Goal: Task Accomplishment & Management: Use online tool/utility

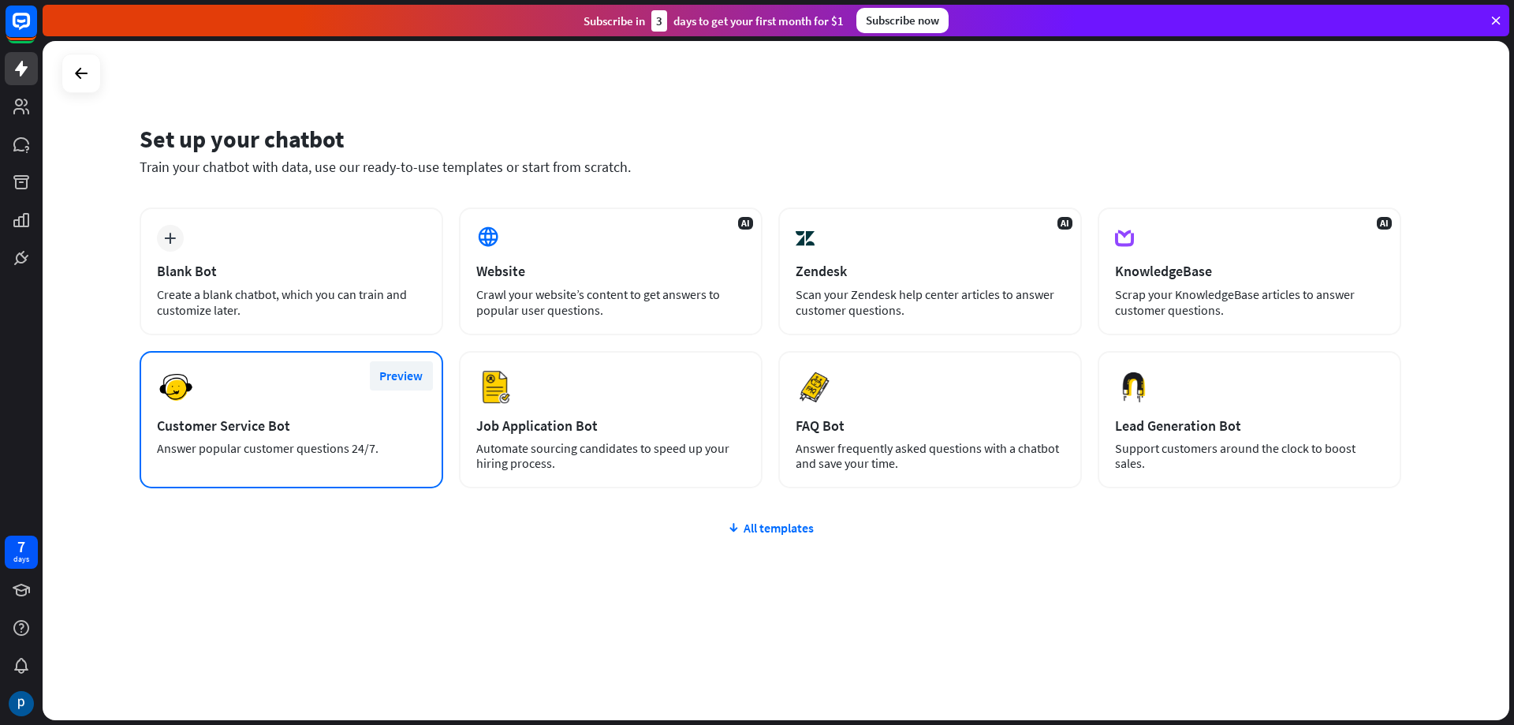
click at [401, 386] on button "Preview" at bounding box center [401, 375] width 63 height 29
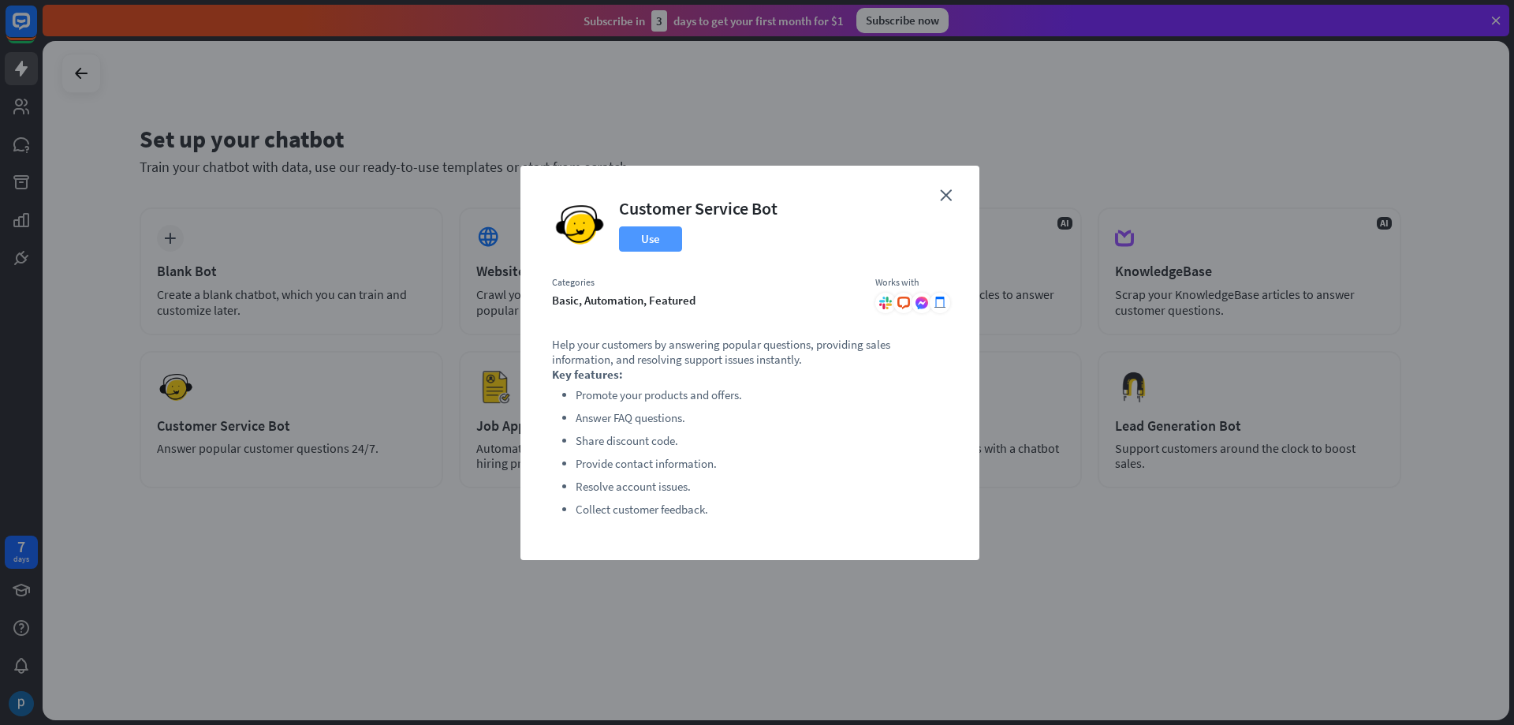
click at [660, 239] on button "Use" at bounding box center [650, 238] width 63 height 25
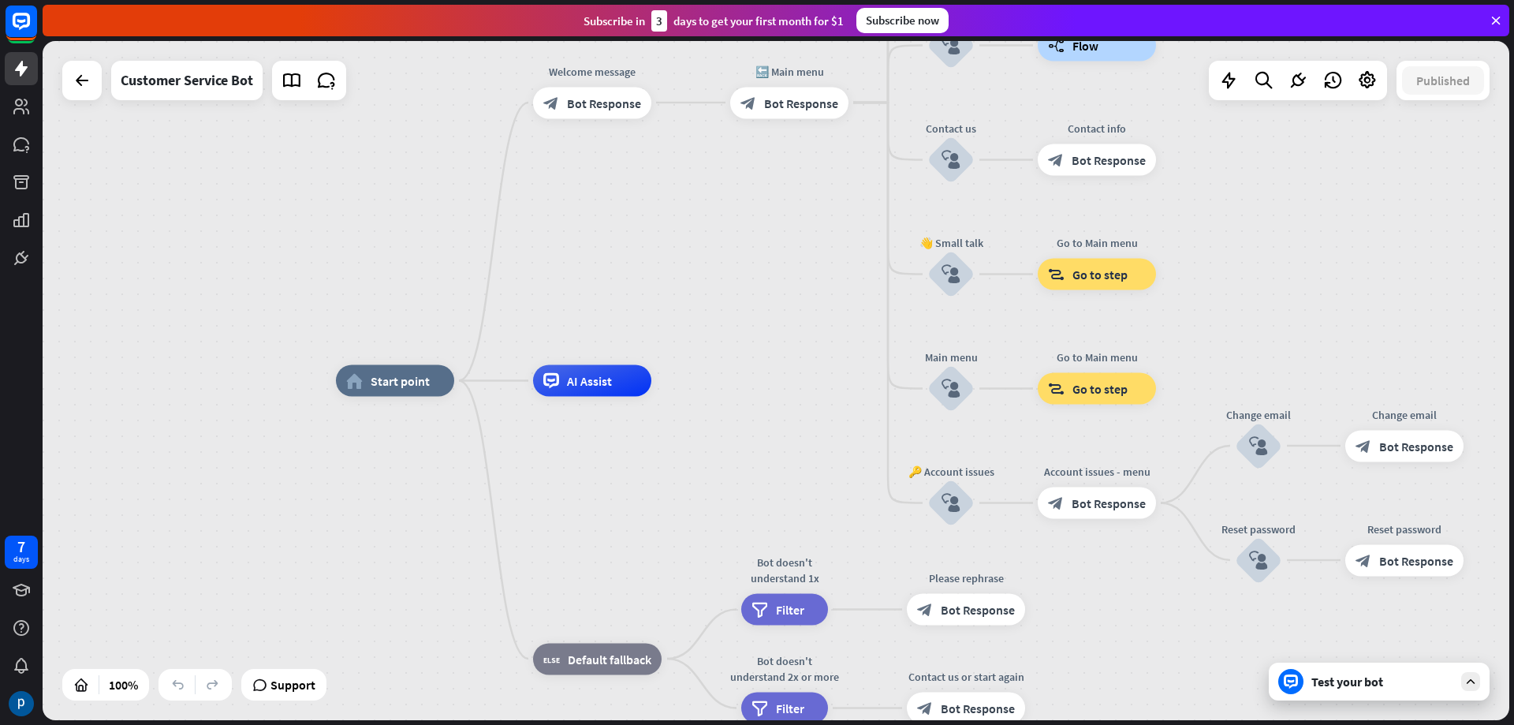
click at [1498, 29] on div "Subscribe [DATE] to get your first month for $1 Subscribe now" at bounding box center [776, 21] width 1467 height 32
click at [386, 387] on span "Start point" at bounding box center [400, 381] width 59 height 16
click at [386, 365] on div "Edit name more_horiz plus home_2 Start point" at bounding box center [395, 381] width 118 height 32
click at [389, 355] on div "Edit name" at bounding box center [382, 345] width 65 height 24
click at [495, 419] on div "home_2 Start point Welcome message block_bot_response Bot Response 🔙 Main menu …" at bounding box center [1070, 719] width 1467 height 679
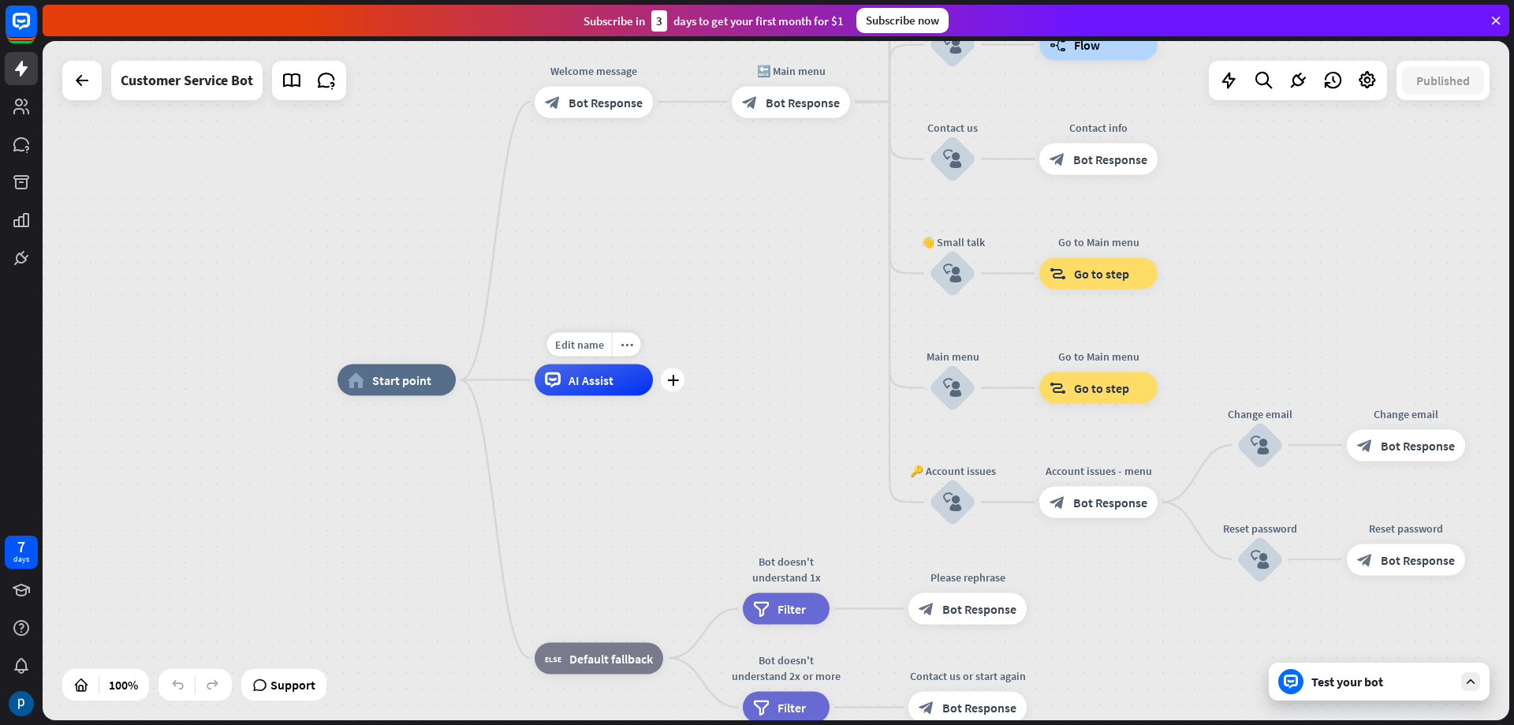
click at [591, 396] on div "Edit name more_horiz plus AI Assist" at bounding box center [594, 380] width 118 height 32
click at [673, 389] on div "plus" at bounding box center [673, 380] width 24 height 24
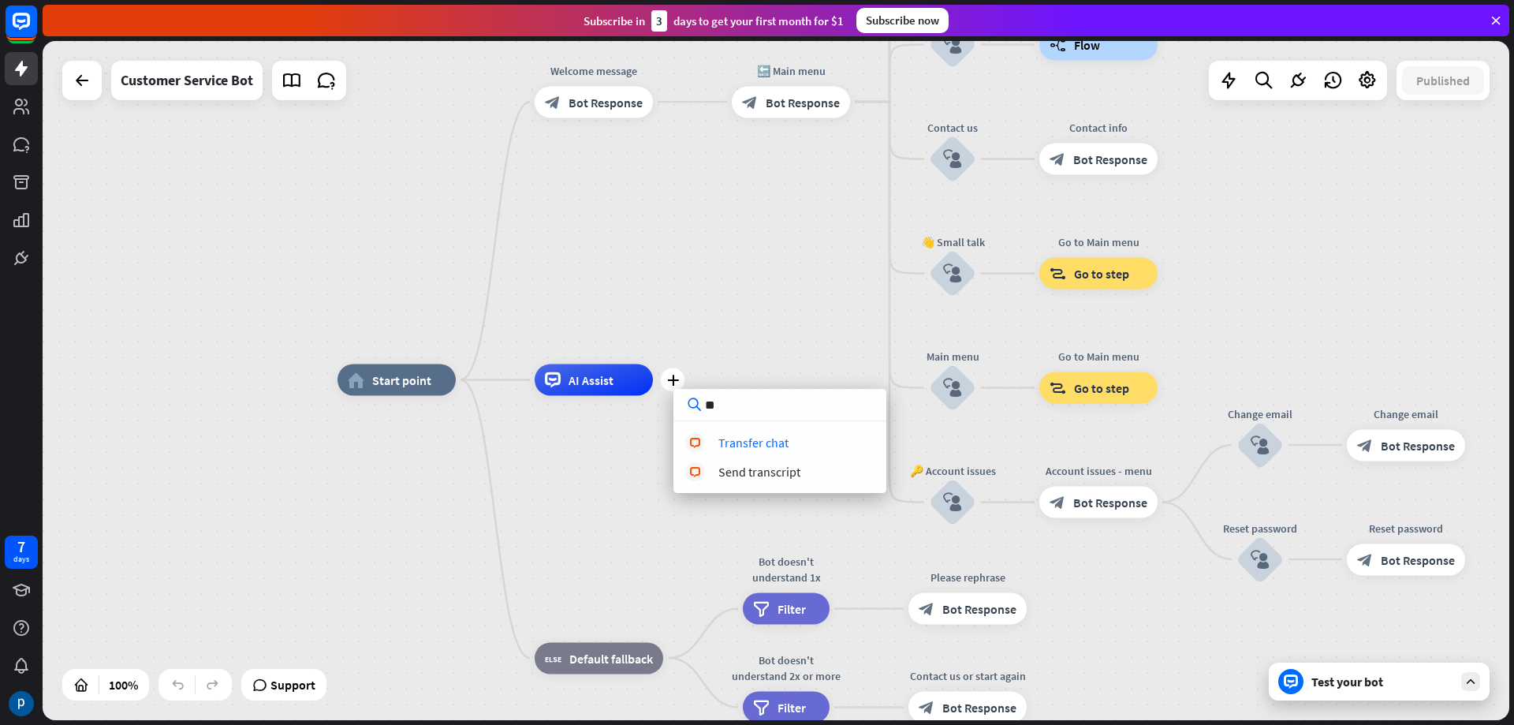
type input "*"
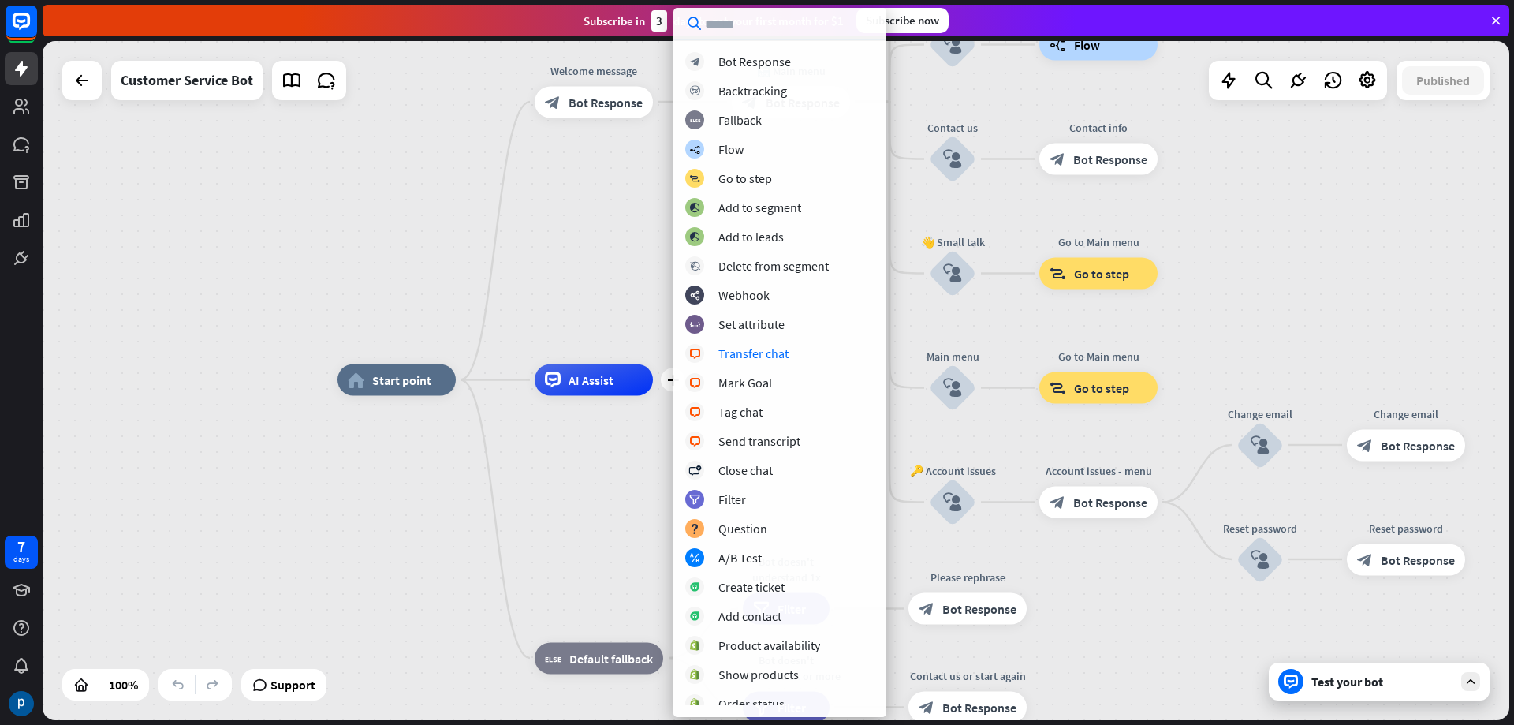
click at [593, 283] on div "home_2 Start point Welcome message block_bot_response Bot Response 🔙 Main menu …" at bounding box center [776, 380] width 1467 height 679
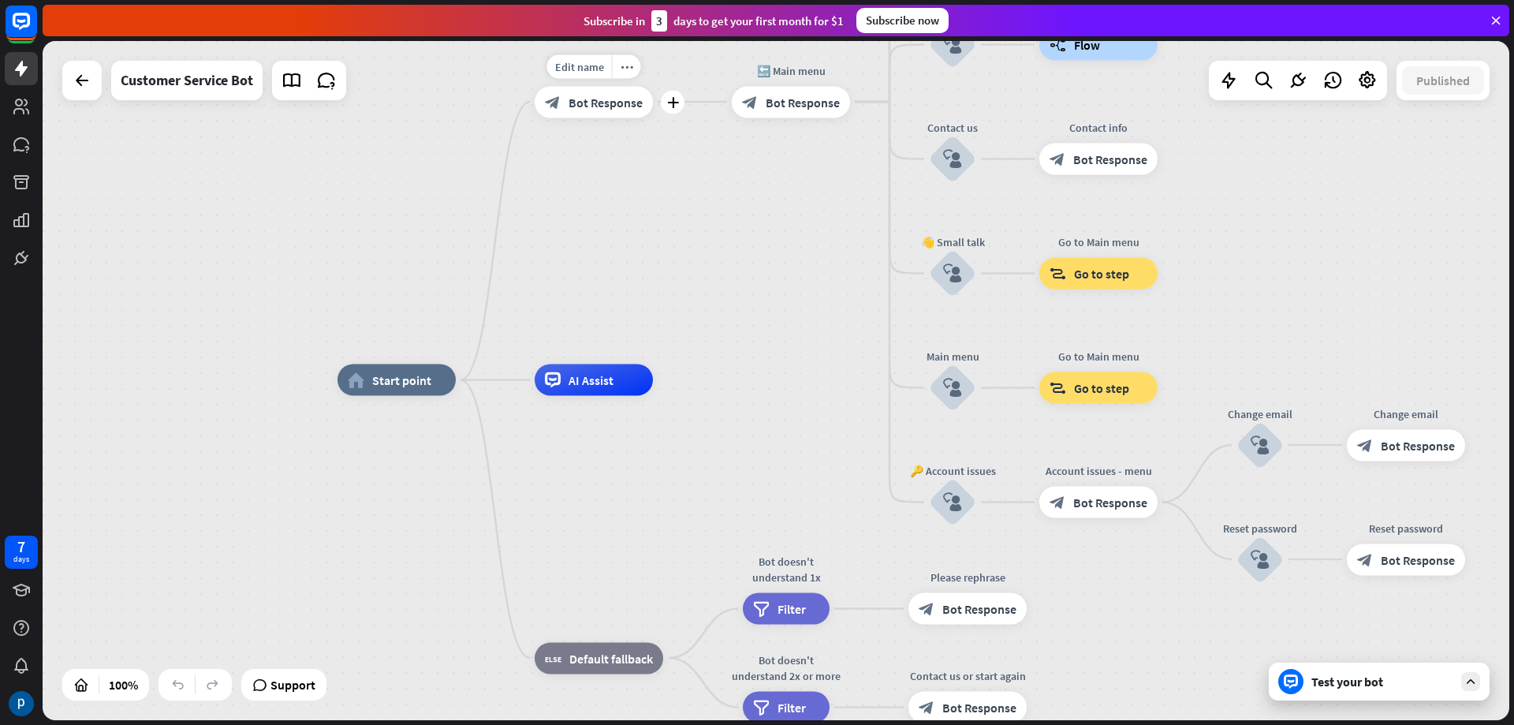
click at [606, 112] on div "block_bot_response Bot Response" at bounding box center [594, 102] width 118 height 32
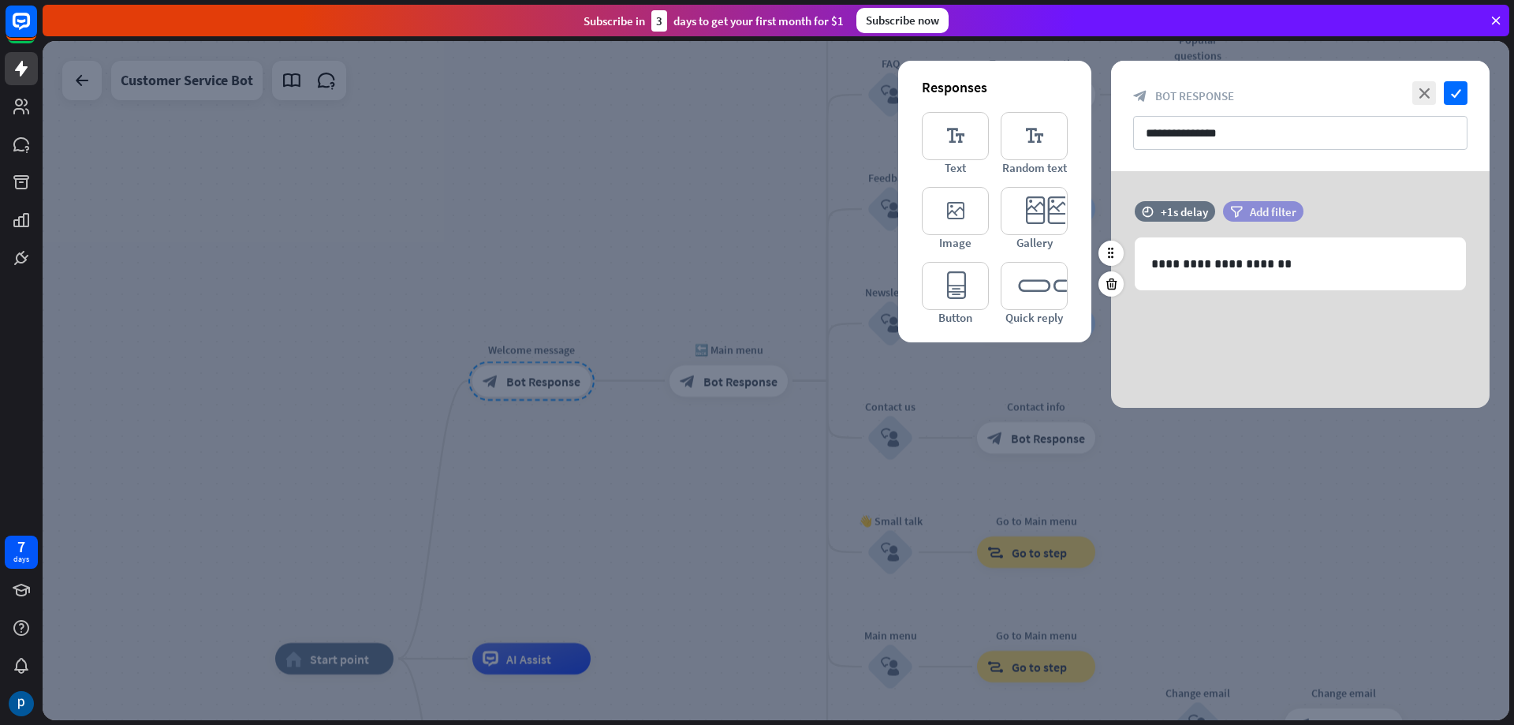
click at [1235, 209] on icon "filter" at bounding box center [1236, 212] width 13 height 12
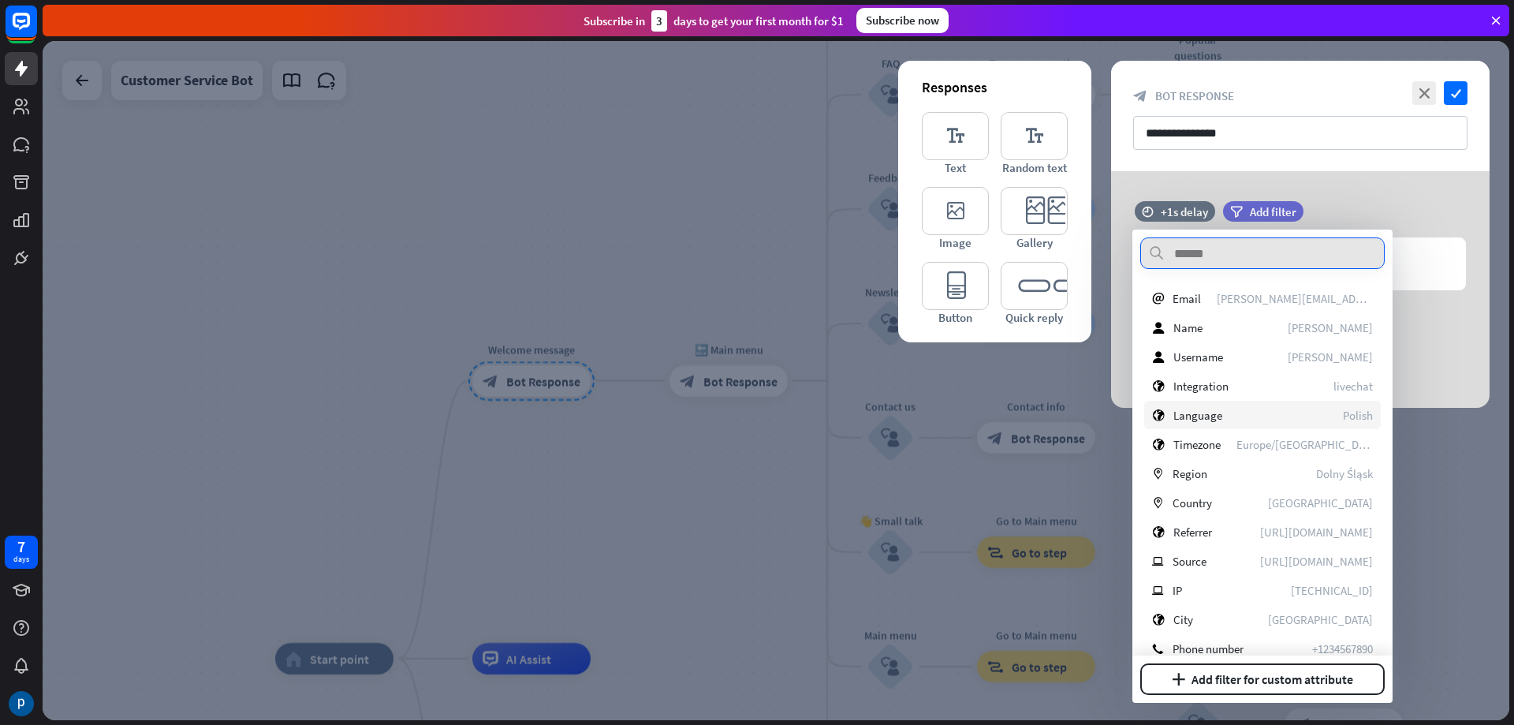
scroll to position [237, 0]
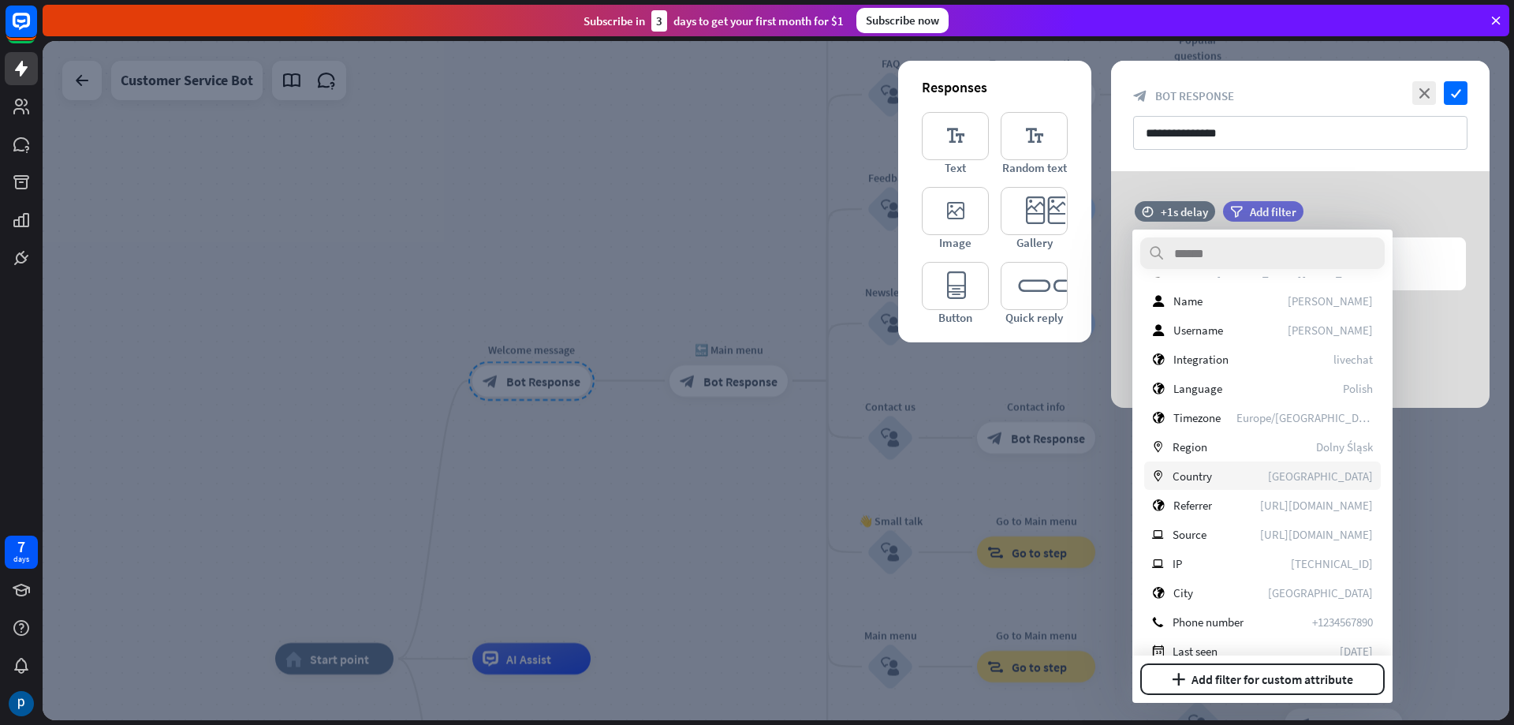
click at [1232, 482] on div "marker Country [GEOGRAPHIC_DATA]" at bounding box center [1262, 475] width 237 height 28
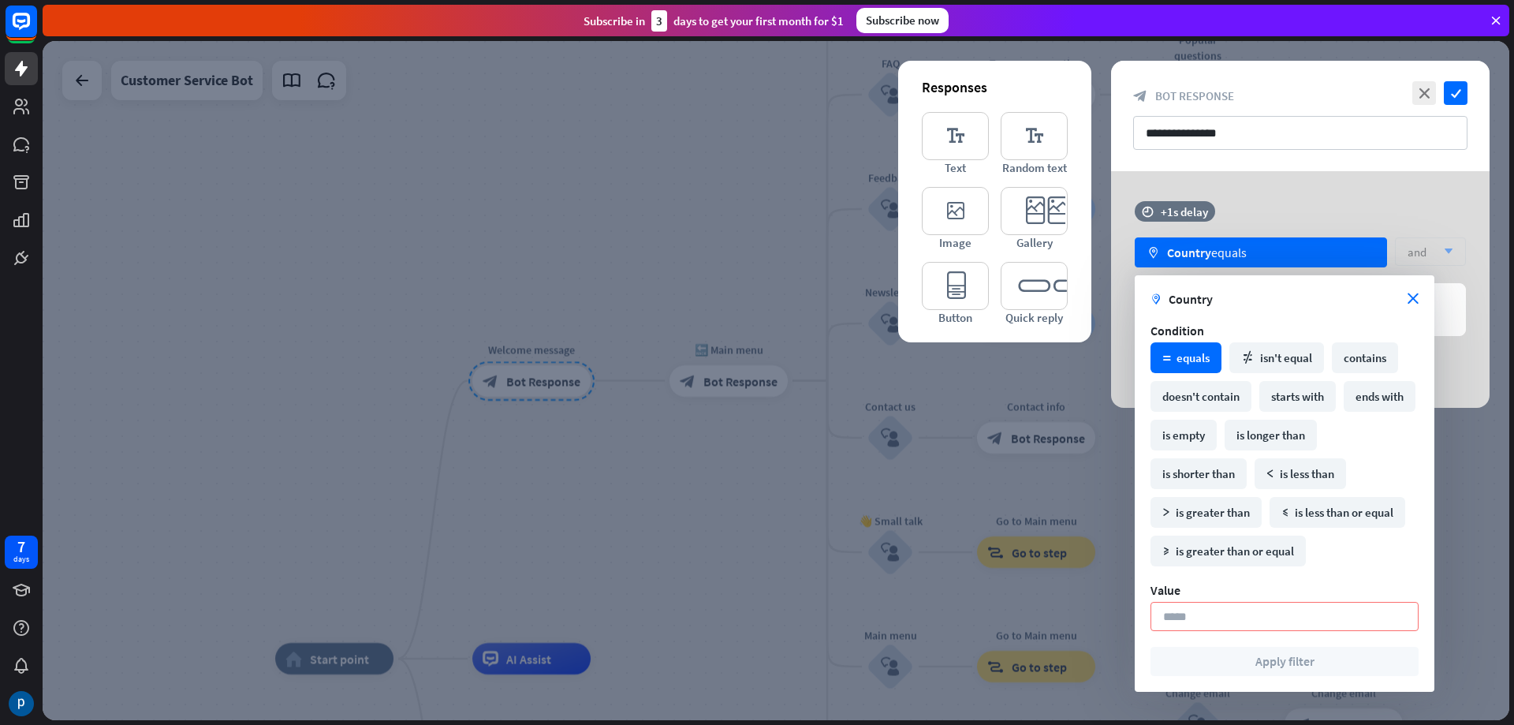
click at [1174, 358] on div "math_equal equals" at bounding box center [1185, 357] width 71 height 31
click at [1160, 345] on div "math_equal equals" at bounding box center [1185, 357] width 71 height 31
click at [1318, 609] on input at bounding box center [1284, 616] width 268 height 29
click at [1411, 295] on icon "close" at bounding box center [1412, 298] width 11 height 11
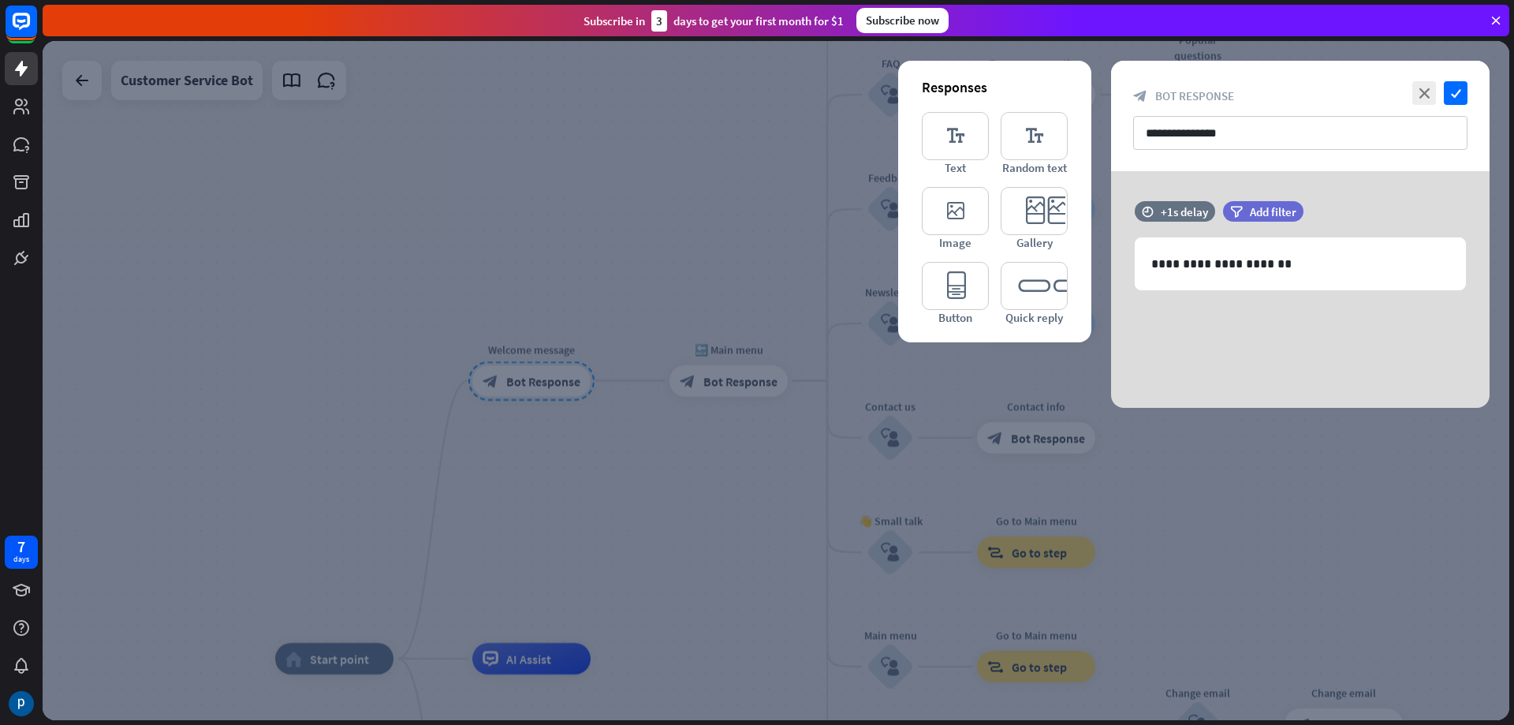
click at [1161, 325] on div "**********" at bounding box center [1300, 289] width 378 height 237
click at [1285, 270] on p "**********" at bounding box center [1300, 264] width 298 height 20
drag, startPoint x: 1297, startPoint y: 256, endPoint x: 829, endPoint y: 256, distance: 467.5
click at [830, 257] on div "**********" at bounding box center [776, 380] width 1467 height 679
click at [673, 248] on div at bounding box center [776, 380] width 1467 height 679
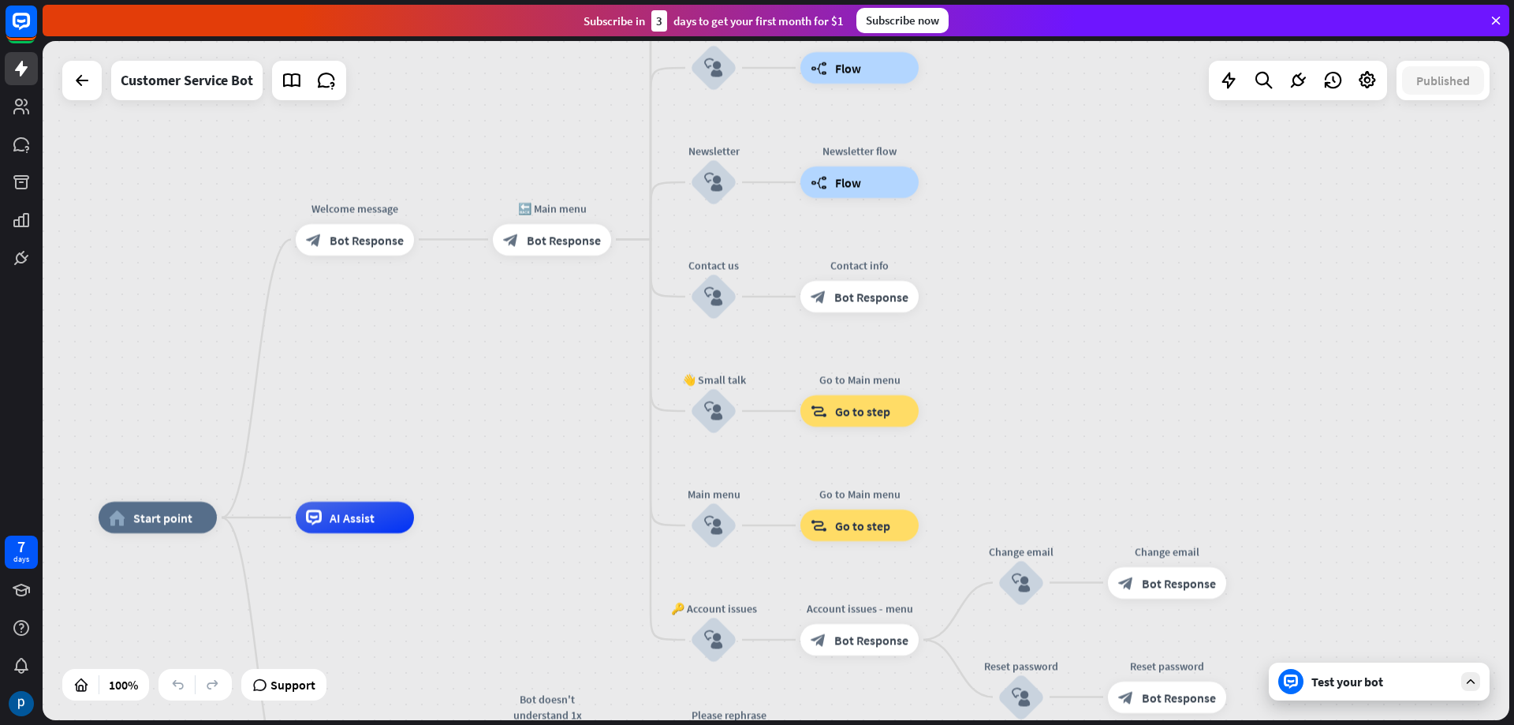
drag, startPoint x: 662, startPoint y: 471, endPoint x: 484, endPoint y: 338, distance: 221.9
click at [484, 338] on div "home_2 Start point Welcome message block_bot_response Bot Response 🔙 Main menu …" at bounding box center [776, 380] width 1467 height 679
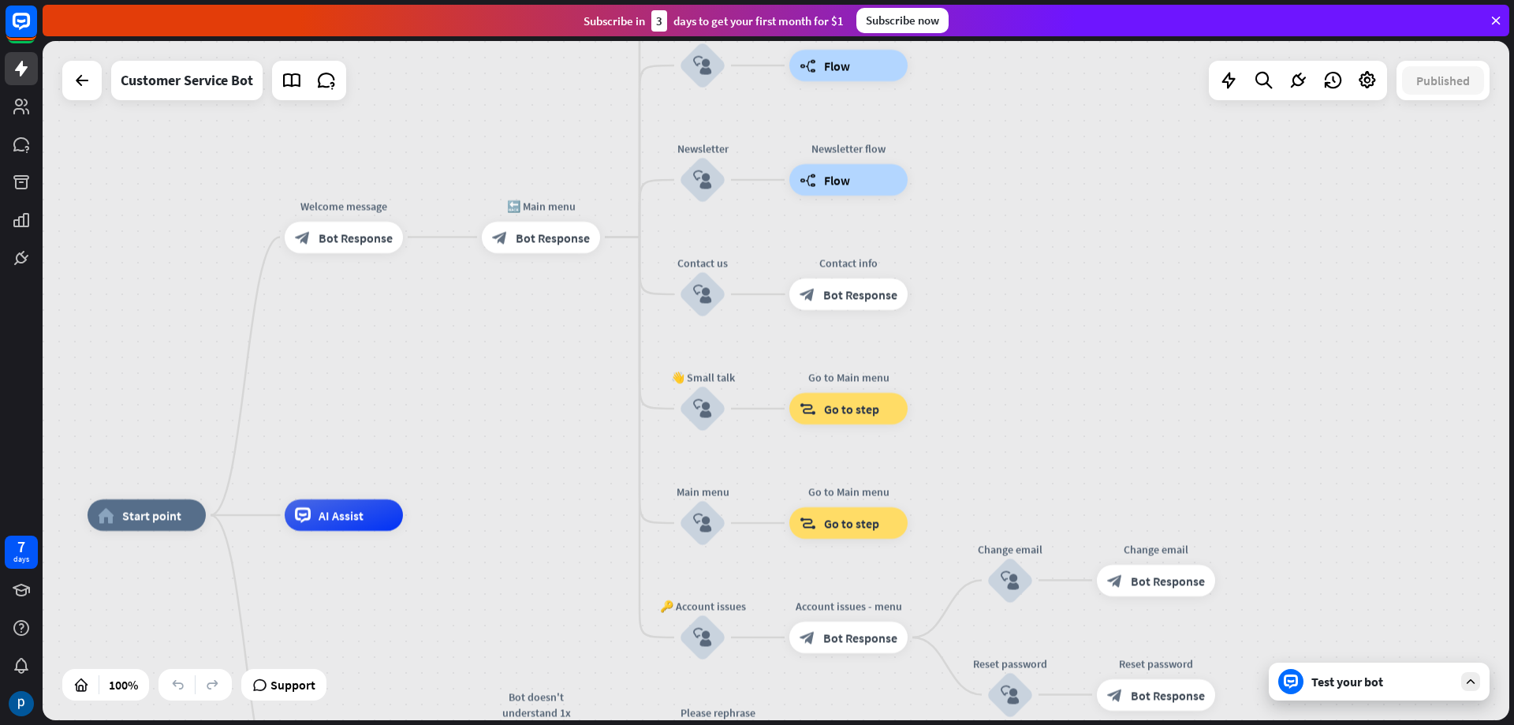
drag, startPoint x: 564, startPoint y: 341, endPoint x: 546, endPoint y: 368, distance: 33.0
click at [546, 368] on div "home_2 Start point Welcome message block_bot_response Bot Response 🔙 Main menu …" at bounding box center [776, 380] width 1467 height 679
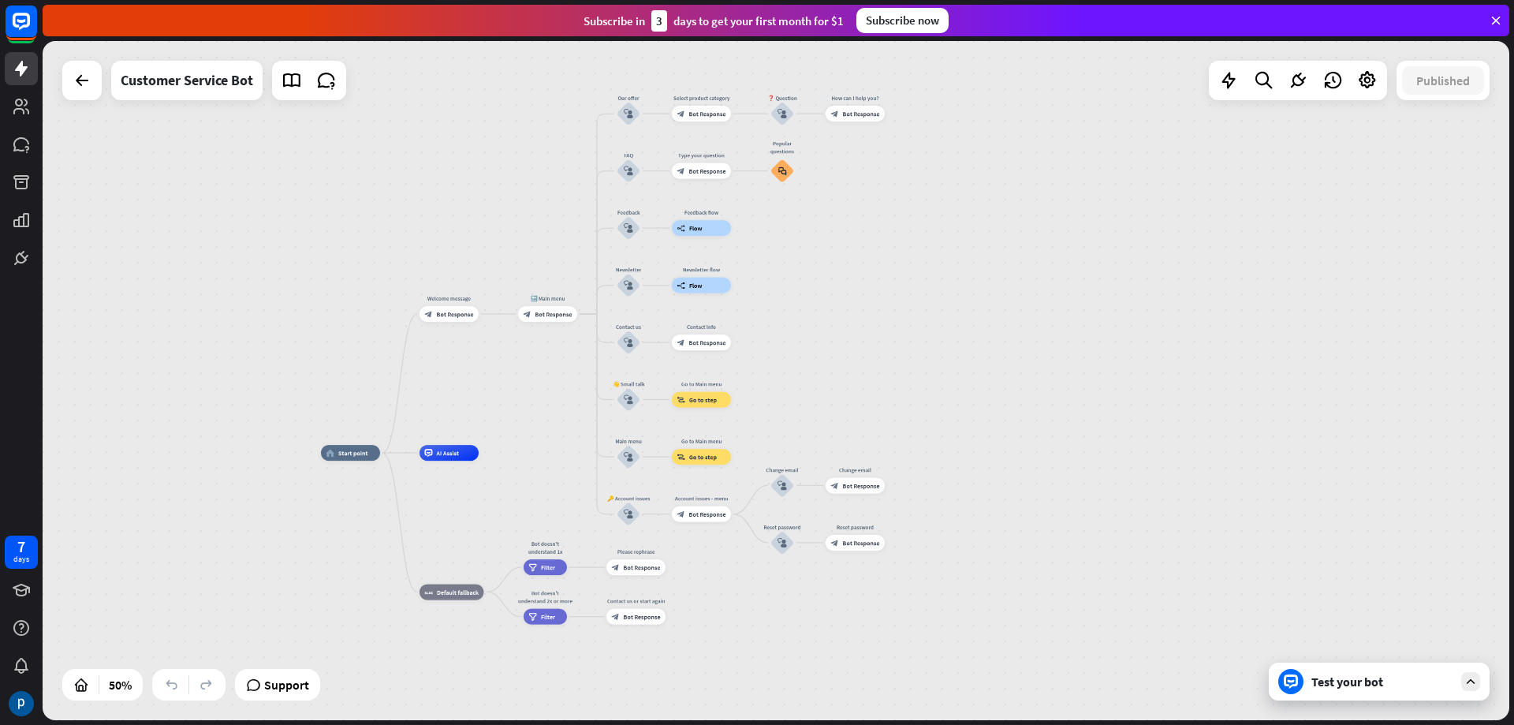
drag, startPoint x: 859, startPoint y: 350, endPoint x: 837, endPoint y: 306, distance: 49.4
click at [837, 306] on div "home_2 Start point Welcome message block_bot_response Bot Response 🔙 Main menu …" at bounding box center [776, 380] width 1467 height 679
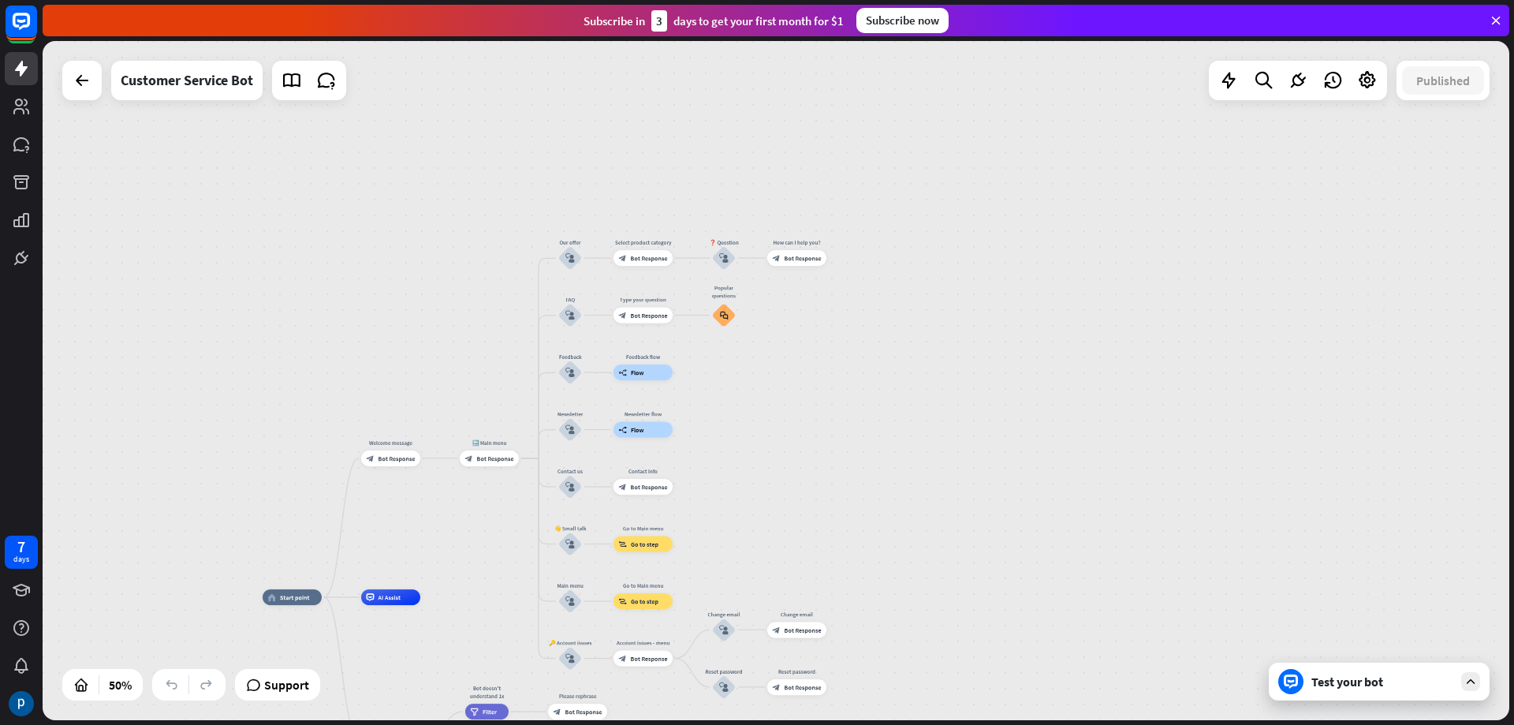
drag, startPoint x: 818, startPoint y: 196, endPoint x: 782, endPoint y: 384, distance: 191.9
click at [782, 384] on div "home_2 Start point Welcome message block_bot_response Bot Response 🔙 Main menu …" at bounding box center [776, 380] width 1467 height 679
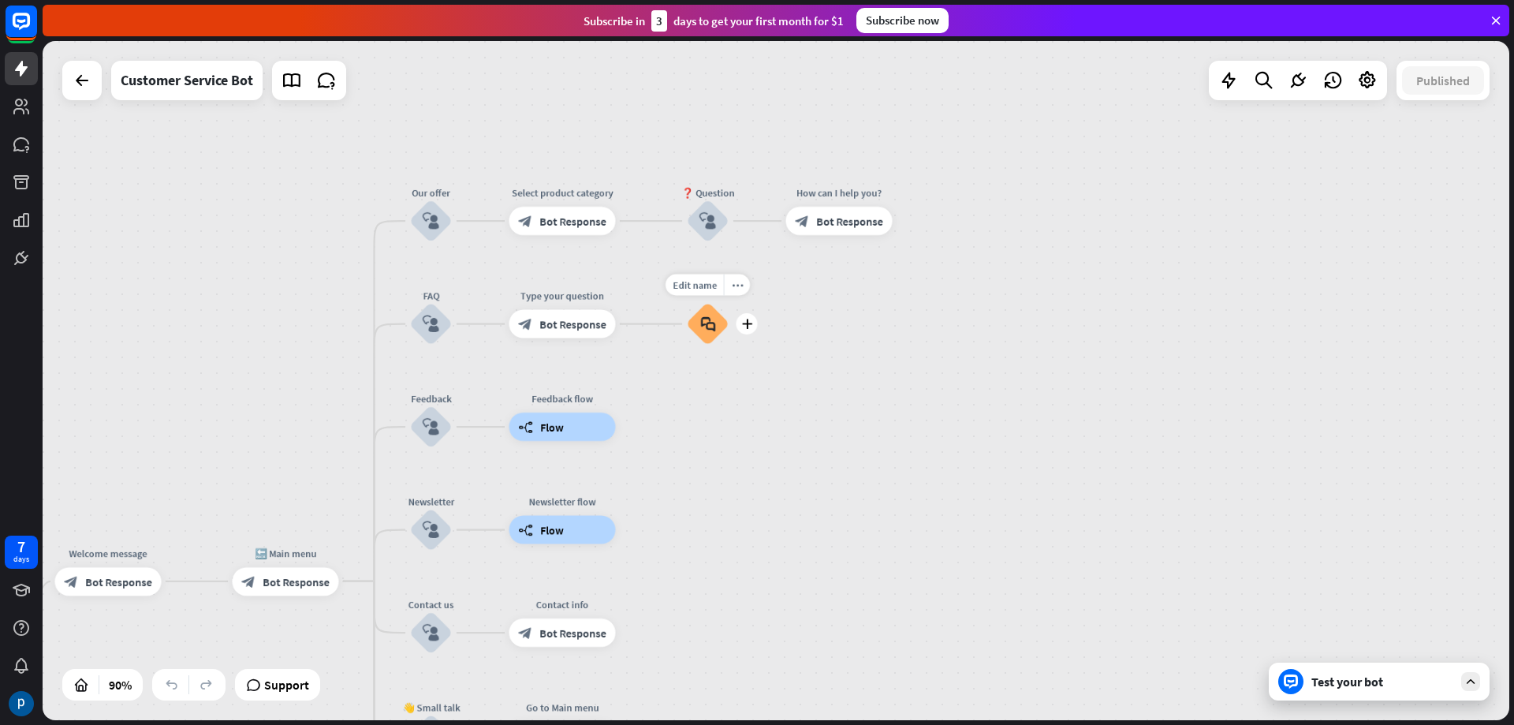
drag, startPoint x: 754, startPoint y: 340, endPoint x: 741, endPoint y: 385, distance: 46.7
click at [729, 345] on div "Edit name more_horiz plus Popular questions block_faq" at bounding box center [708, 324] width 43 height 43
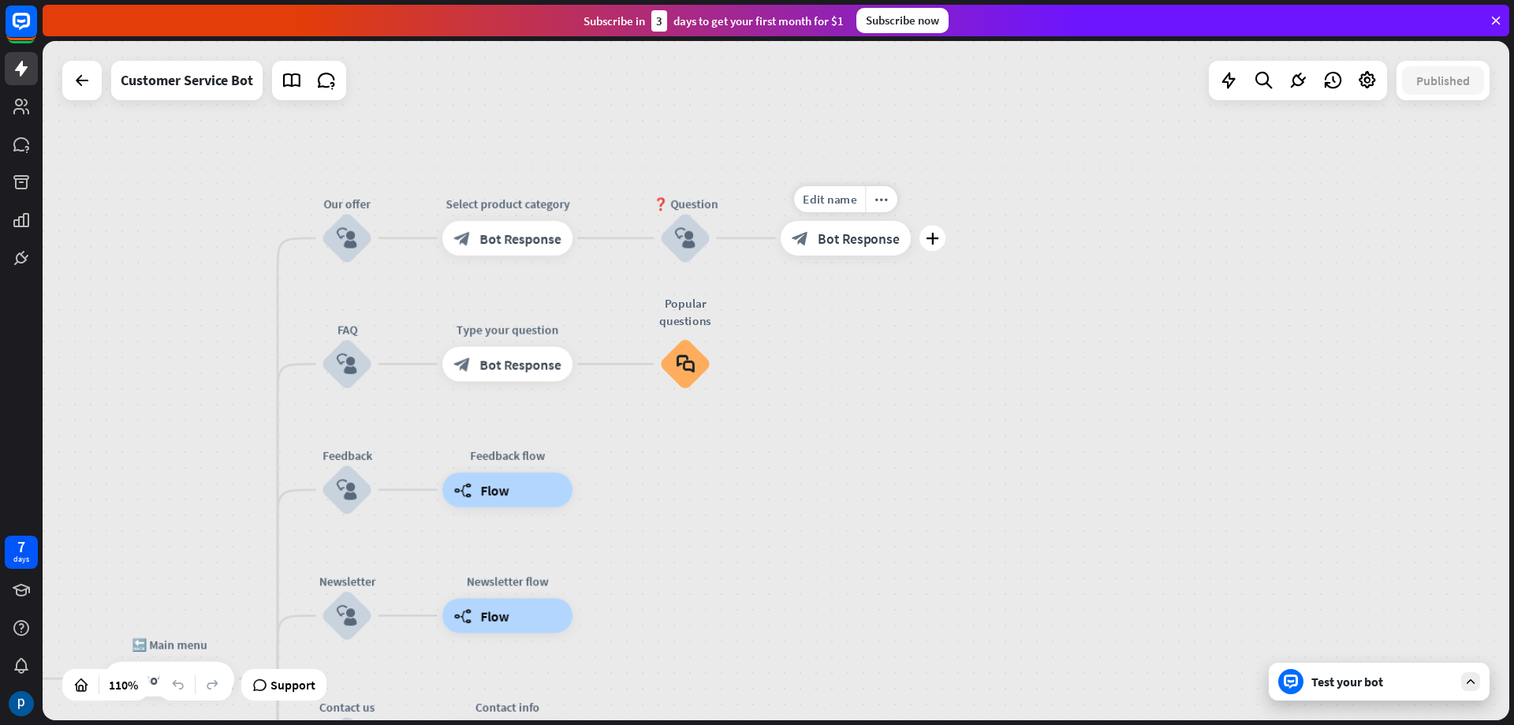
click at [837, 246] on span "Bot Response" at bounding box center [858, 237] width 81 height 17
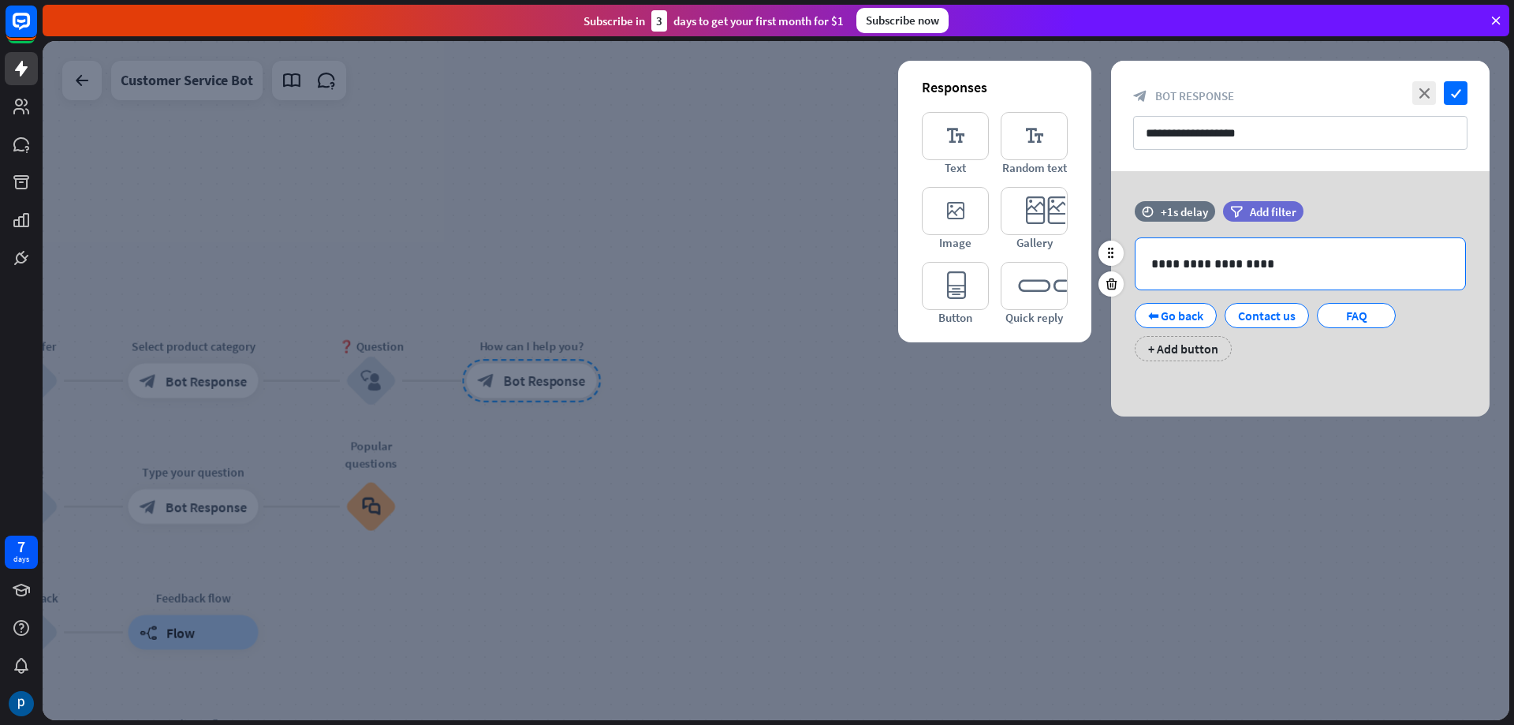
click at [1231, 261] on p "**********" at bounding box center [1300, 264] width 298 height 20
drag, startPoint x: 1280, startPoint y: 263, endPoint x: 1064, endPoint y: 266, distance: 216.0
click at [1111, 268] on div "**********" at bounding box center [1300, 293] width 378 height 245
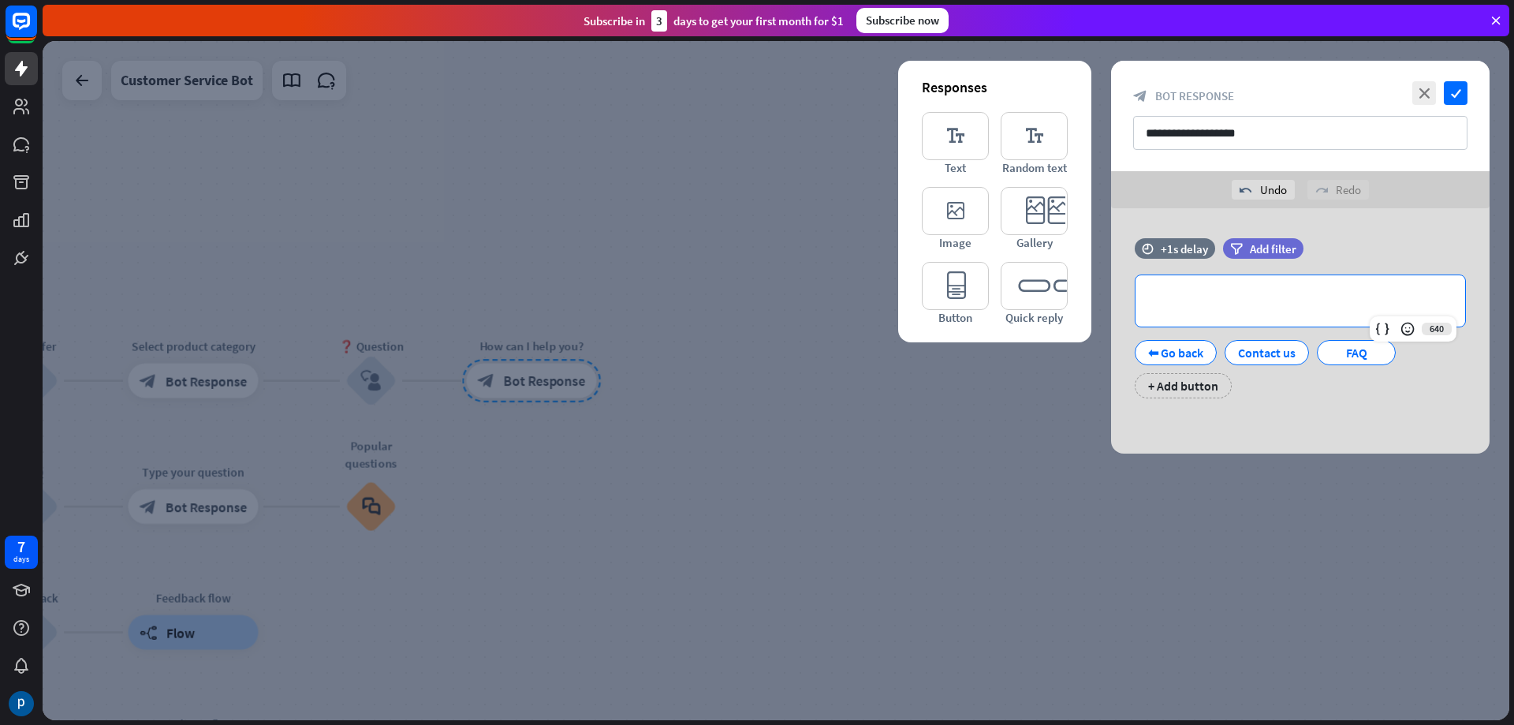
click at [1275, 211] on div "**********" at bounding box center [1300, 330] width 378 height 245
click at [1262, 259] on div "filter Add filter" at bounding box center [1302, 256] width 159 height 36
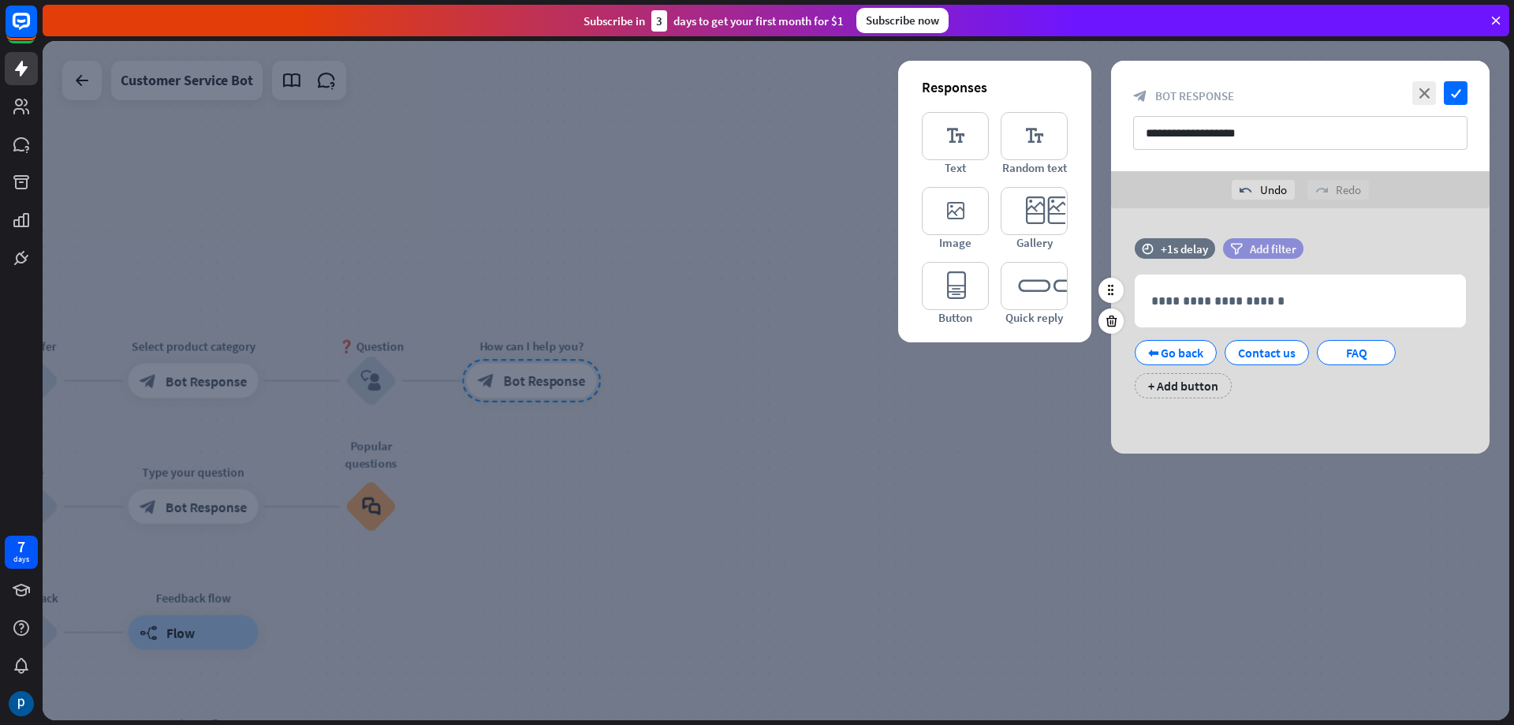
click at [1265, 247] on span "Add filter" at bounding box center [1273, 248] width 47 height 15
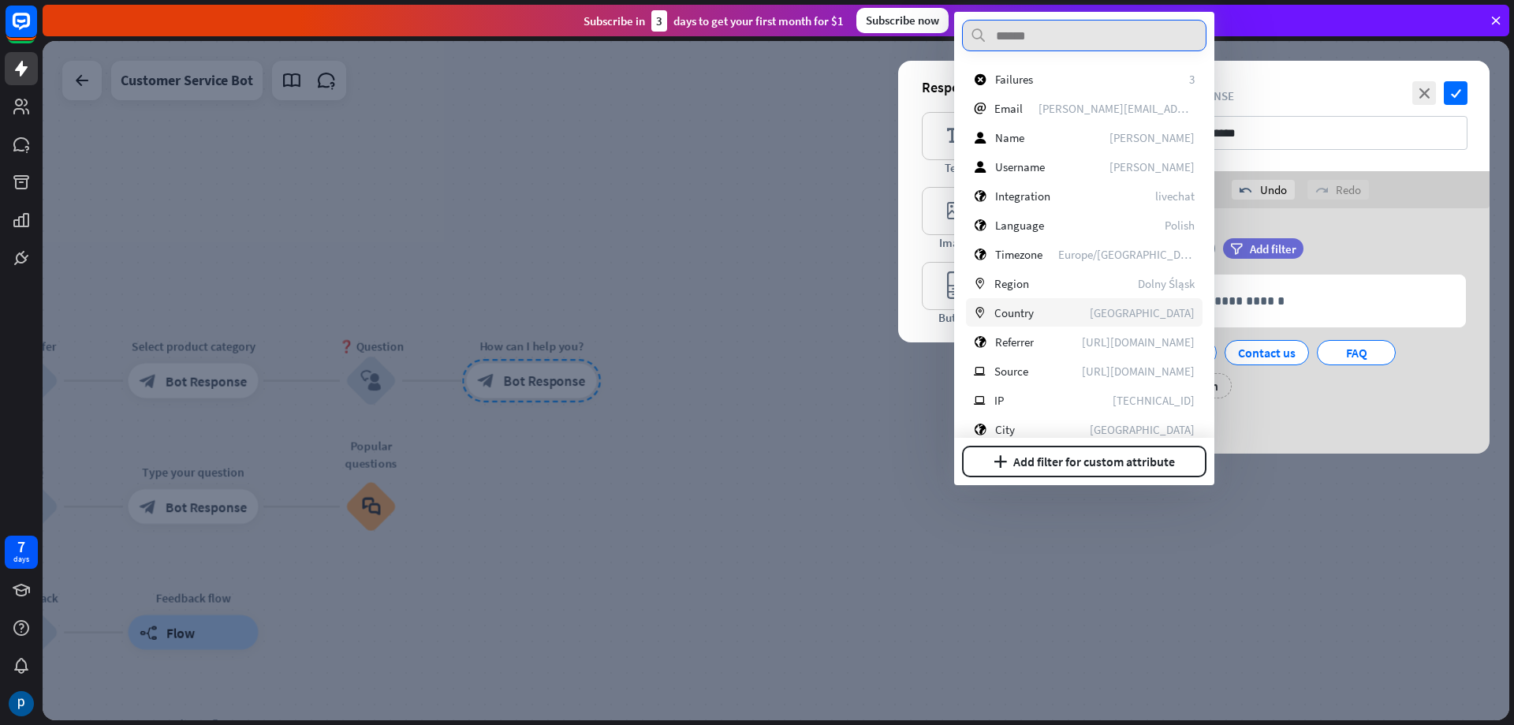
scroll to position [159, 0]
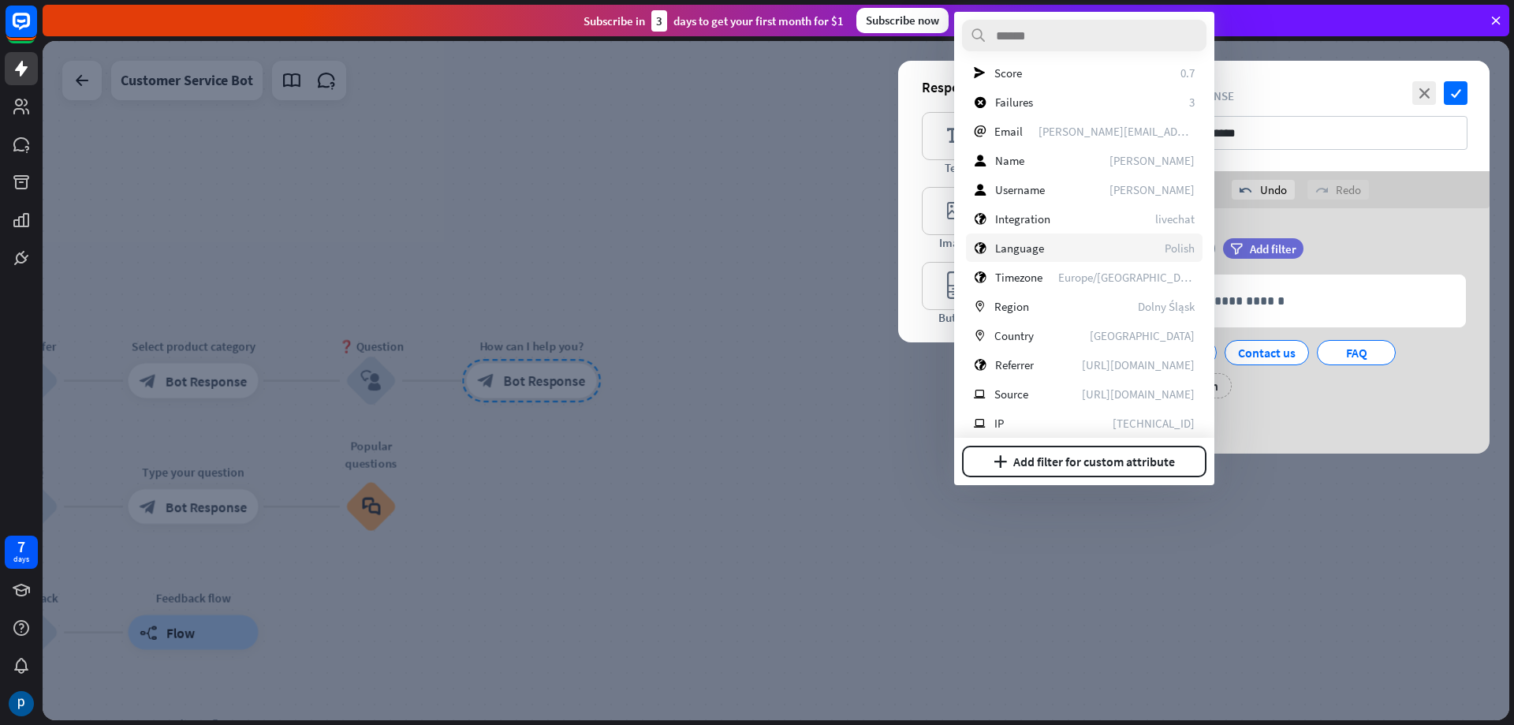
click at [1043, 245] on div "globe Language Polish" at bounding box center [1084, 247] width 237 height 28
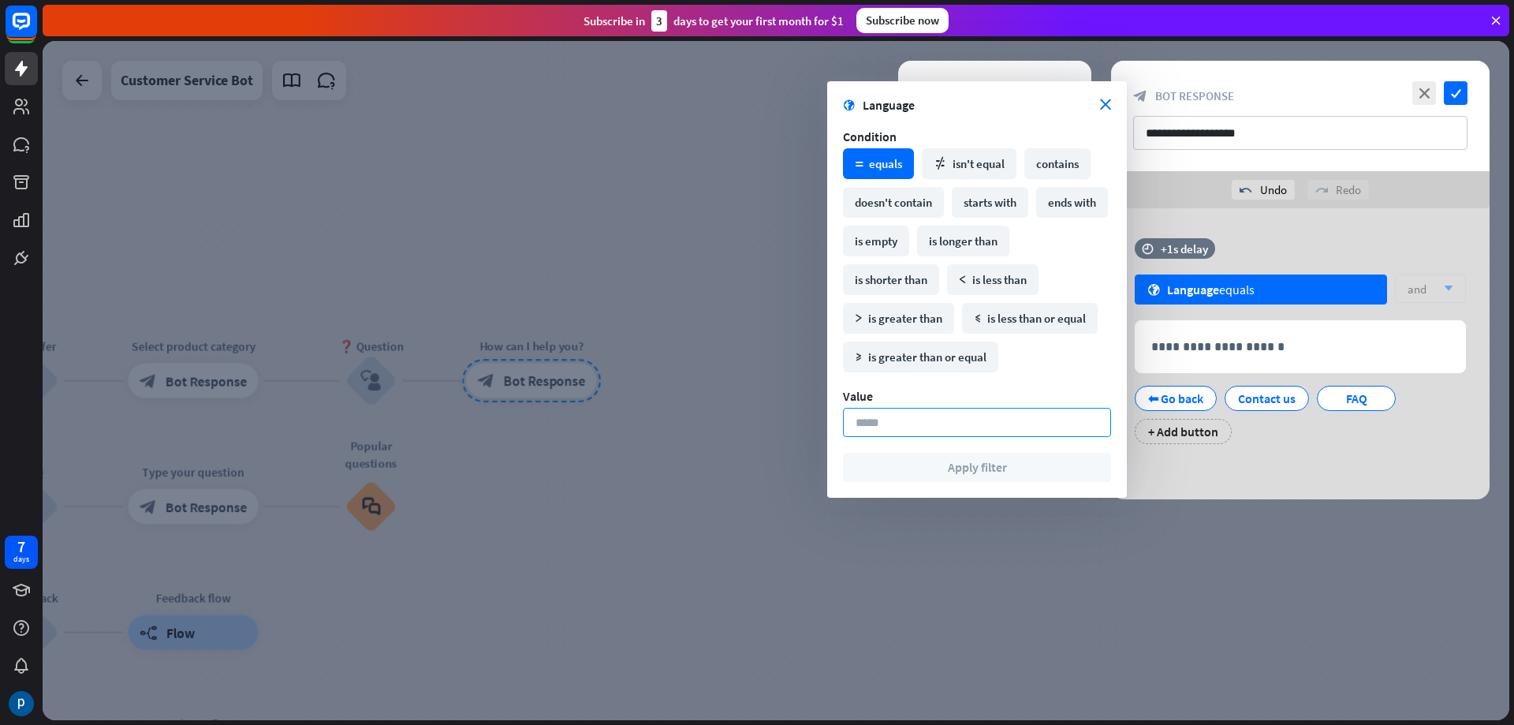
click at [967, 423] on input at bounding box center [977, 422] width 268 height 29
type input "****"
type input "*"
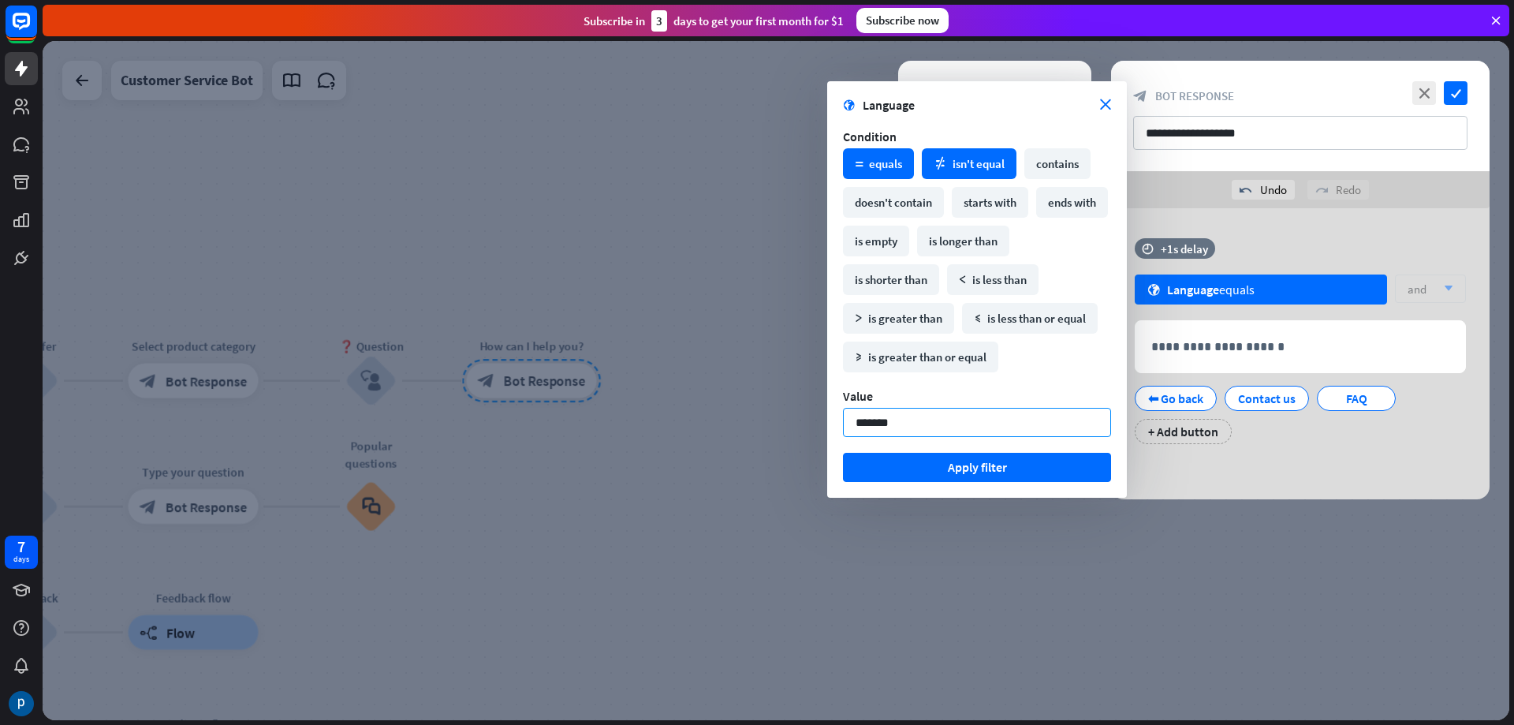
type input "*******"
click at [1003, 160] on div "math_not_equal isn't equal" at bounding box center [969, 163] width 95 height 31
click at [1042, 166] on div "contains" at bounding box center [1057, 163] width 66 height 31
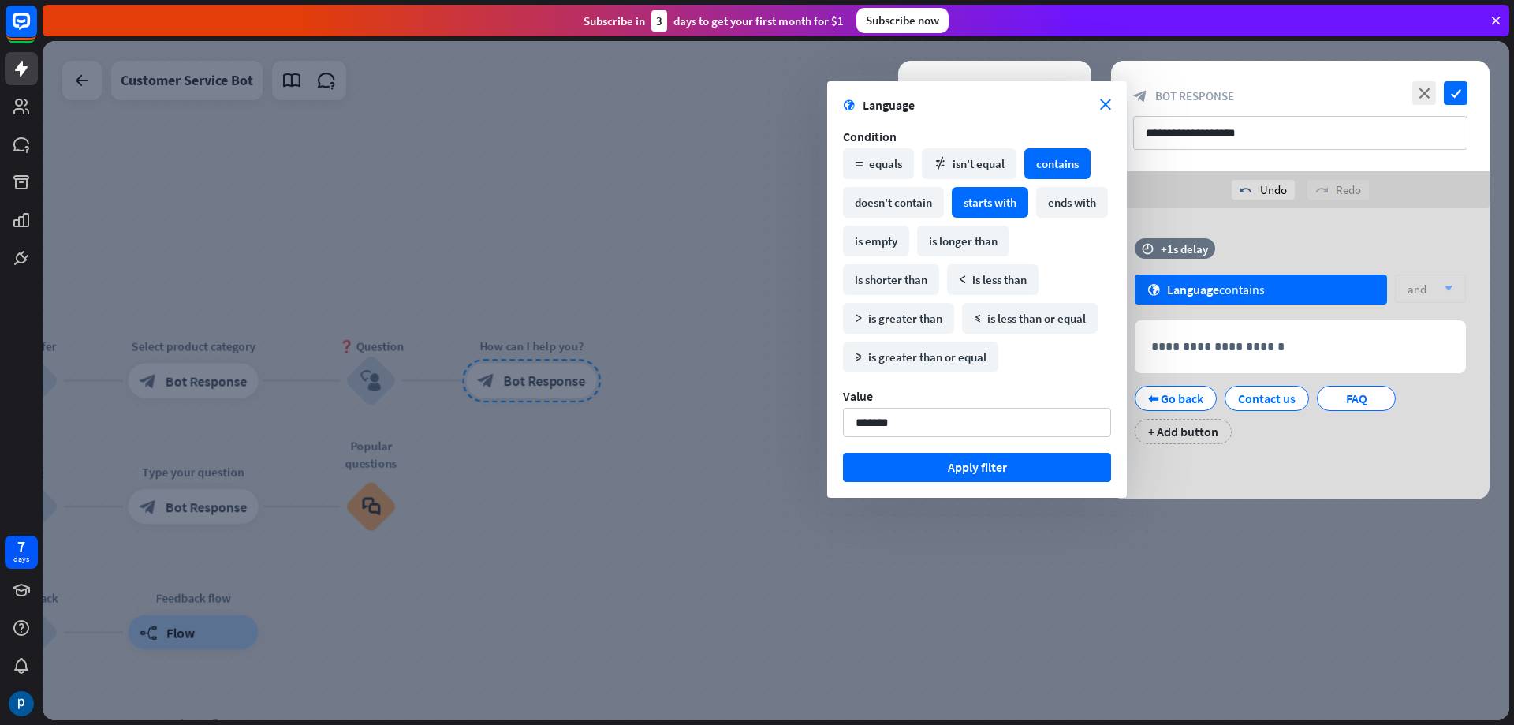
click at [995, 202] on div "starts with" at bounding box center [990, 202] width 76 height 31
click at [901, 203] on div "doesn't contain" at bounding box center [893, 202] width 101 height 31
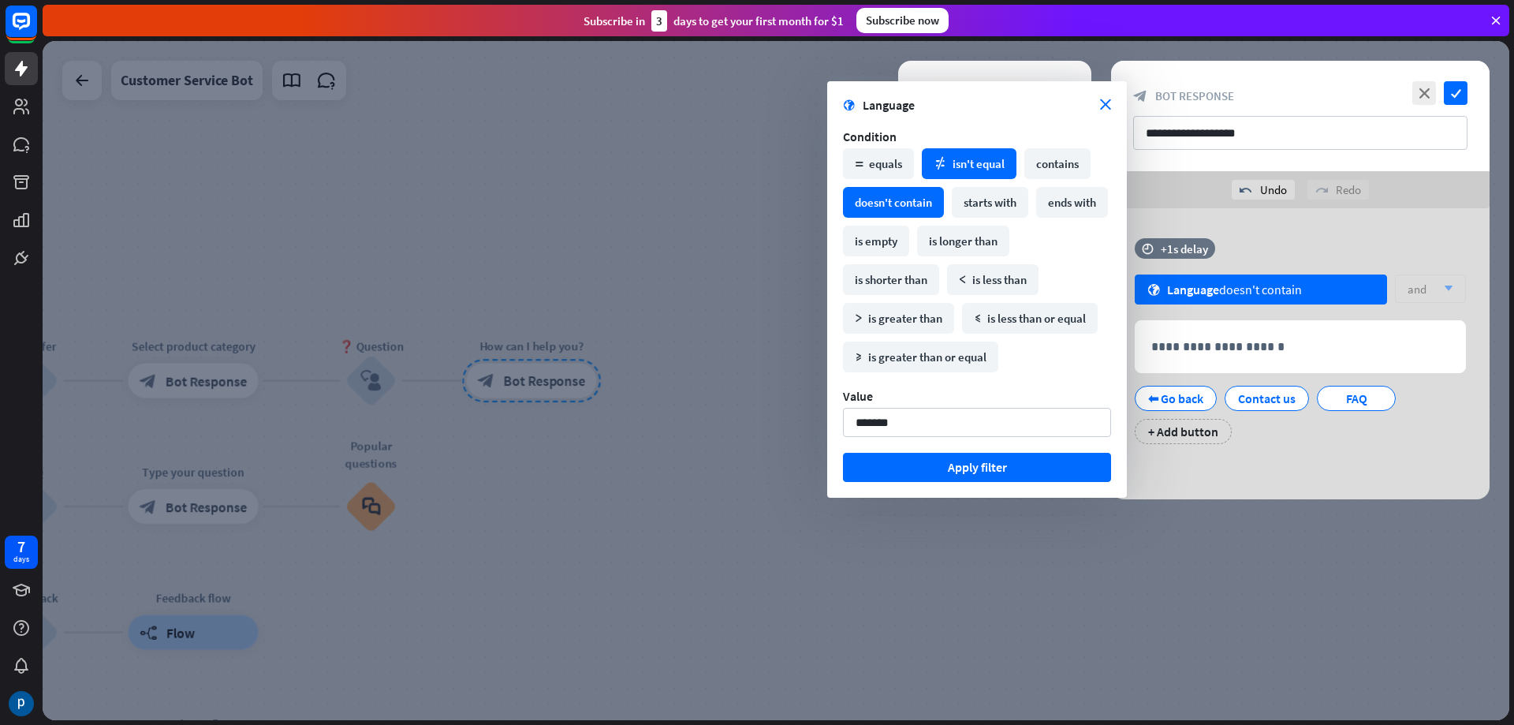
click at [949, 158] on div "math_not_equal isn't equal" at bounding box center [969, 163] width 95 height 31
click at [1054, 155] on div "contains" at bounding box center [1057, 163] width 66 height 31
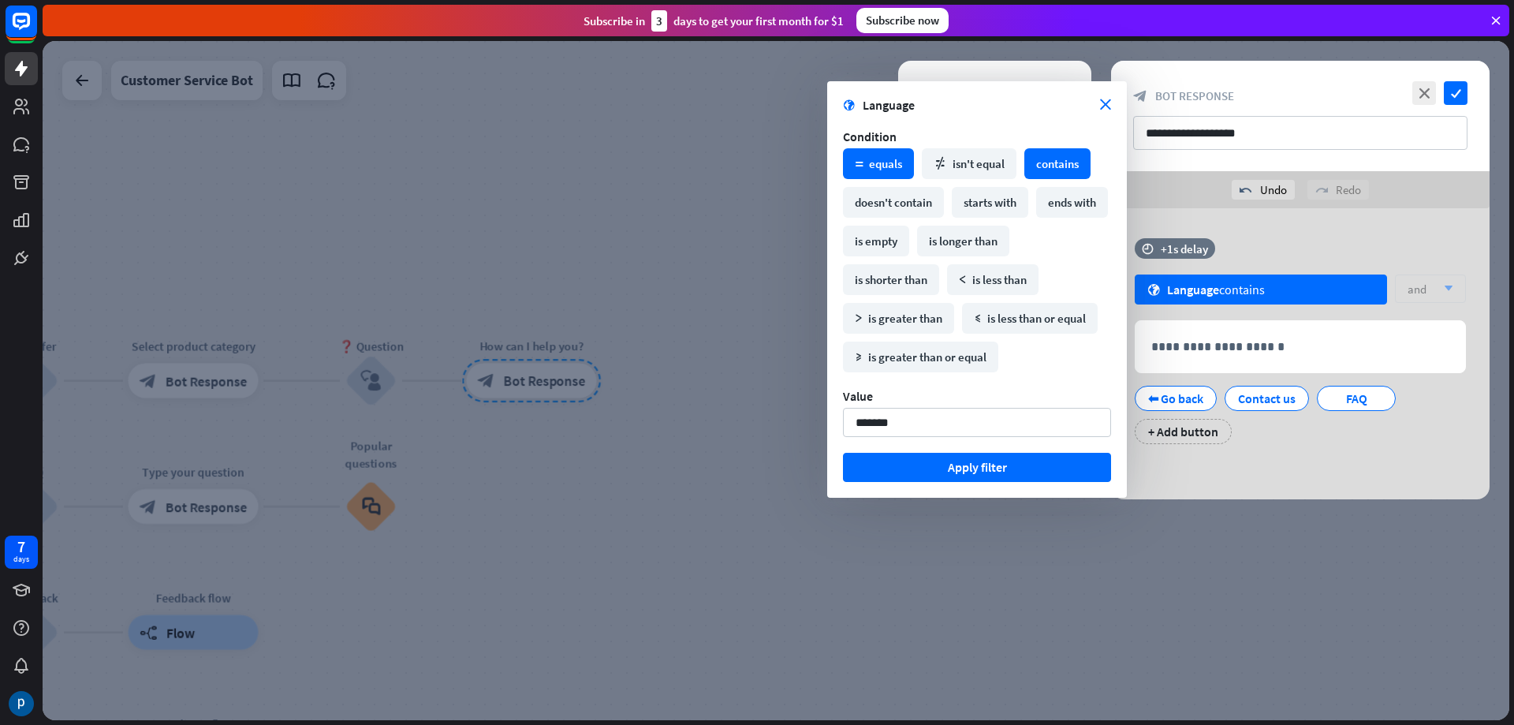
click at [886, 170] on div "math_equal equals" at bounding box center [878, 163] width 71 height 31
click at [972, 419] on input "*******" at bounding box center [977, 422] width 268 height 29
click at [967, 424] on input "*******" at bounding box center [977, 422] width 268 height 29
click at [1000, 425] on input "*******" at bounding box center [977, 422] width 268 height 29
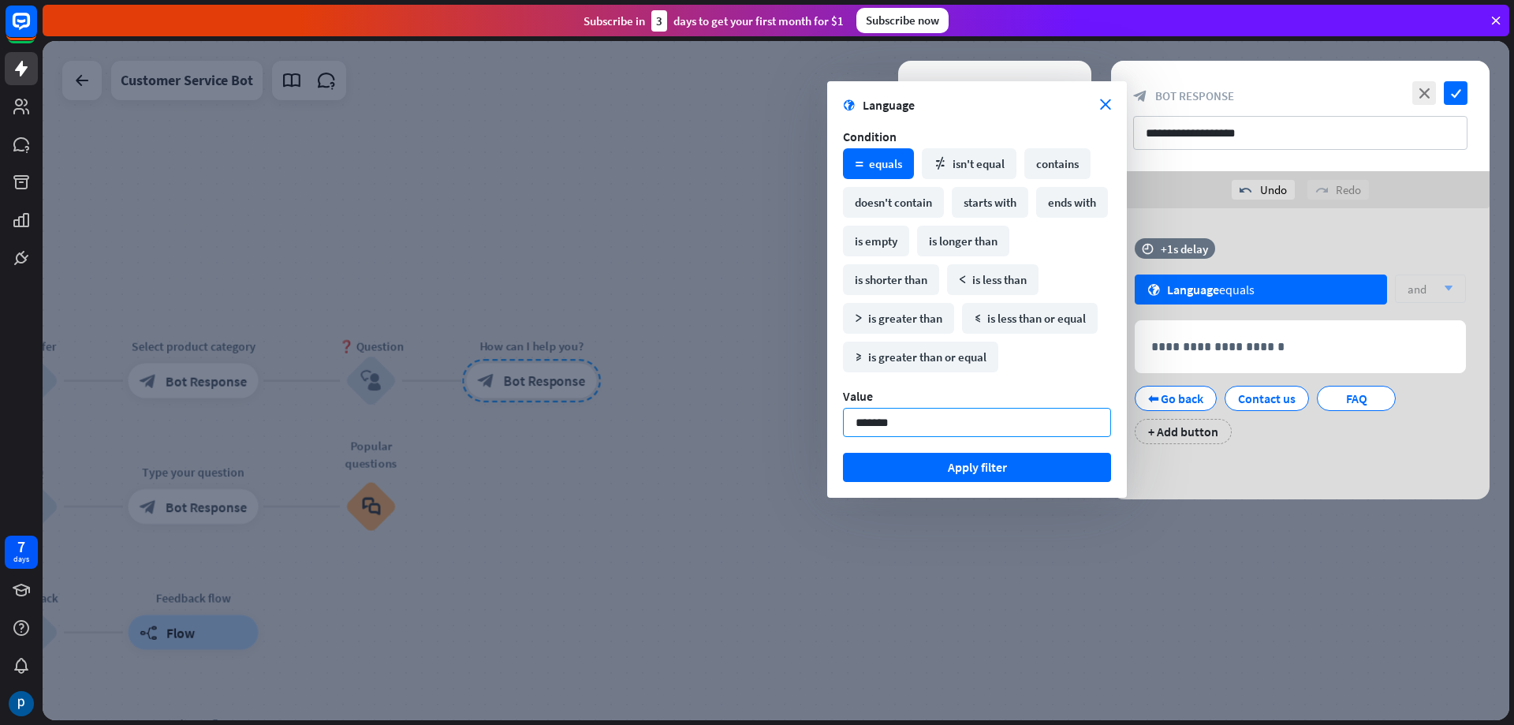
click at [1016, 424] on input "*******" at bounding box center [977, 422] width 268 height 29
click at [1435, 279] on div "and arrow_down" at bounding box center [1430, 288] width 71 height 28
click at [1444, 291] on icon "arrow_down" at bounding box center [1444, 288] width 17 height 9
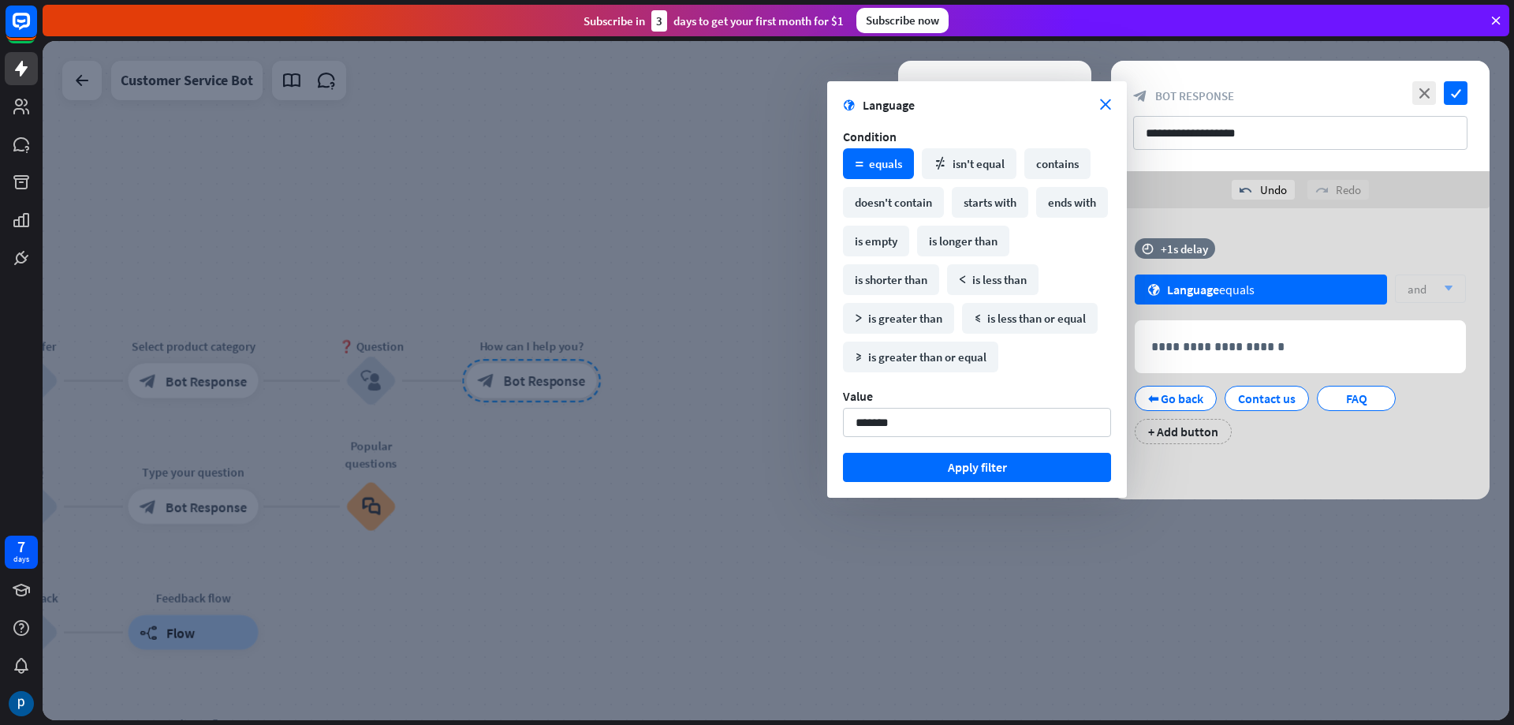
click at [1026, 464] on button "Apply filter" at bounding box center [977, 467] width 268 height 29
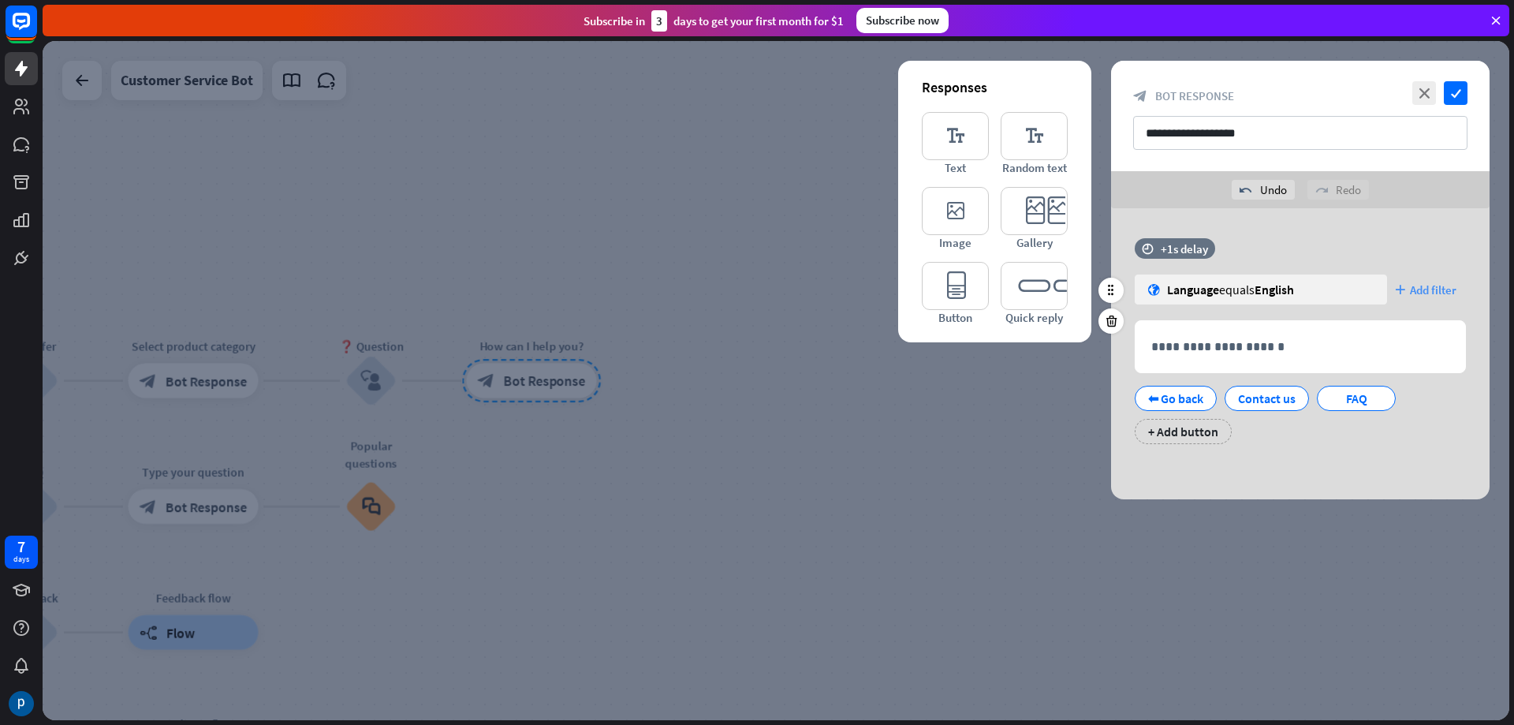
click at [1428, 292] on span "Add filter" at bounding box center [1433, 289] width 47 height 15
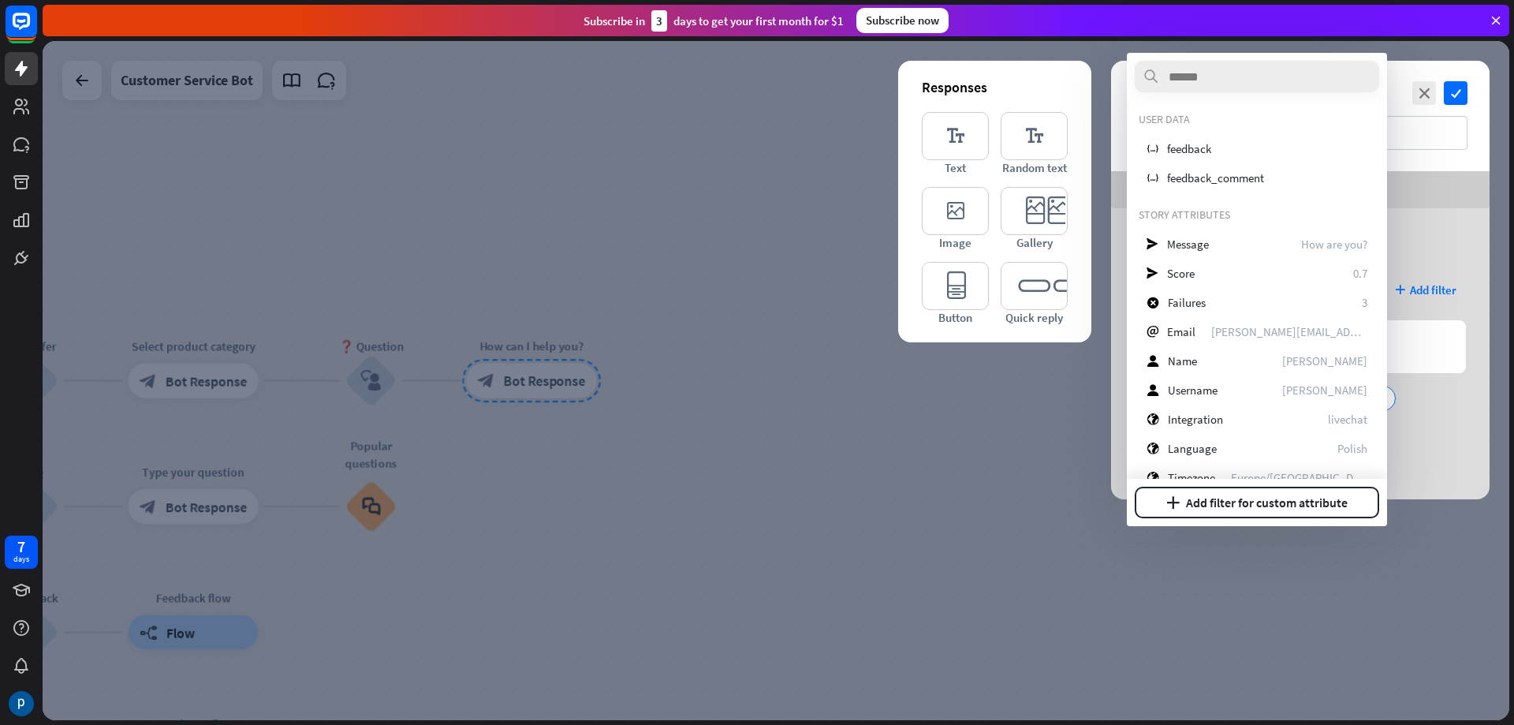
click at [1428, 211] on div "**********" at bounding box center [1300, 353] width 378 height 291
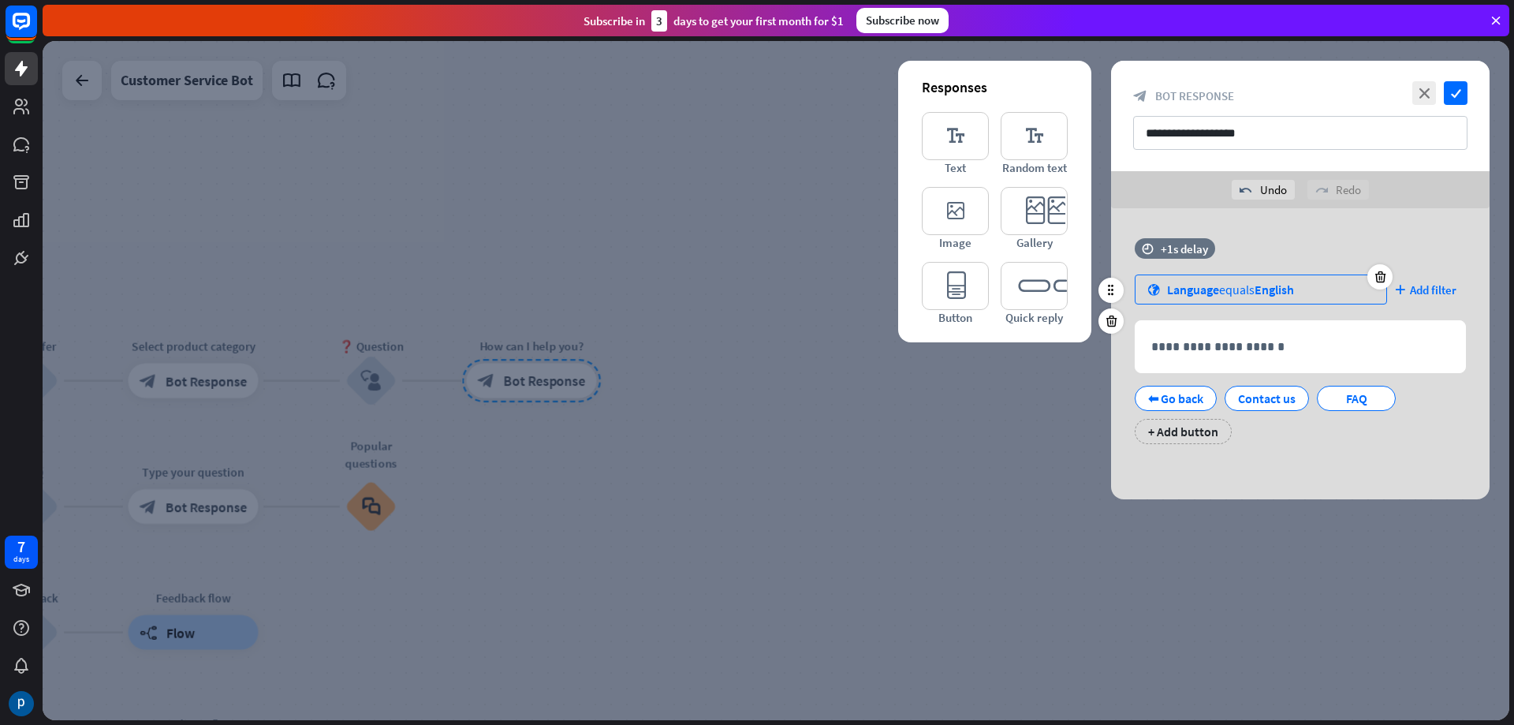
click at [1219, 289] on span "Language" at bounding box center [1193, 289] width 52 height 16
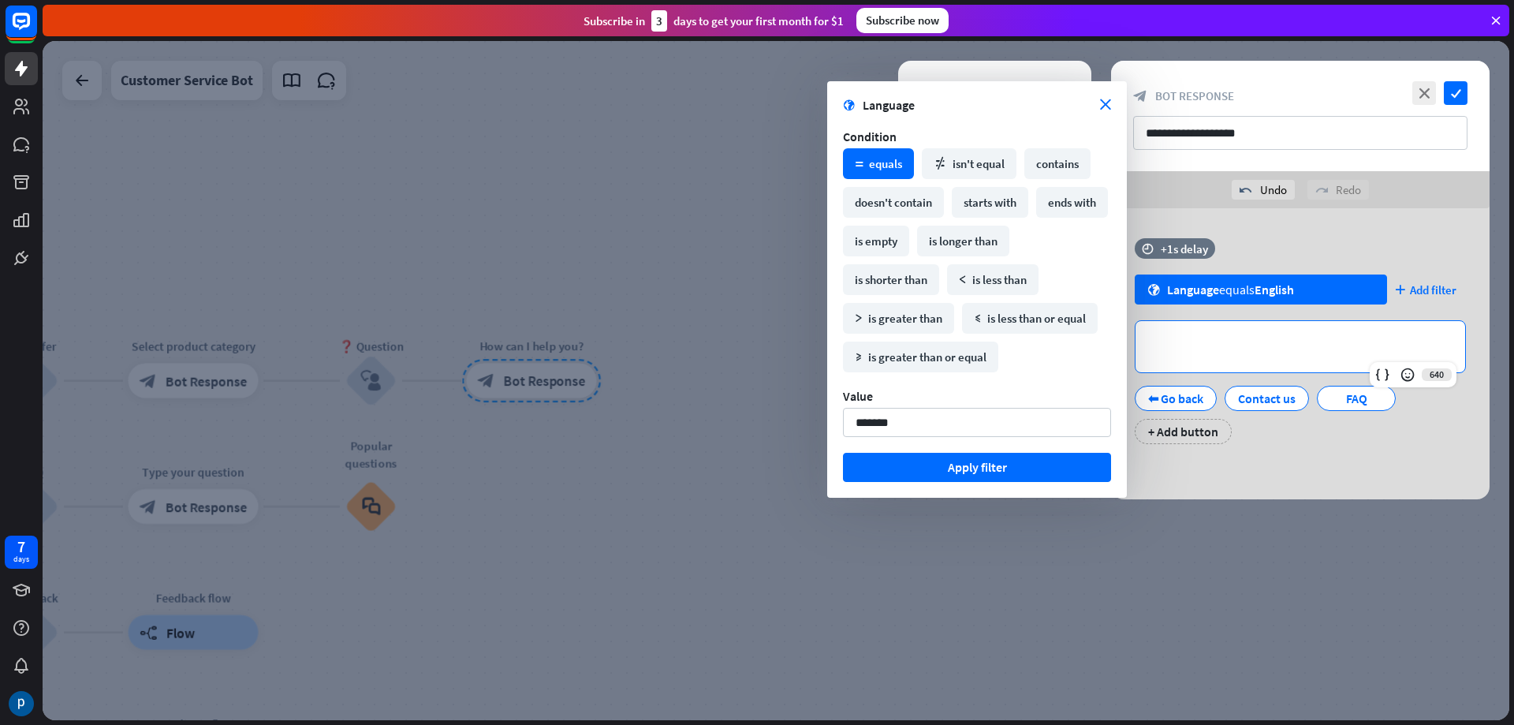
click at [1243, 343] on p "**********" at bounding box center [1300, 347] width 298 height 20
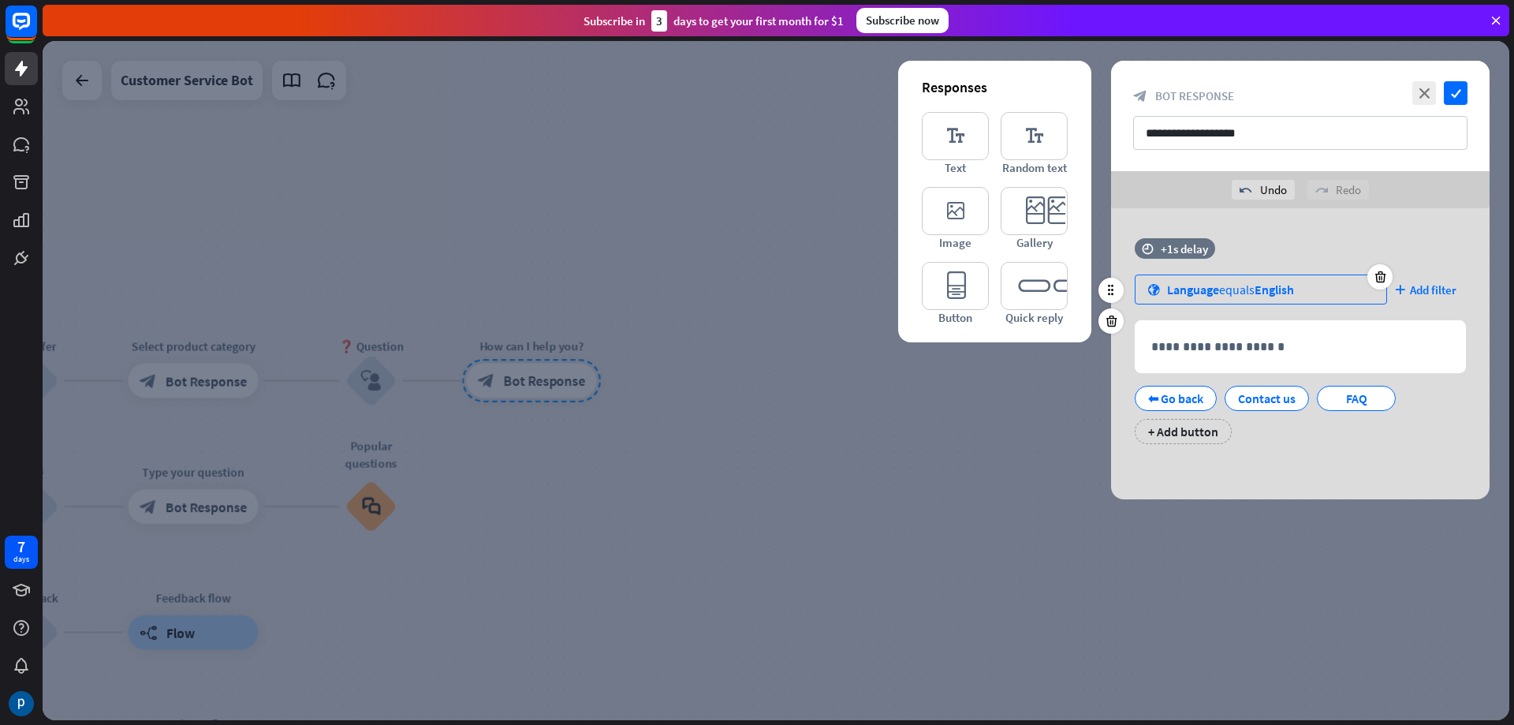
click at [1242, 294] on div "Language equals English" at bounding box center [1230, 289] width 127 height 16
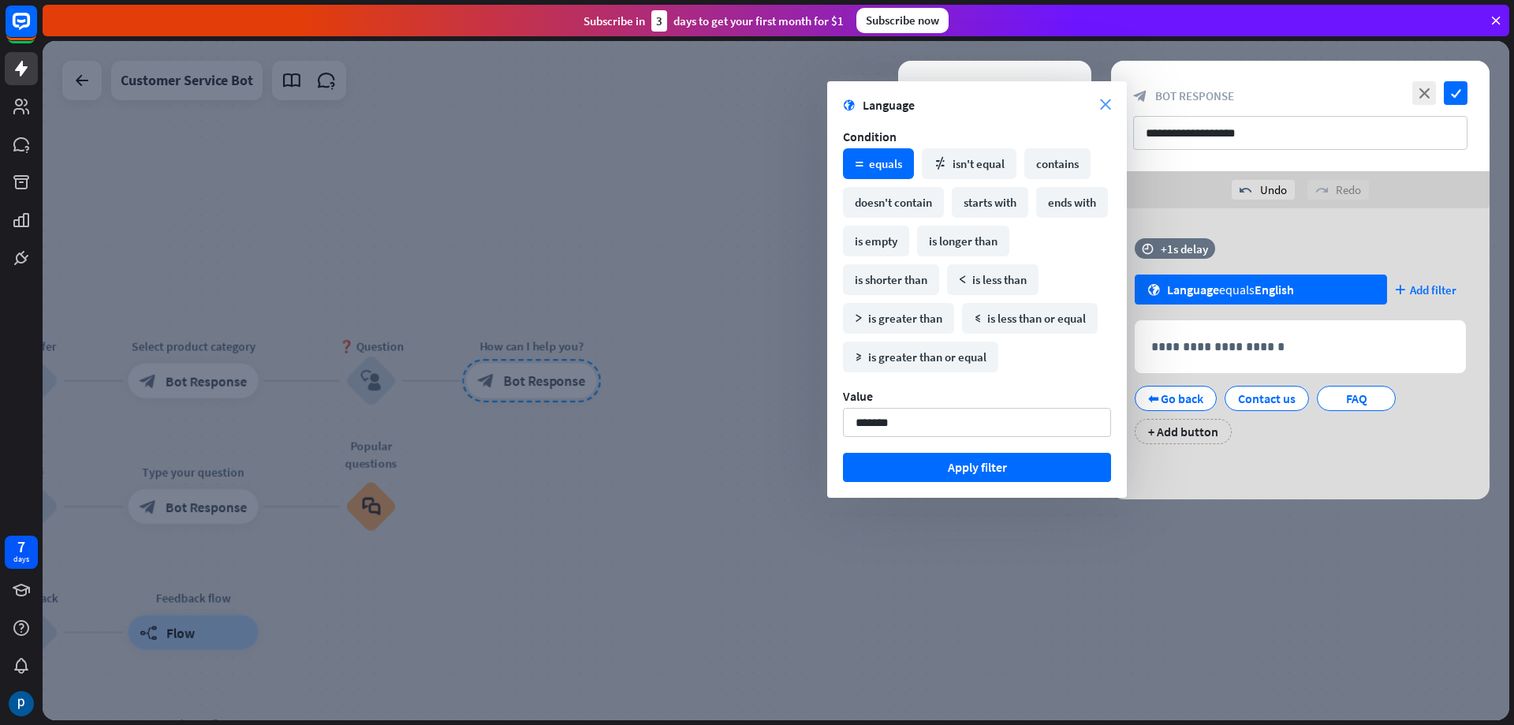
click at [1107, 102] on icon "close" at bounding box center [1105, 104] width 11 height 11
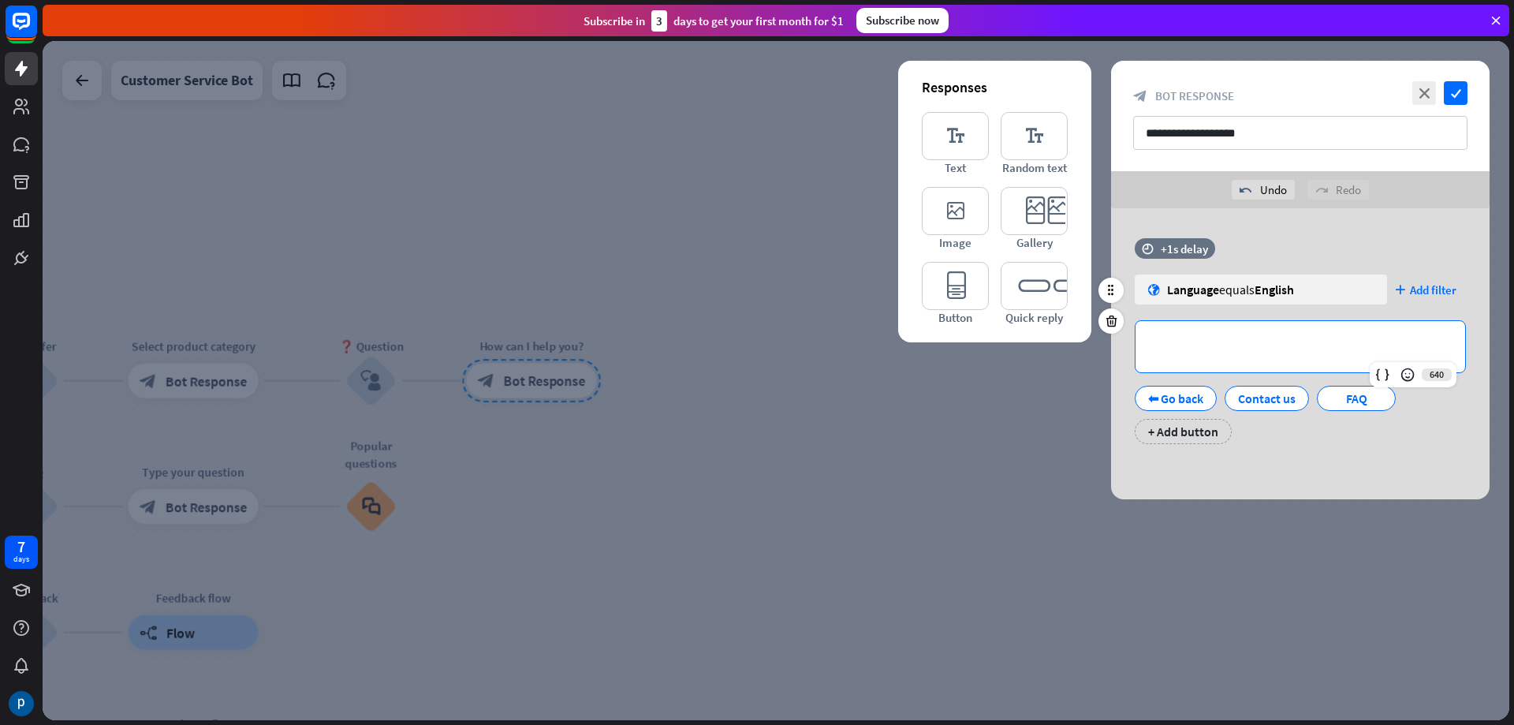
click at [1253, 356] on div "**********" at bounding box center [1300, 346] width 330 height 51
click at [1185, 398] on div at bounding box center [1188, 388] width 25 height 25
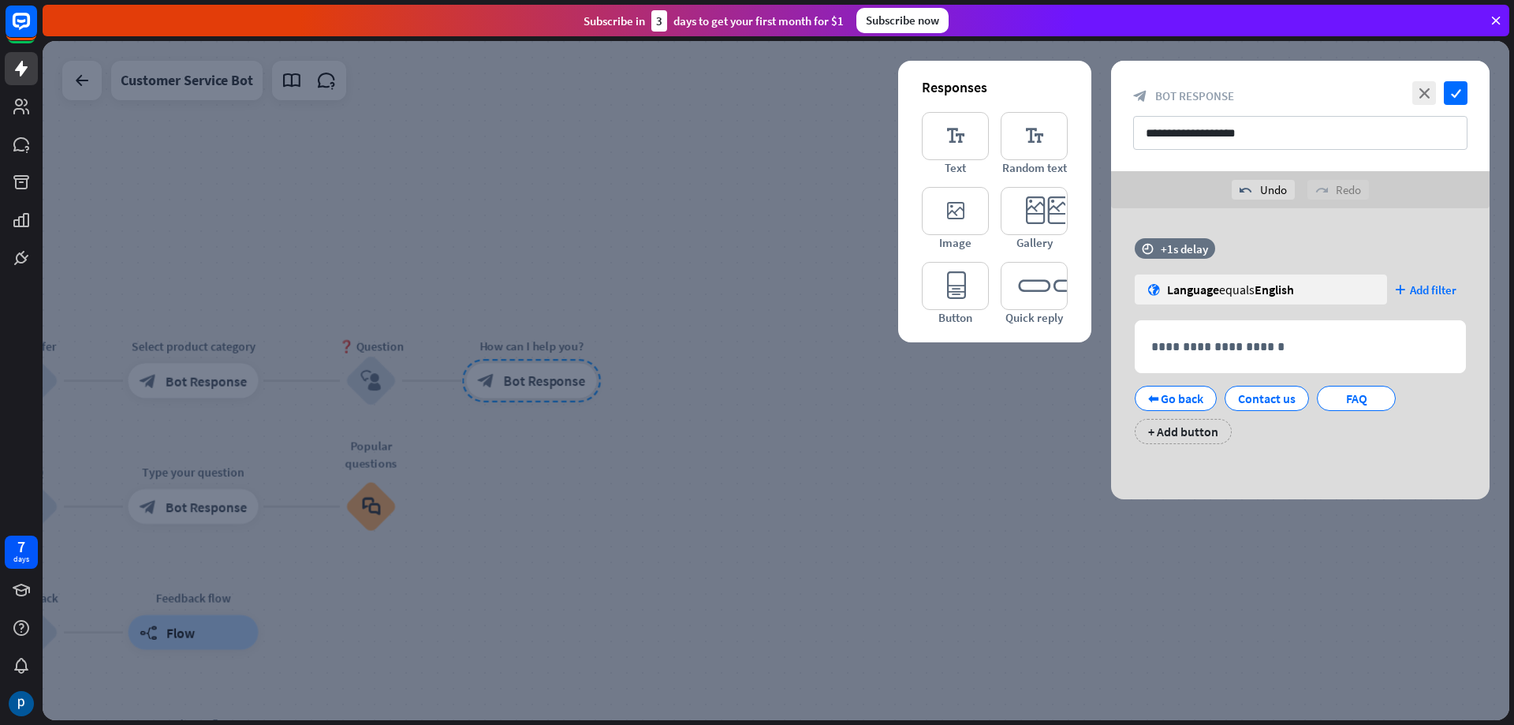
click at [989, 426] on div at bounding box center [776, 380] width 1467 height 679
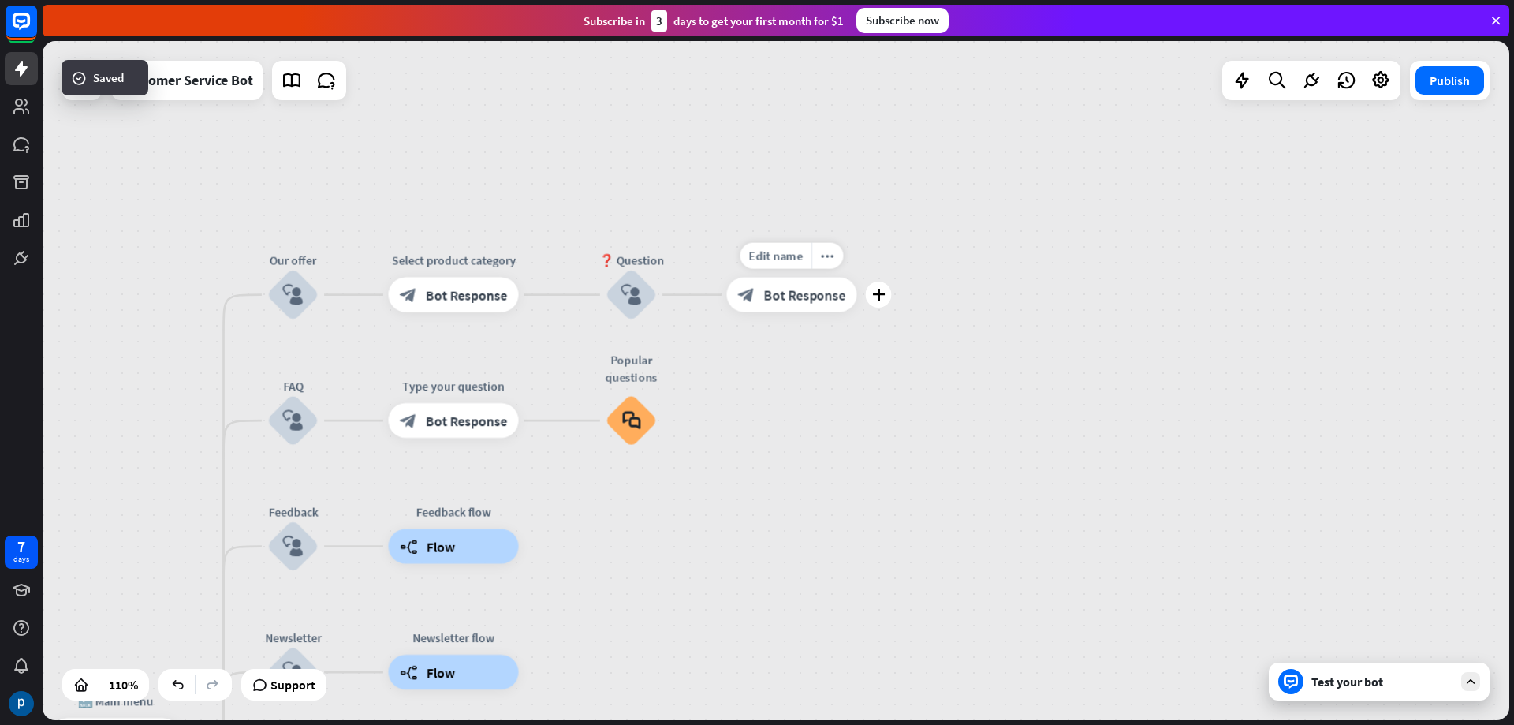
drag, startPoint x: 604, startPoint y: 428, endPoint x: 864, endPoint y: 342, distance: 274.0
click at [857, 312] on div "Edit name more_horiz plus How can I help you? block_bot_response Bot Response" at bounding box center [792, 295] width 130 height 35
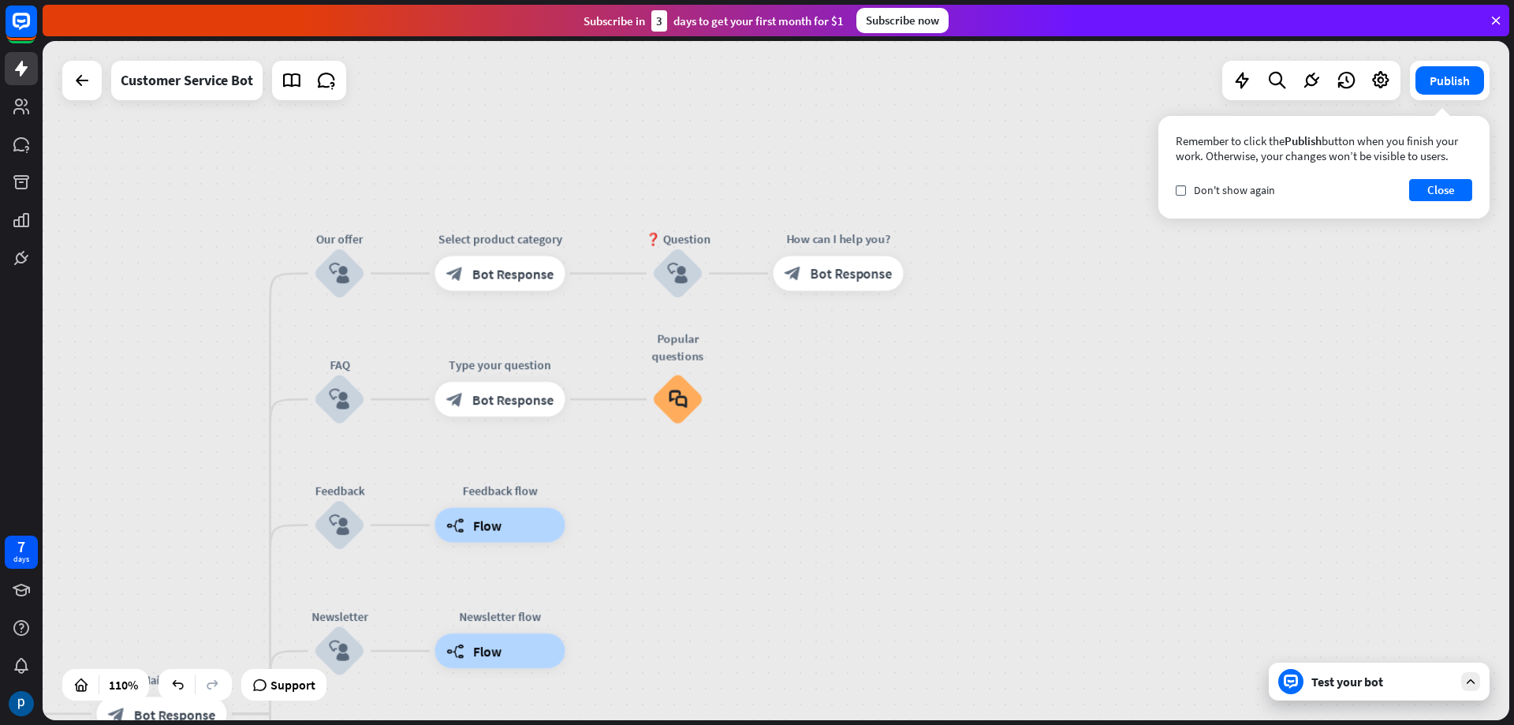
drag, startPoint x: 734, startPoint y: 486, endPoint x: 781, endPoint y: 464, distance: 51.2
click at [781, 464] on div "home_2 Start point Welcome message block_bot_response Bot Response 🔙 Main menu …" at bounding box center [776, 380] width 1467 height 679
click at [1422, 201] on div "Remember to click the Publish button when you finish your work. Otherwise, your…" at bounding box center [1323, 167] width 331 height 102
click at [1449, 188] on button "Close" at bounding box center [1440, 190] width 63 height 22
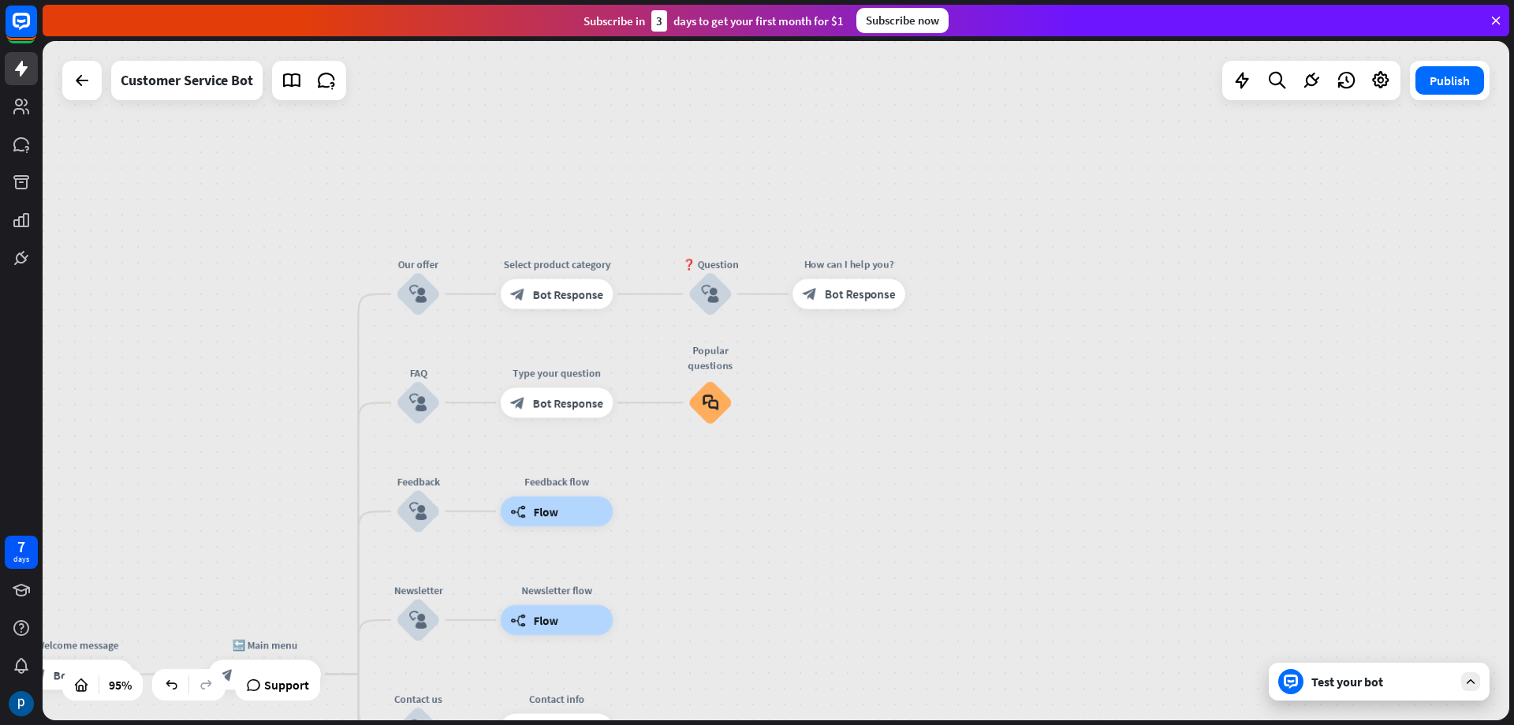
click at [1499, 17] on icon at bounding box center [1496, 20] width 14 height 14
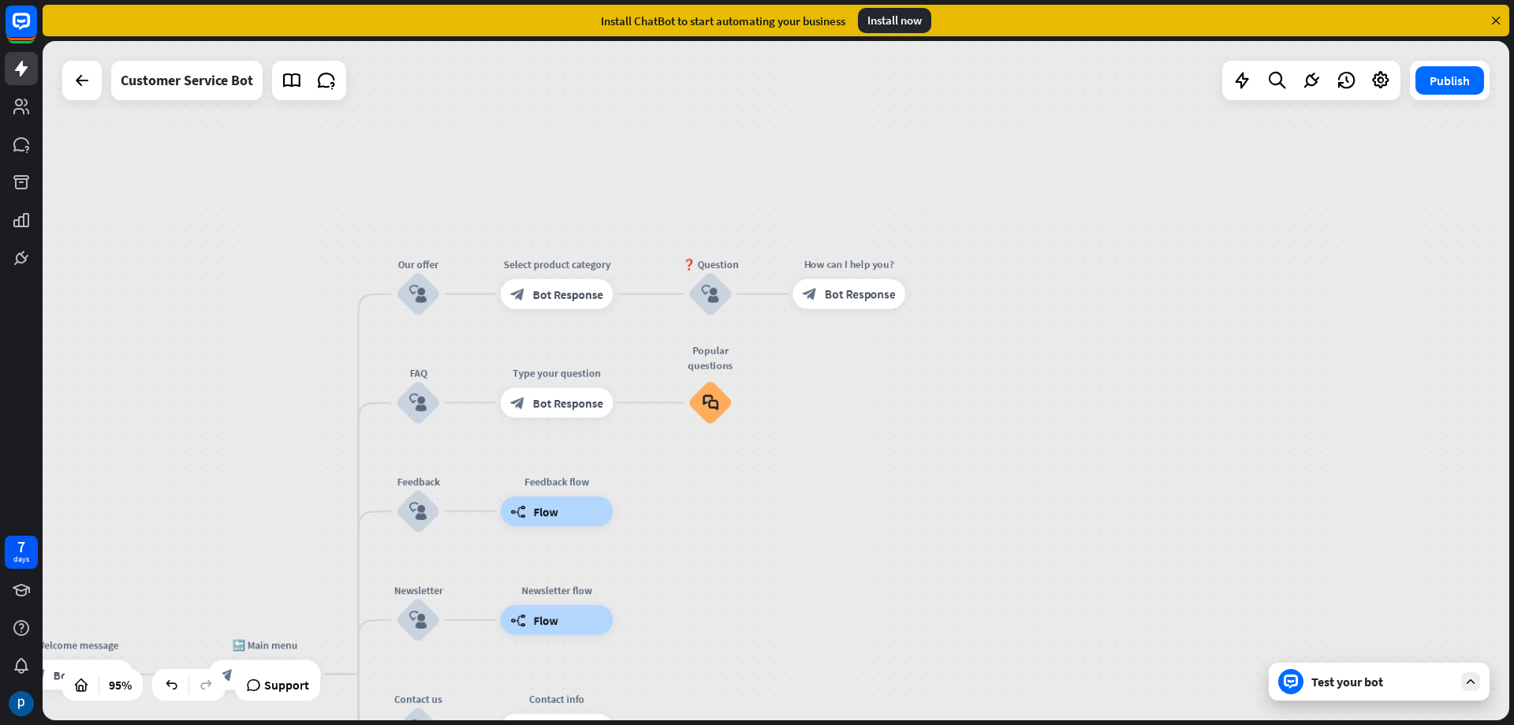
click at [979, 417] on div "home_2 Start point Welcome message block_bot_response Bot Response 🔙 Main menu …" at bounding box center [776, 380] width 1467 height 679
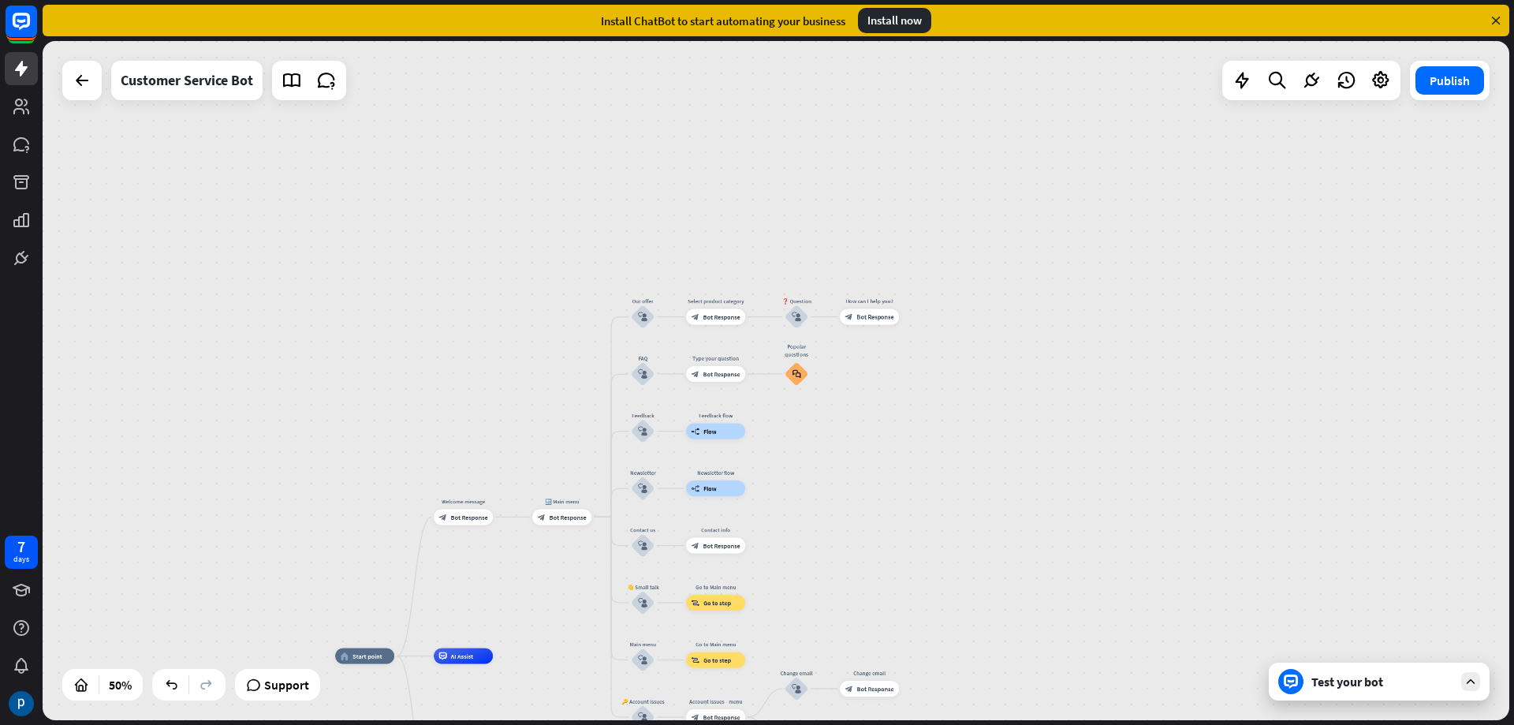
drag, startPoint x: 863, startPoint y: 453, endPoint x: 863, endPoint y: 273, distance: 180.6
click at [863, 273] on div "home_2 Start point Welcome message block_bot_response Bot Response 🔙 Main menu …" at bounding box center [776, 380] width 1467 height 679
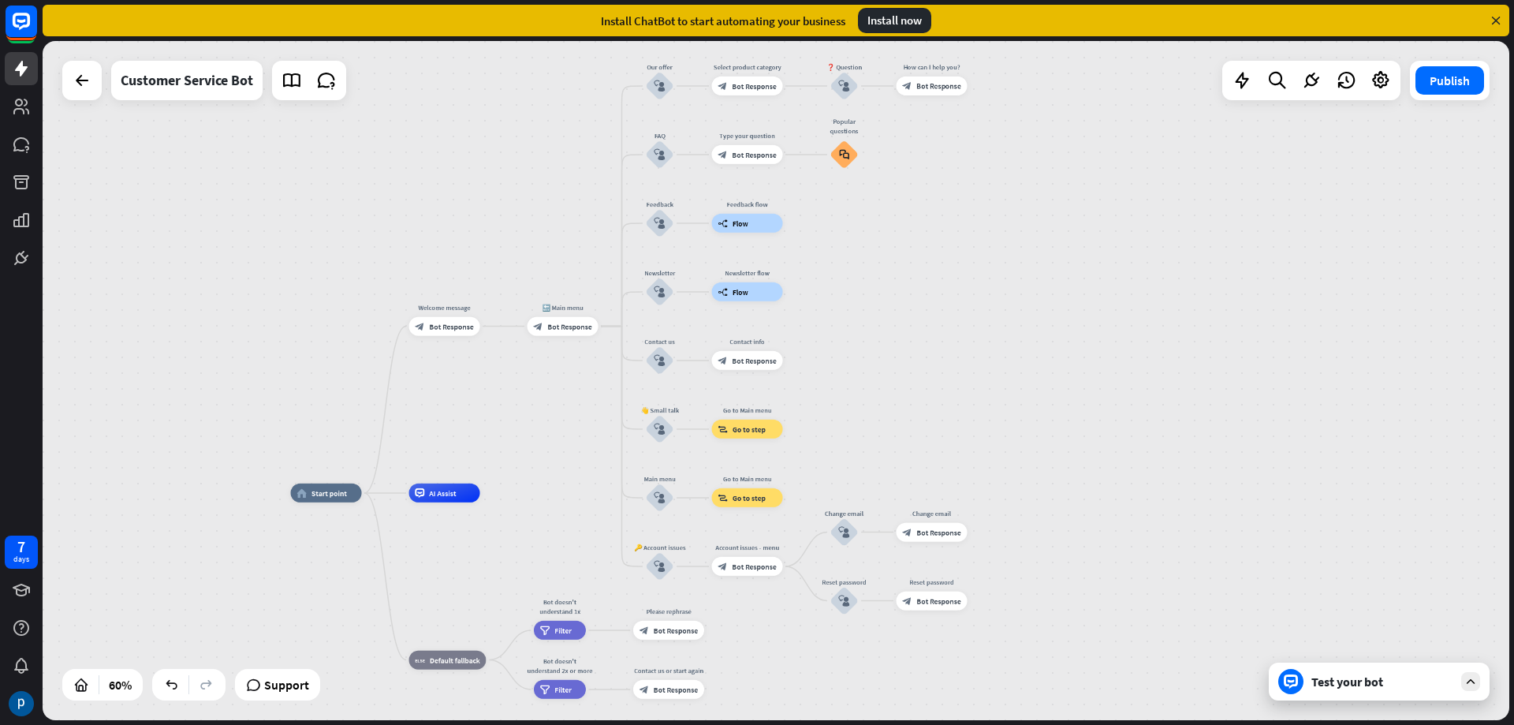
drag, startPoint x: 797, startPoint y: 348, endPoint x: 852, endPoint y: 341, distance: 55.6
click at [852, 341] on div "home_2 Start point Welcome message block_bot_response Bot Response 🔙 Main menu …" at bounding box center [776, 380] width 1467 height 679
click at [1483, 684] on div "Test your bot" at bounding box center [1379, 681] width 221 height 38
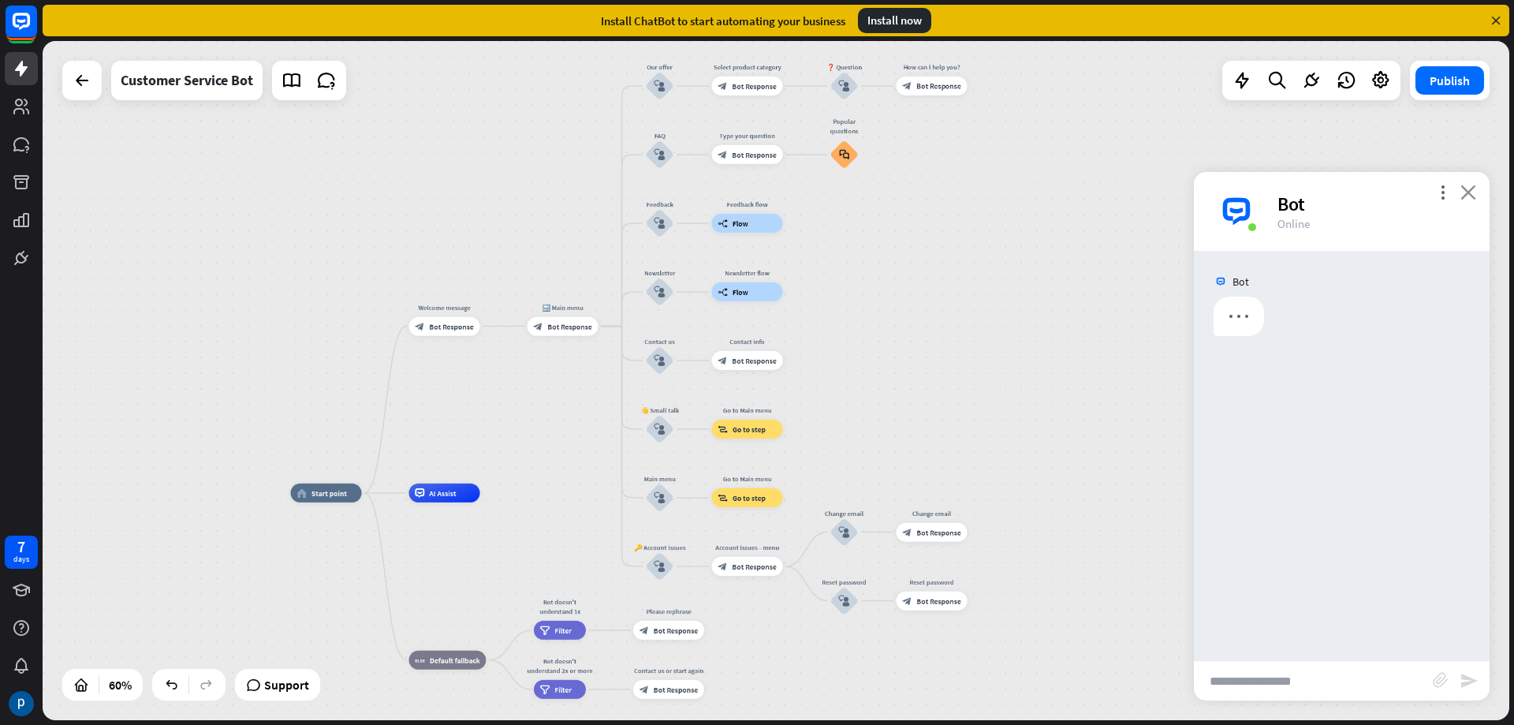
click at [1463, 193] on icon "close" at bounding box center [1468, 191] width 16 height 15
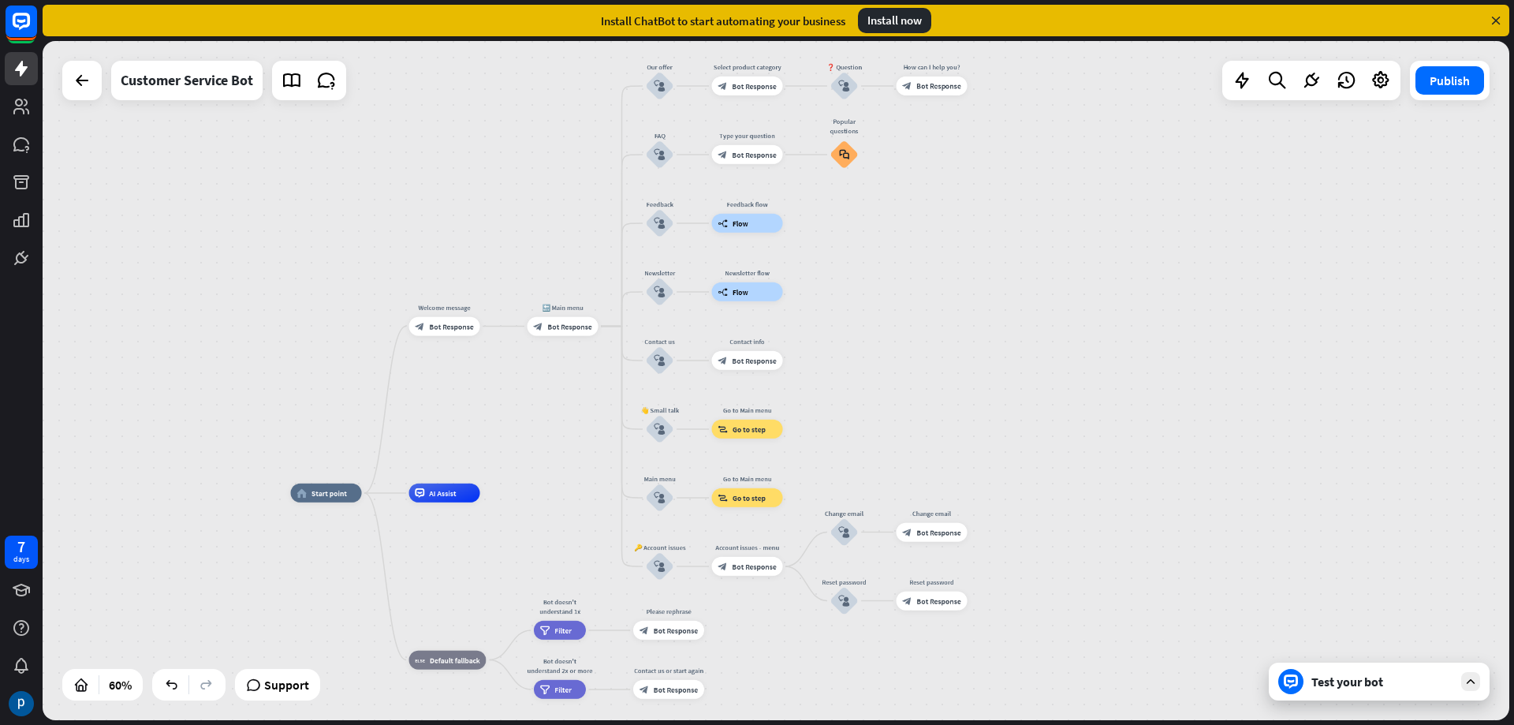
click at [982, 324] on div "home_2 Start point Welcome message block_bot_response Bot Response 🔙 Main menu …" at bounding box center [776, 380] width 1467 height 679
click at [84, 89] on icon at bounding box center [82, 80] width 19 height 19
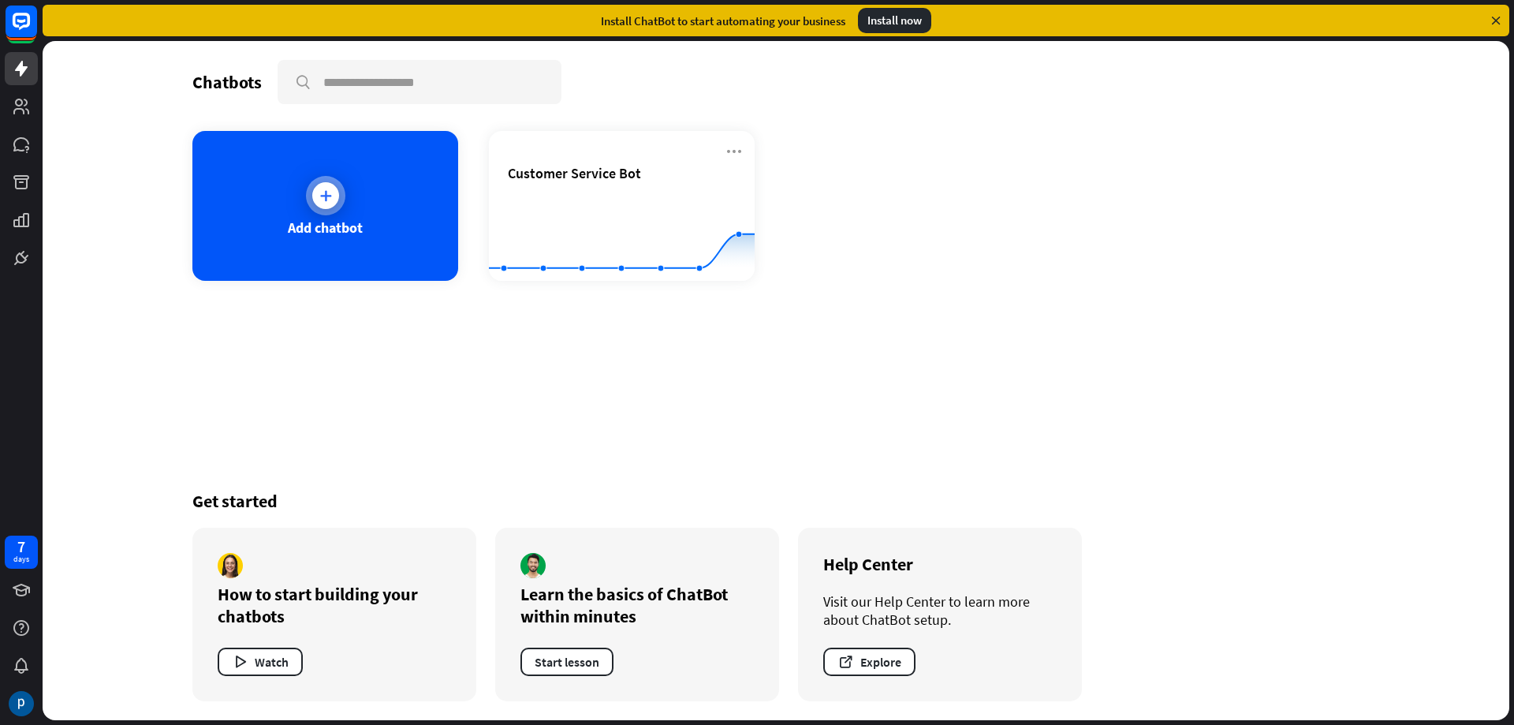
click at [297, 221] on div "Add chatbot" at bounding box center [325, 227] width 75 height 18
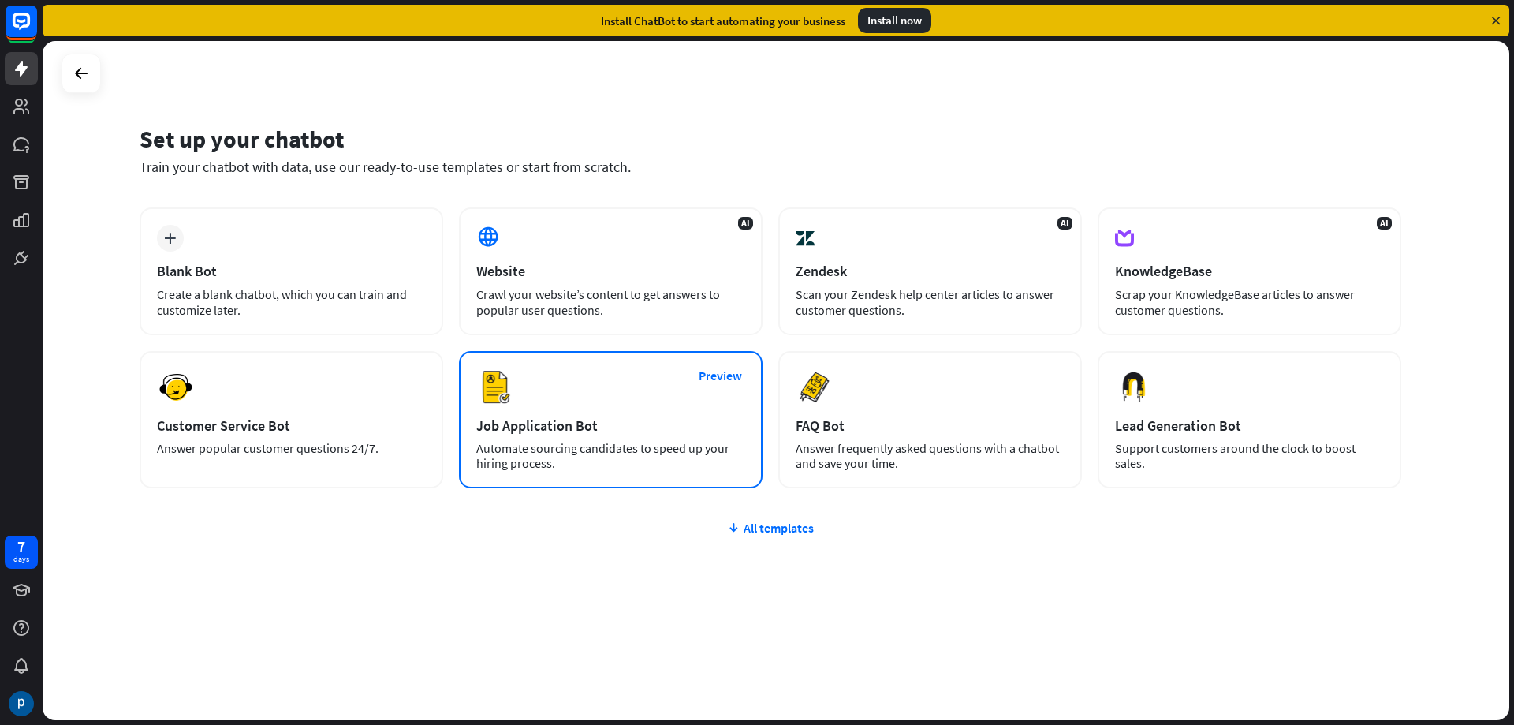
click at [664, 386] on div "Preview Job Application Bot Automate sourcing candidates to speed up your hirin…" at bounding box center [611, 419] width 304 height 137
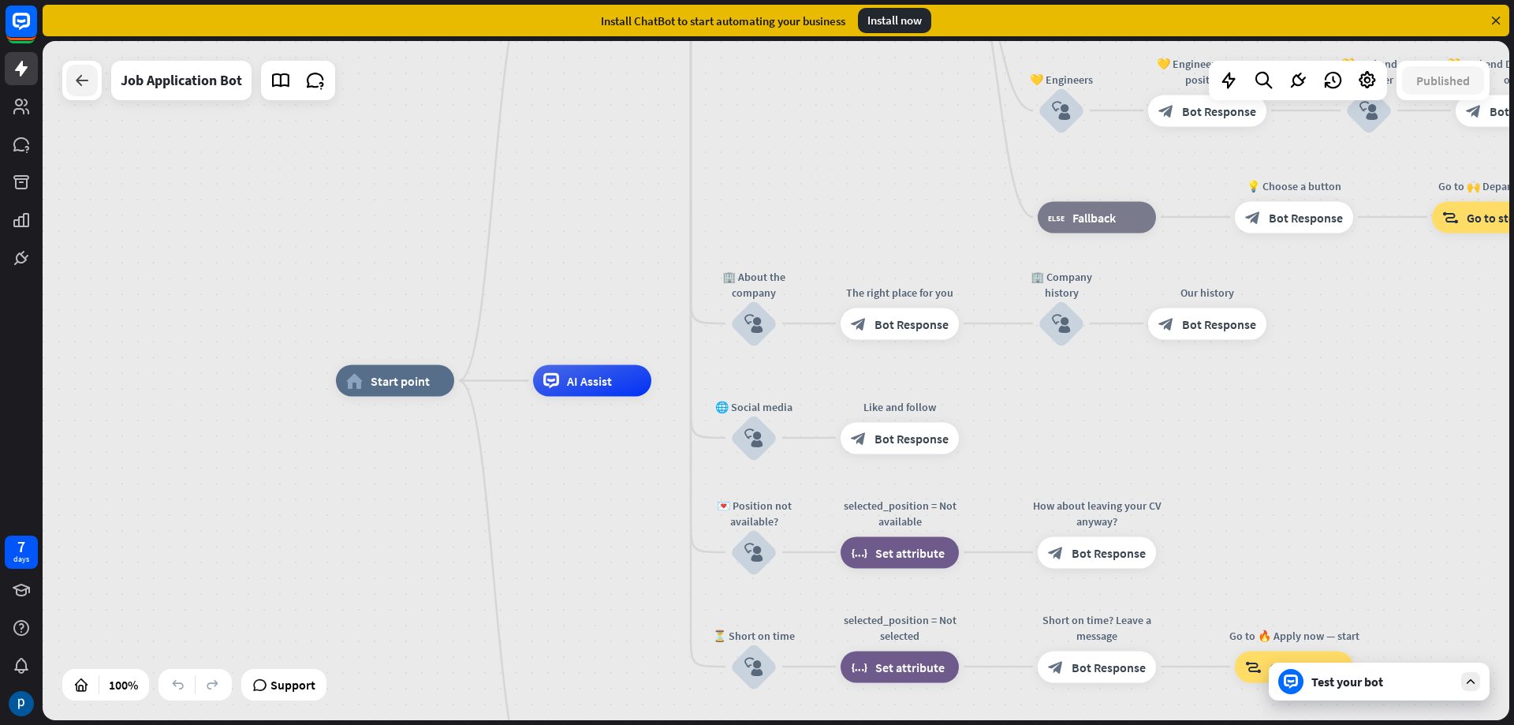
click at [90, 84] on icon at bounding box center [82, 80] width 19 height 19
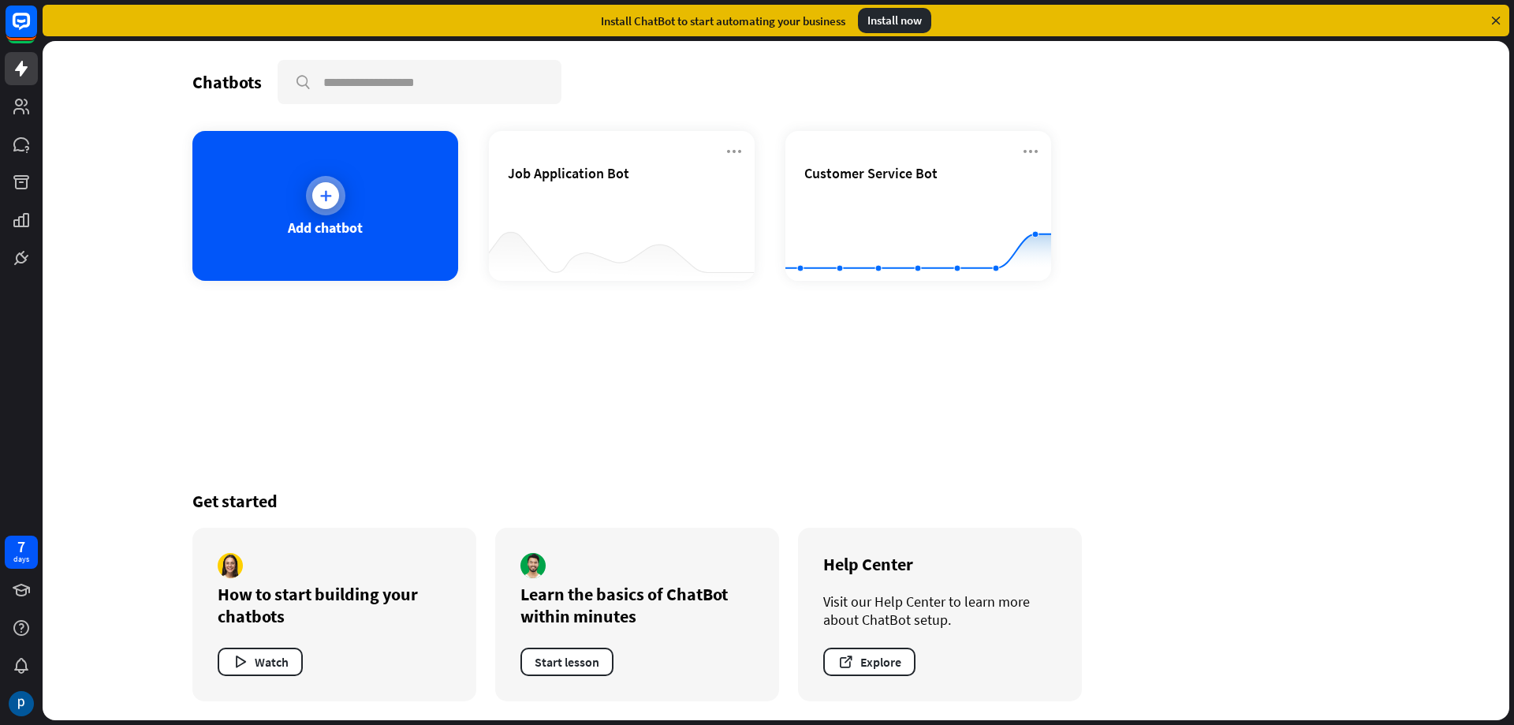
click at [375, 228] on div "Add chatbot" at bounding box center [325, 206] width 266 height 150
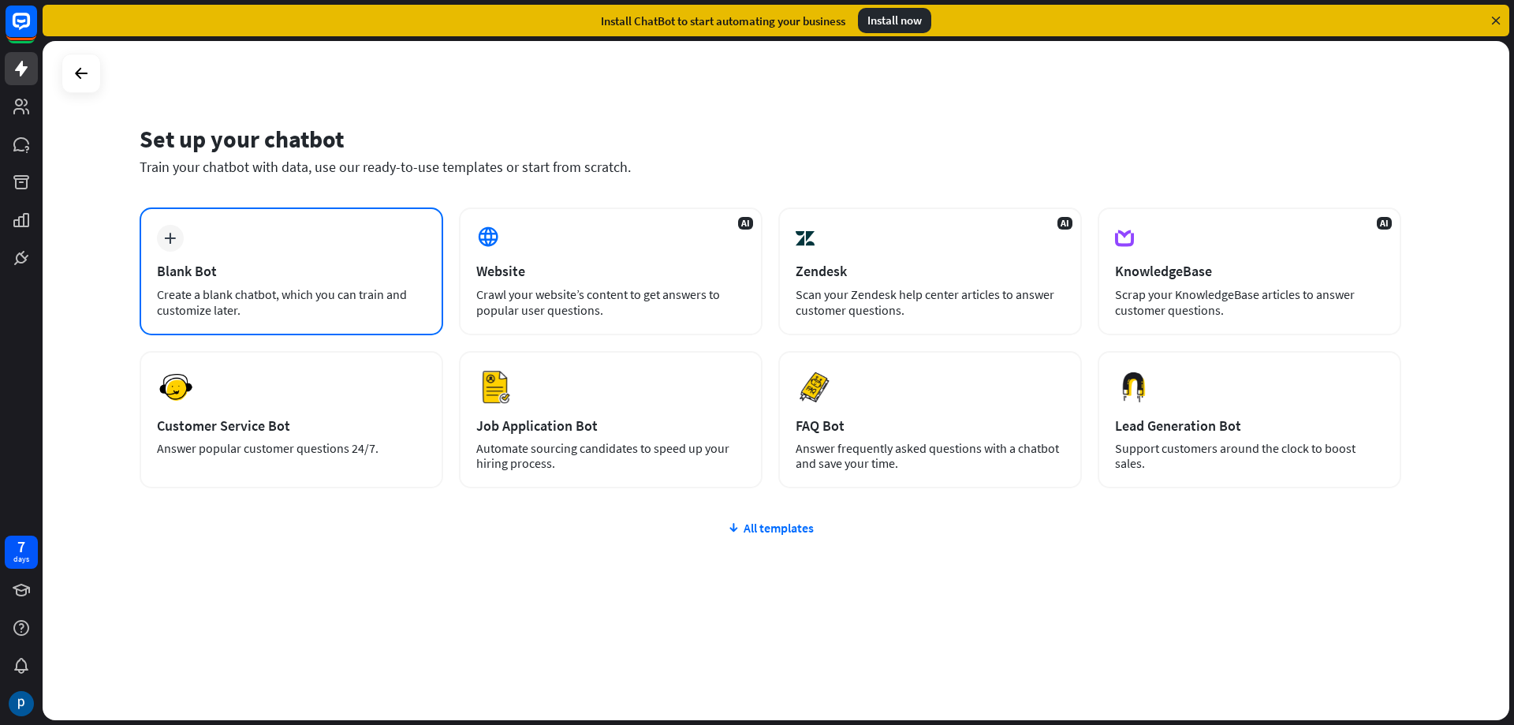
click at [295, 243] on div "plus Blank Bot Create a blank chatbot, which you can train and customize later." at bounding box center [292, 271] width 304 height 128
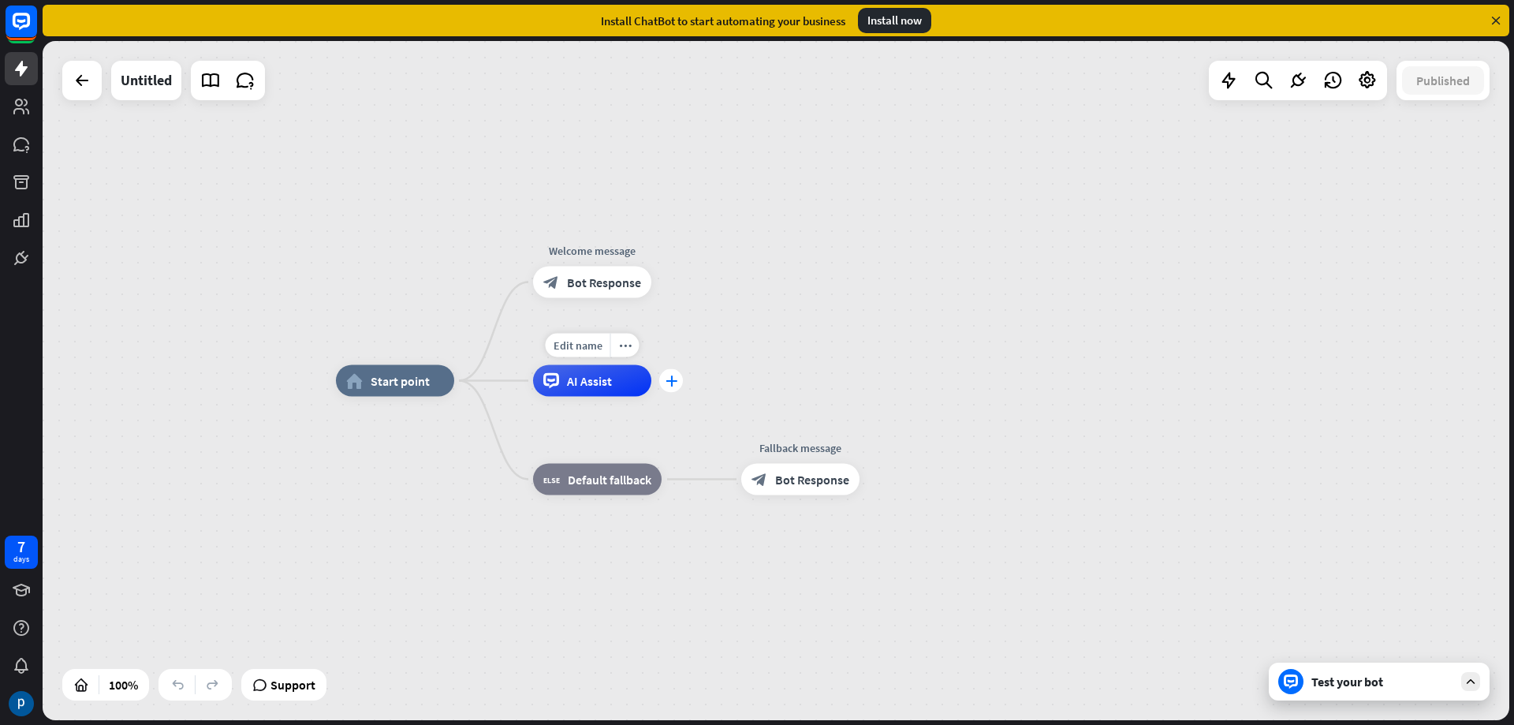
click at [669, 382] on icon "plus" at bounding box center [671, 380] width 12 height 11
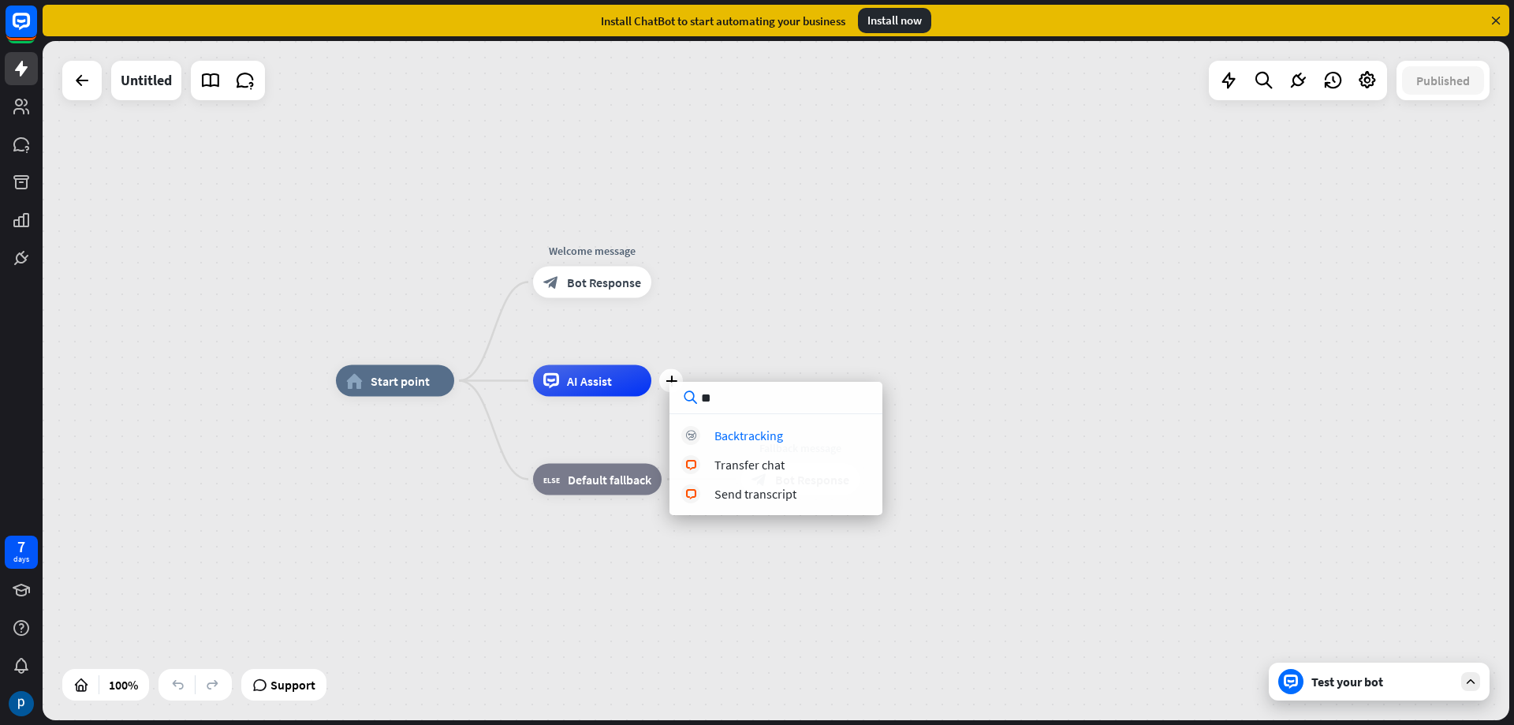
type input "*"
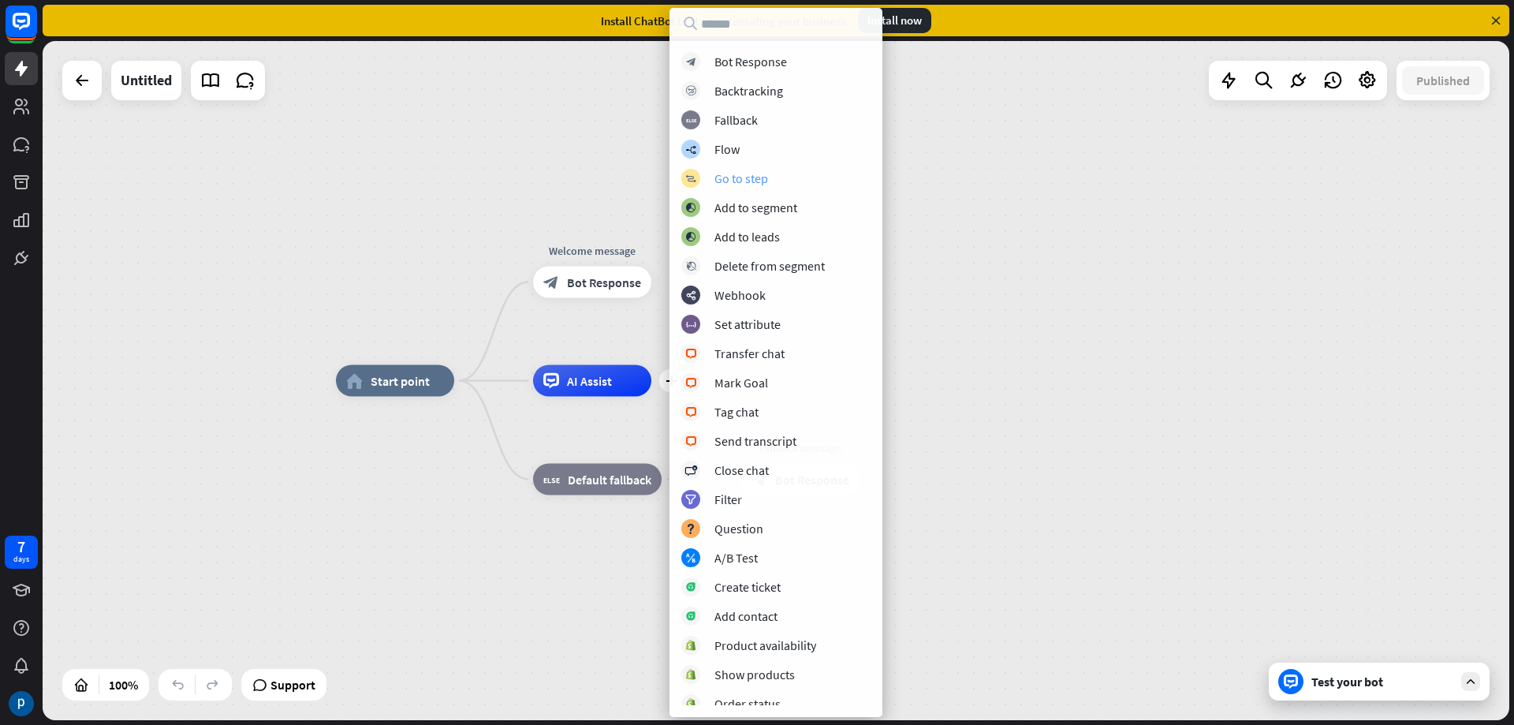
click at [759, 172] on div "Go to step" at bounding box center [741, 178] width 54 height 16
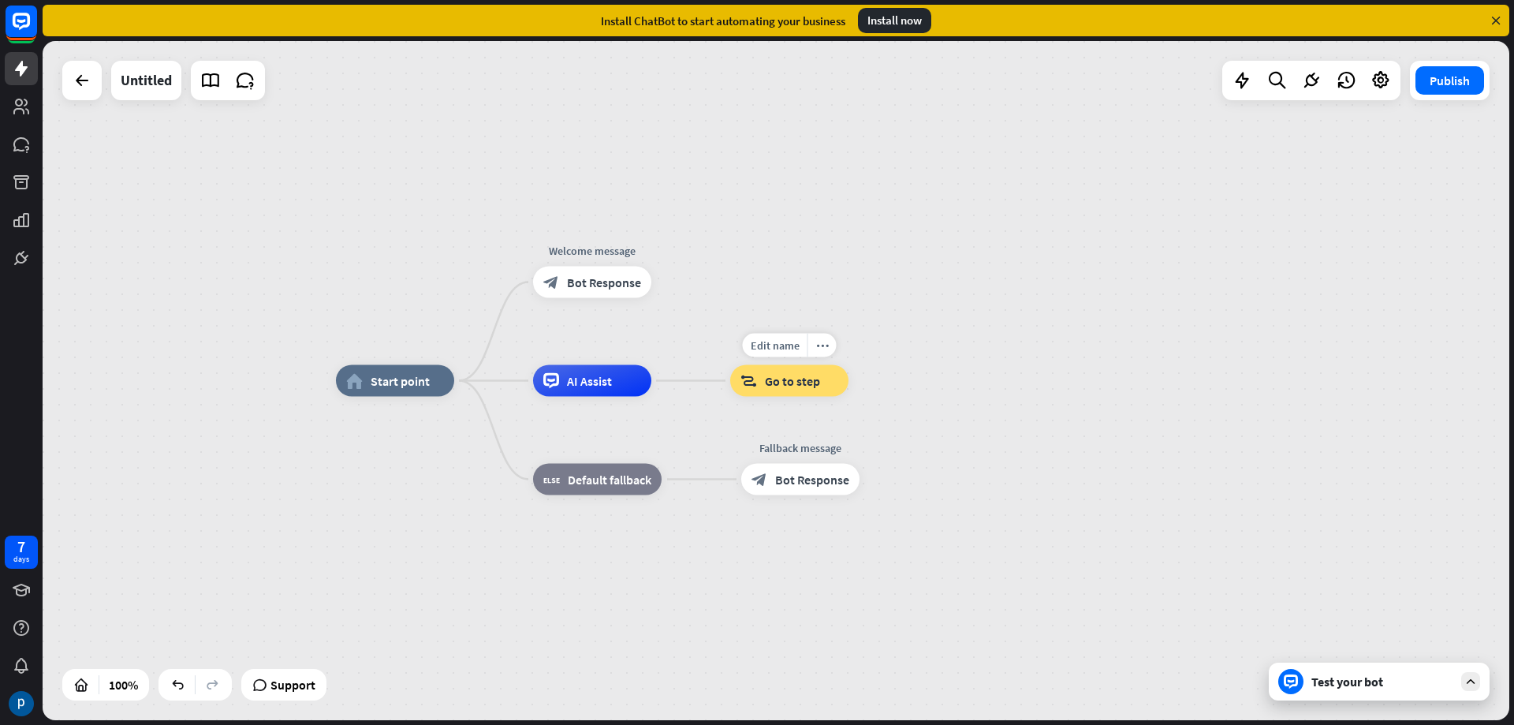
click at [759, 385] on div "block_goto Go to step" at bounding box center [789, 381] width 118 height 32
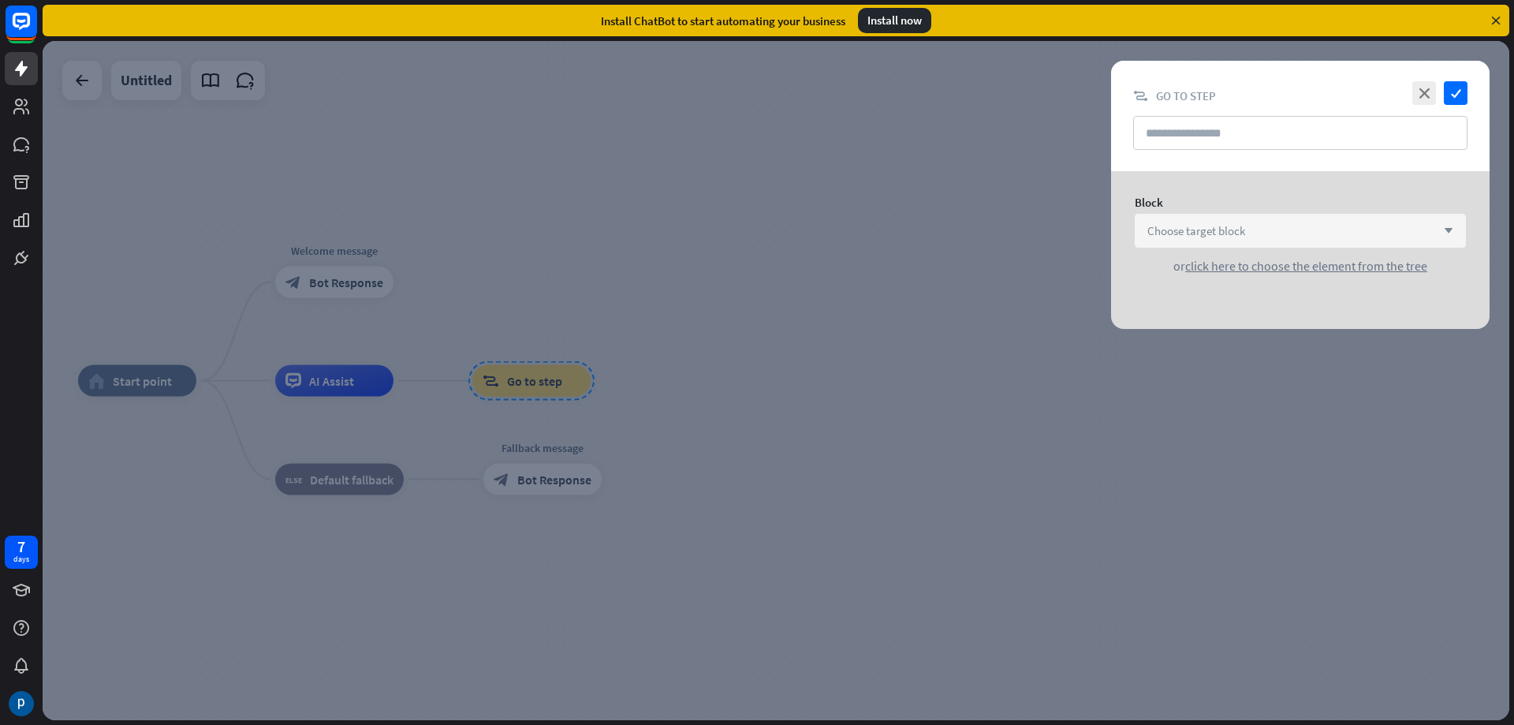
click at [1180, 243] on div "Choose target block arrow_down" at bounding box center [1300, 231] width 331 height 34
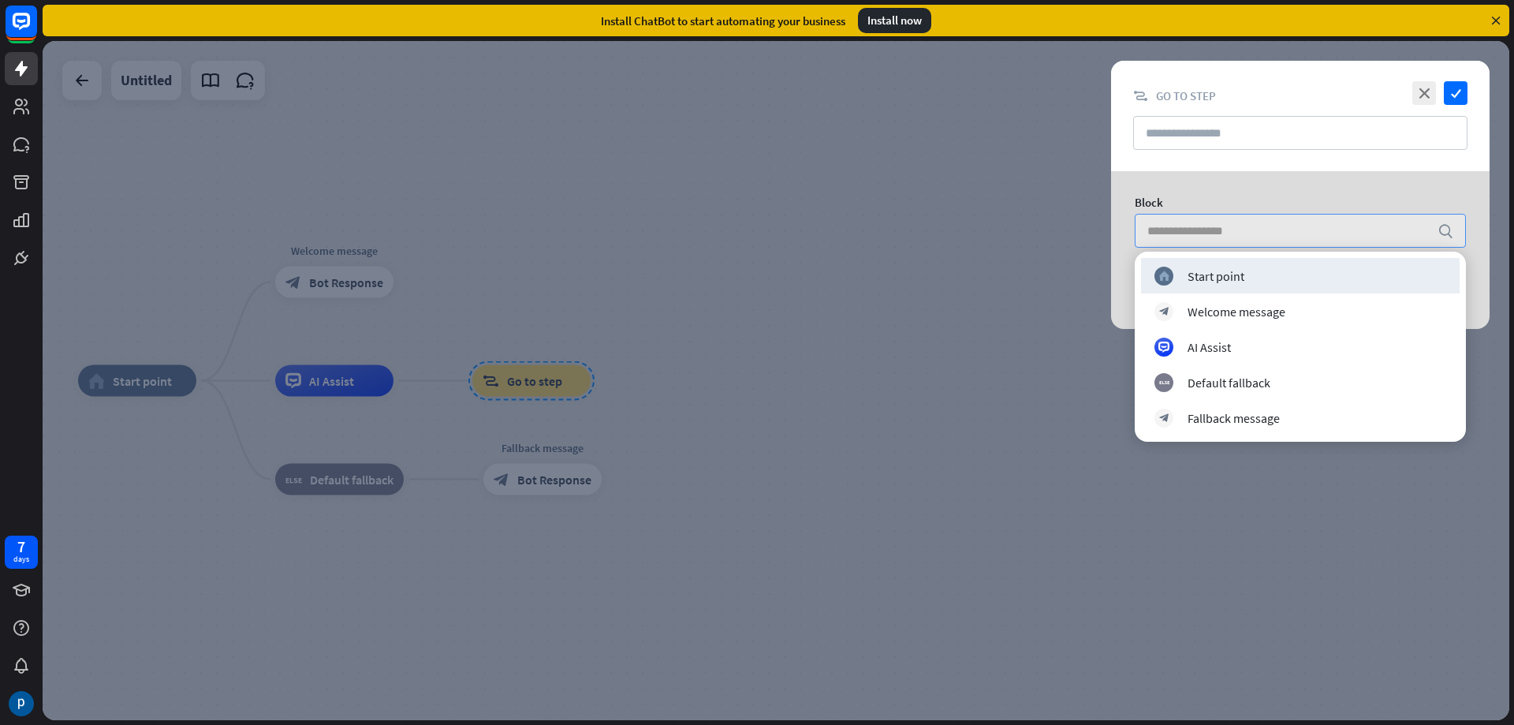
click at [1189, 227] on input "search" at bounding box center [1288, 230] width 282 height 32
click at [1209, 147] on input "text" at bounding box center [1300, 133] width 334 height 34
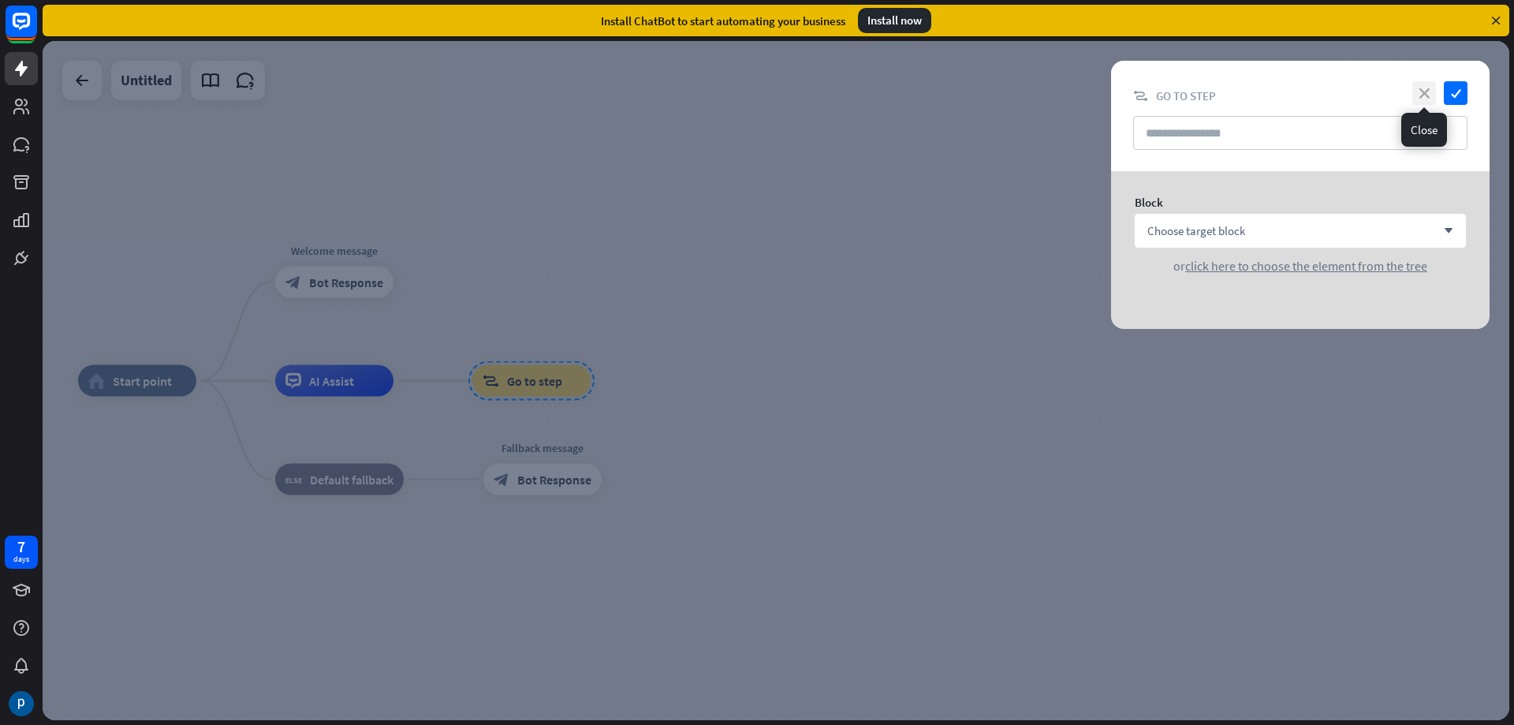
click at [1422, 92] on icon "close" at bounding box center [1424, 93] width 24 height 24
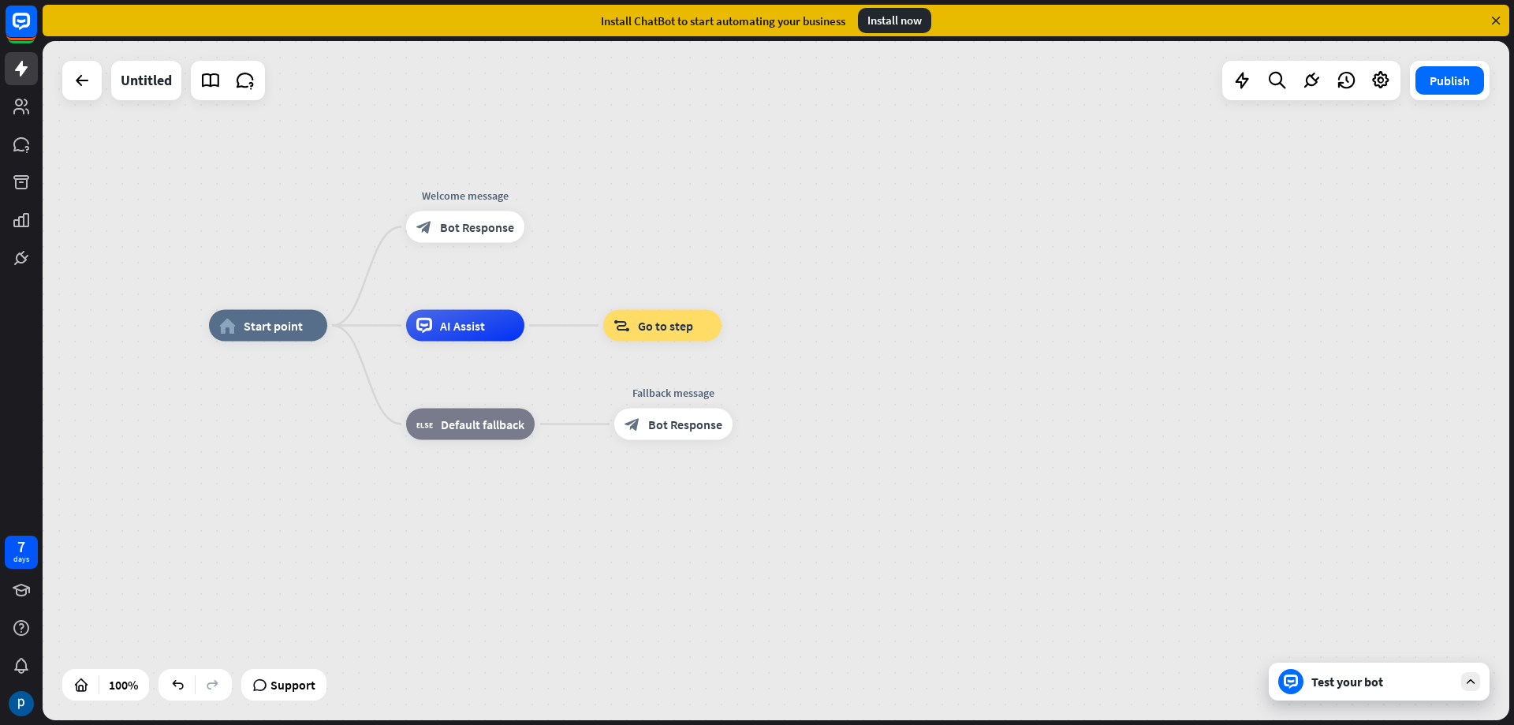
drag, startPoint x: 806, startPoint y: 328, endPoint x: 1017, endPoint y: 275, distance: 217.8
click at [1017, 275] on div "home_2 Start point Welcome message block_bot_response Bot Response AI Assist bl…" at bounding box center [776, 380] width 1467 height 679
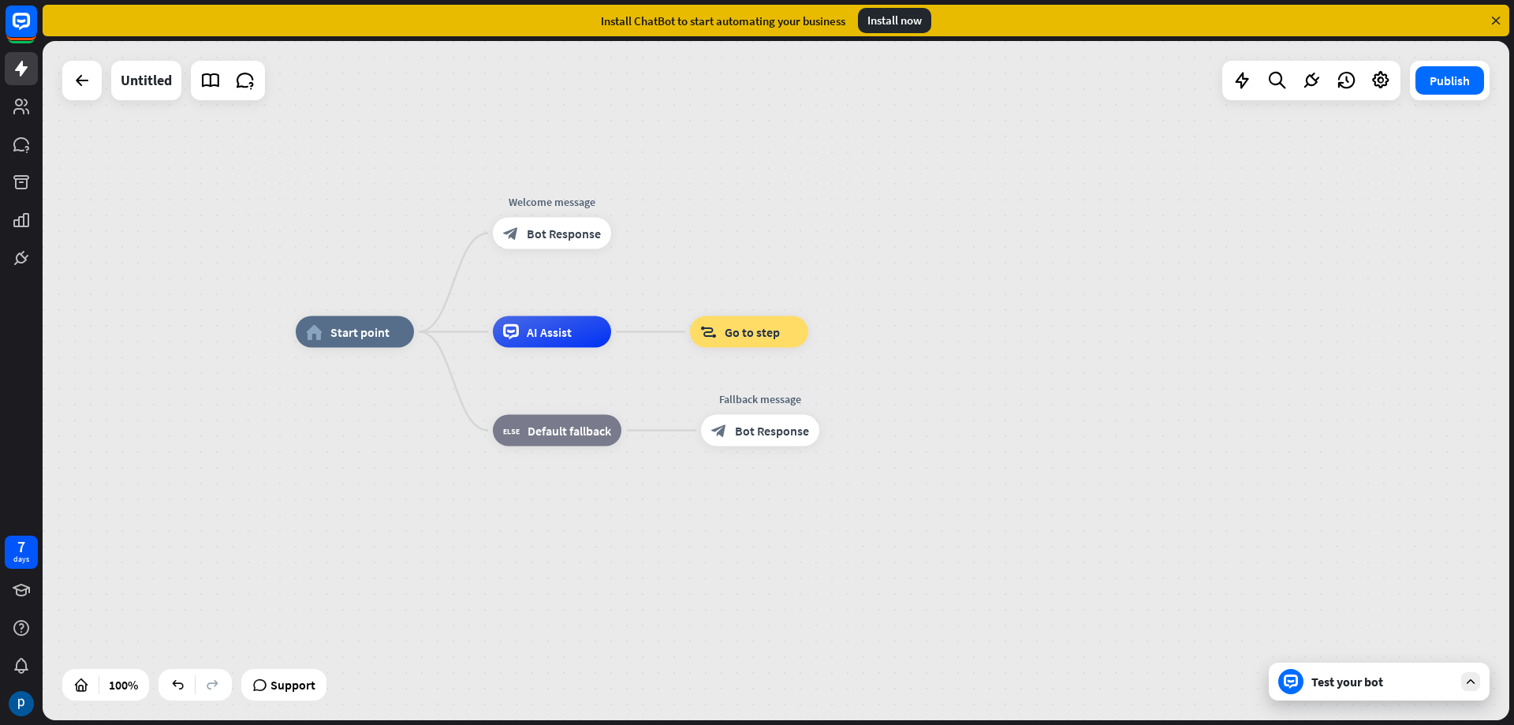
drag, startPoint x: 806, startPoint y: 240, endPoint x: 854, endPoint y: 265, distance: 53.9
click at [854, 265] on div "home_2 Start point Welcome message block_bot_response Bot Response AI Assist bl…" at bounding box center [776, 380] width 1467 height 679
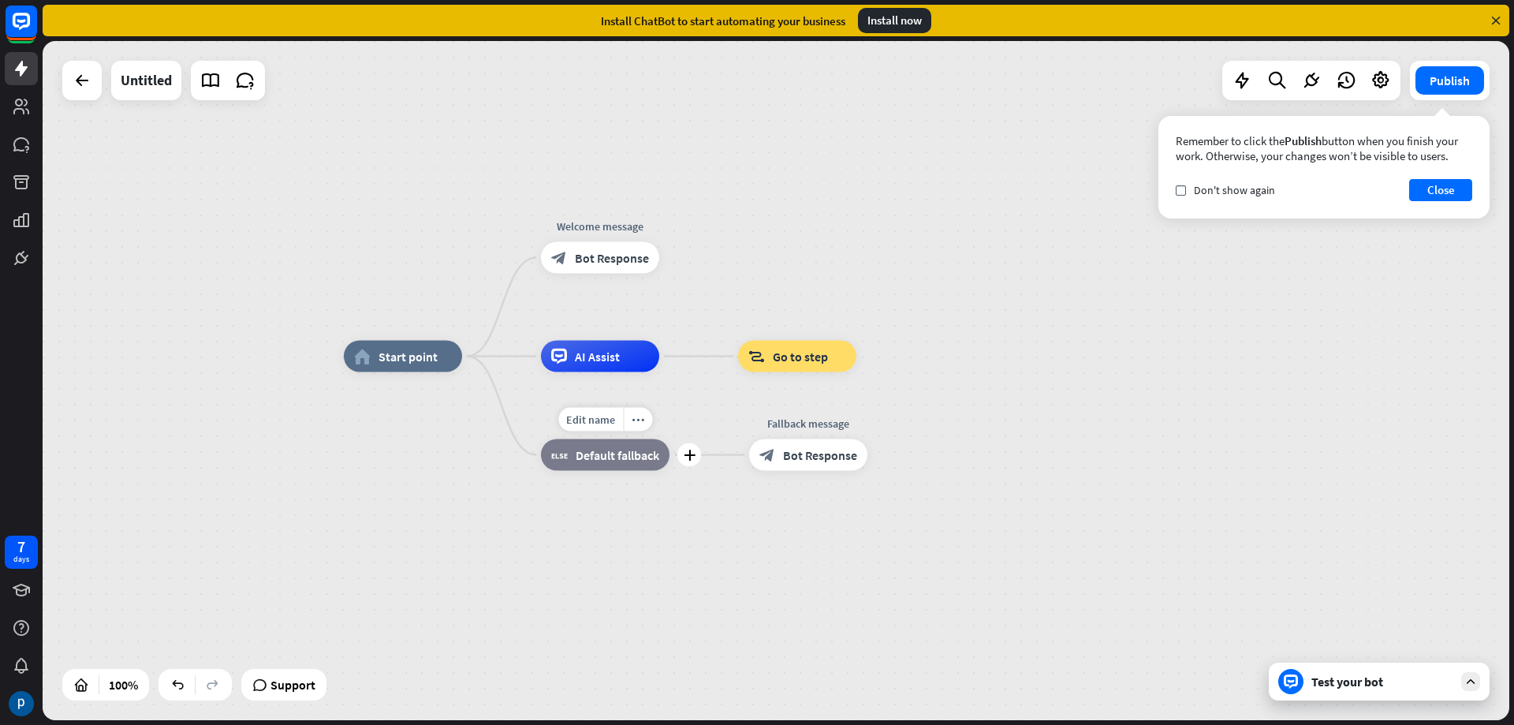
click at [650, 463] on div "block_fallback Default fallback" at bounding box center [605, 455] width 129 height 32
click at [815, 464] on div "block_bot_response Bot Response" at bounding box center [808, 455] width 118 height 32
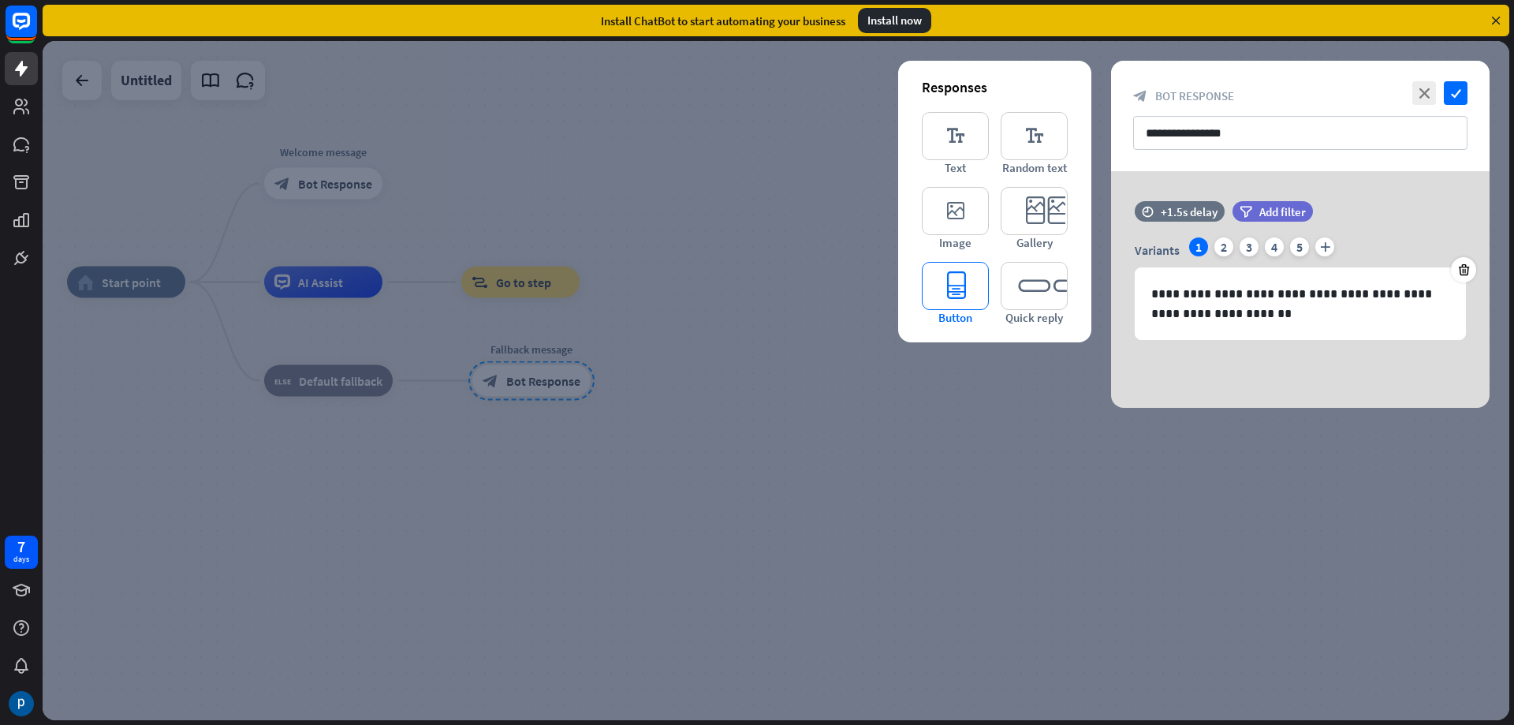
click at [956, 296] on icon "editor_button" at bounding box center [955, 286] width 67 height 48
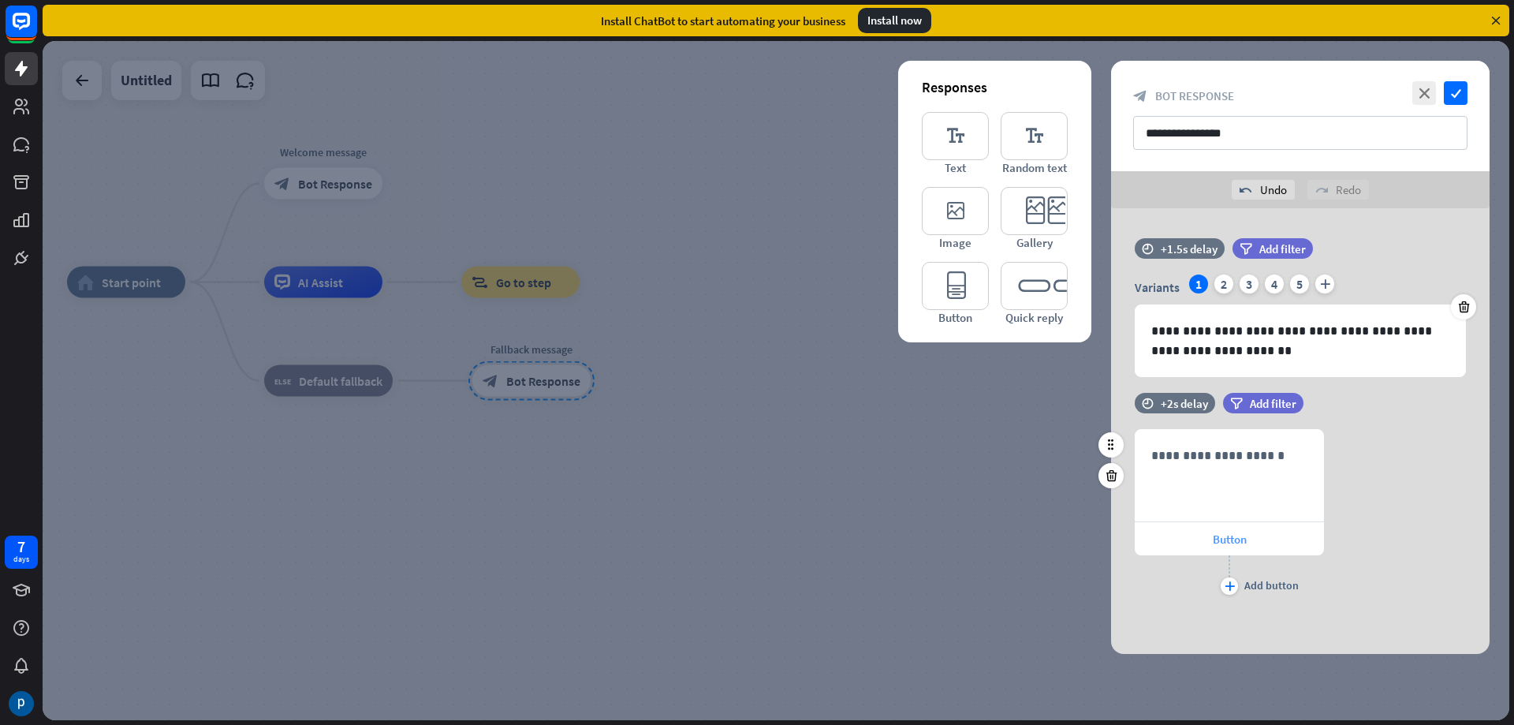
click at [1235, 548] on div "Button" at bounding box center [1229, 538] width 189 height 33
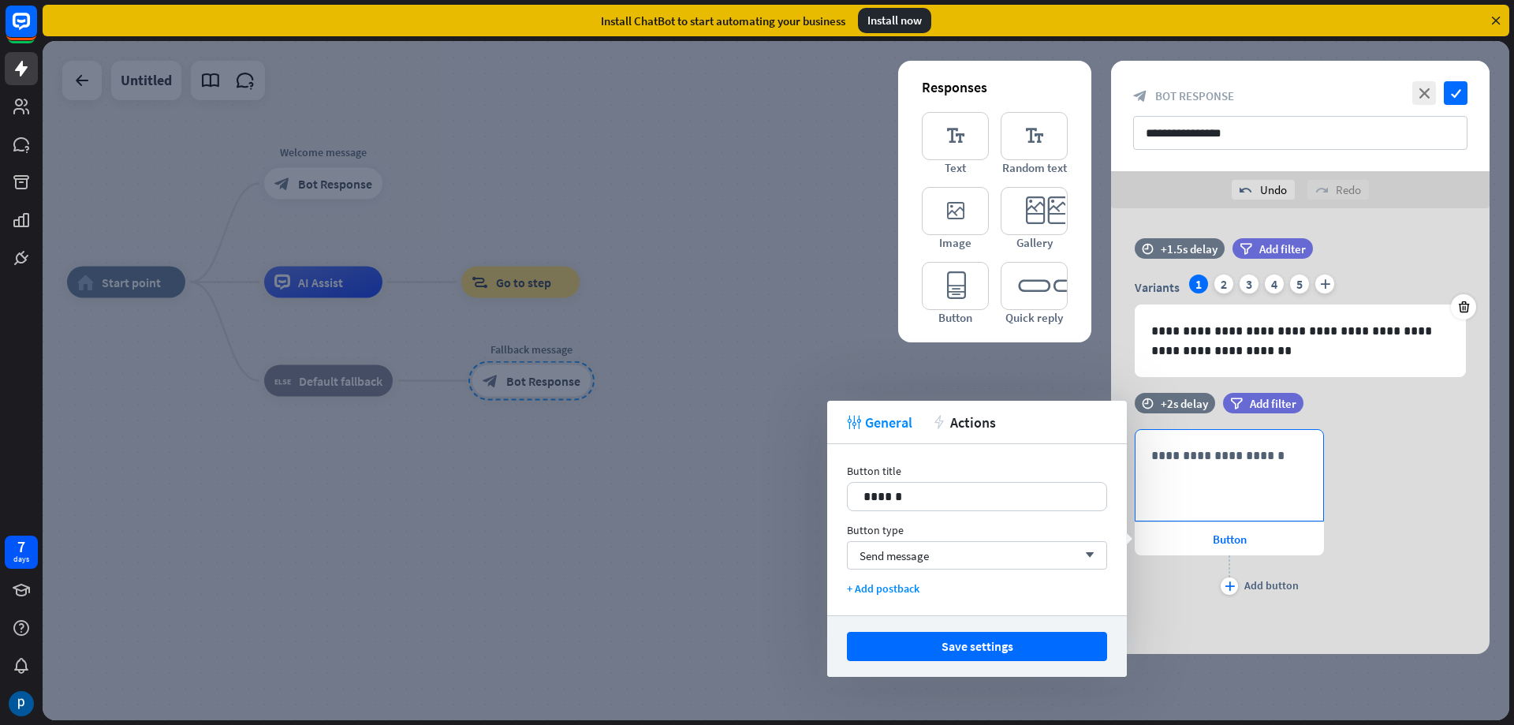
click at [1274, 498] on div "**********" at bounding box center [1229, 475] width 188 height 91
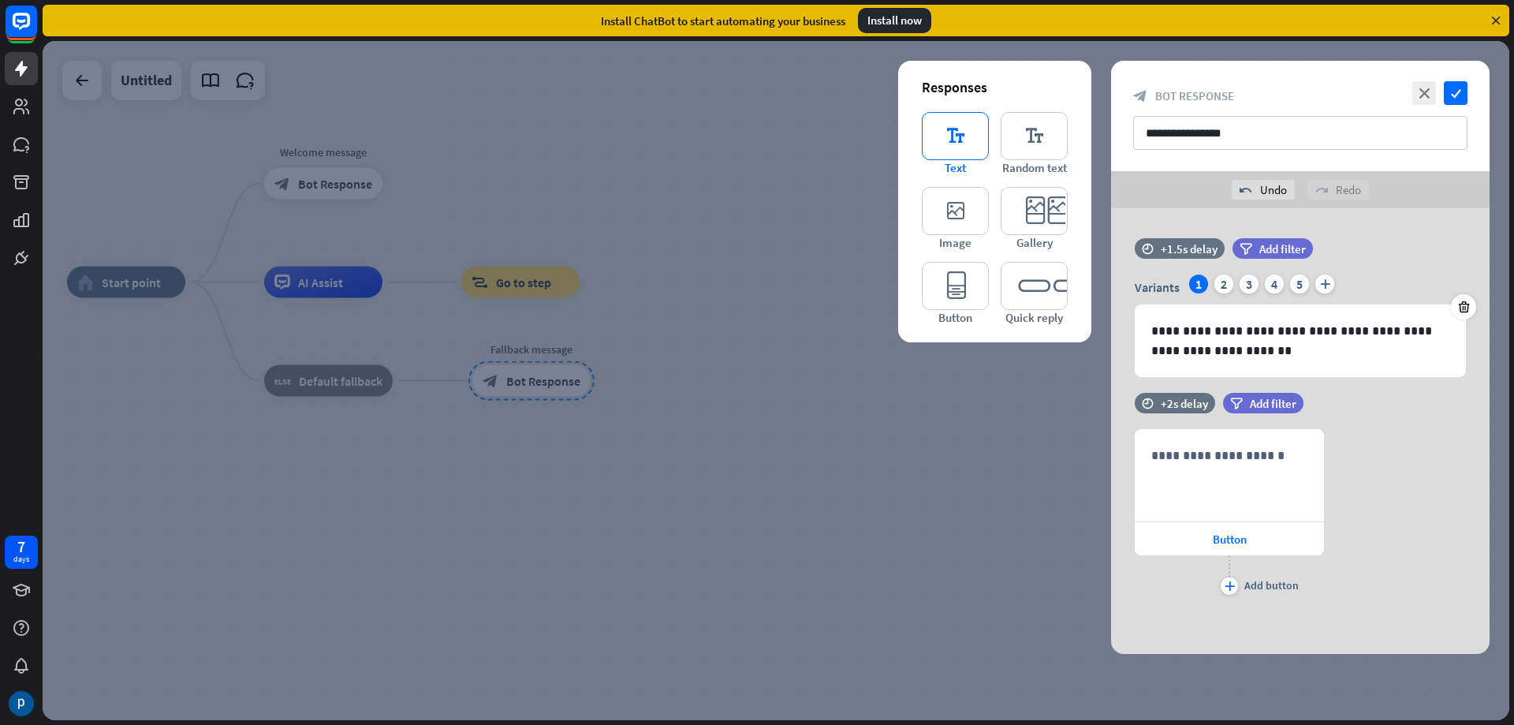
click at [959, 156] on icon "editor_text" at bounding box center [955, 136] width 67 height 48
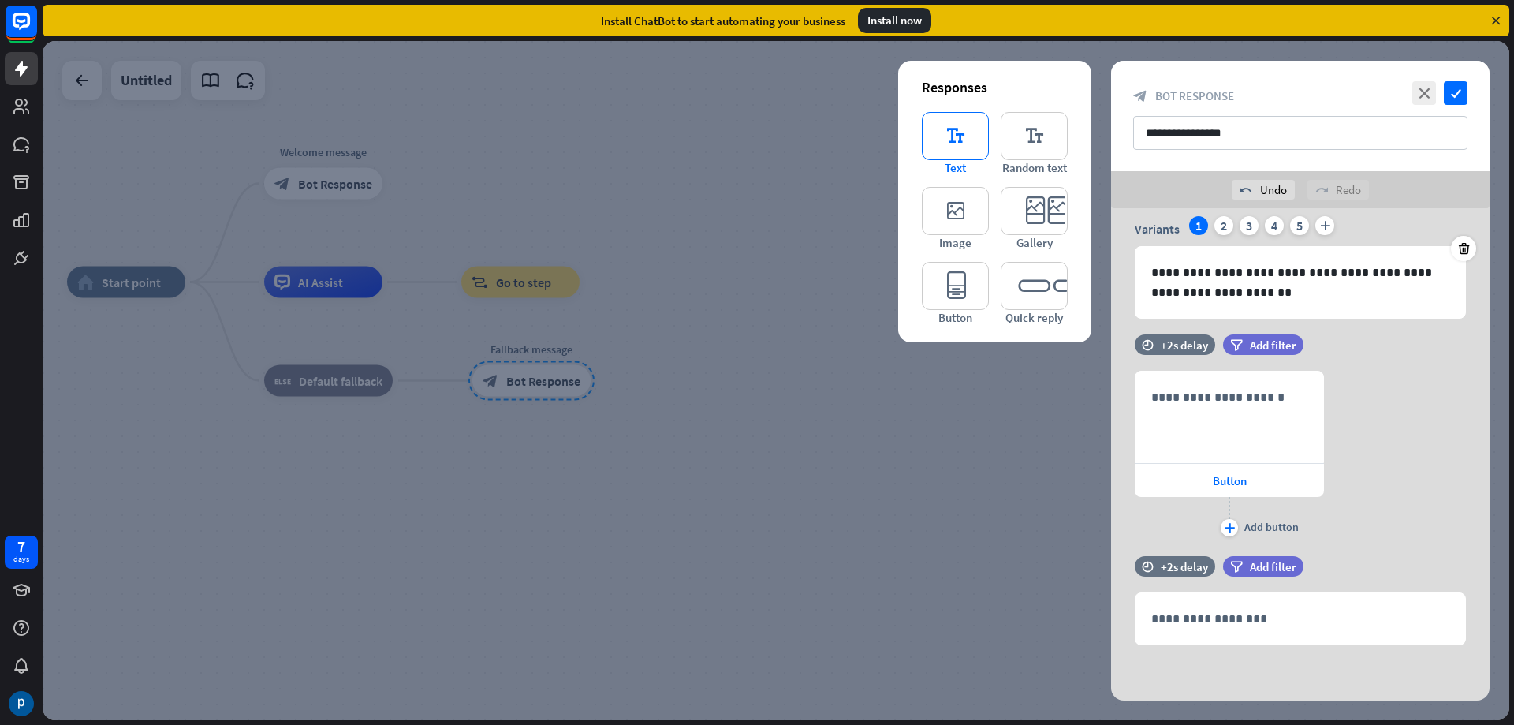
click at [980, 149] on icon "editor_text" at bounding box center [955, 136] width 67 height 48
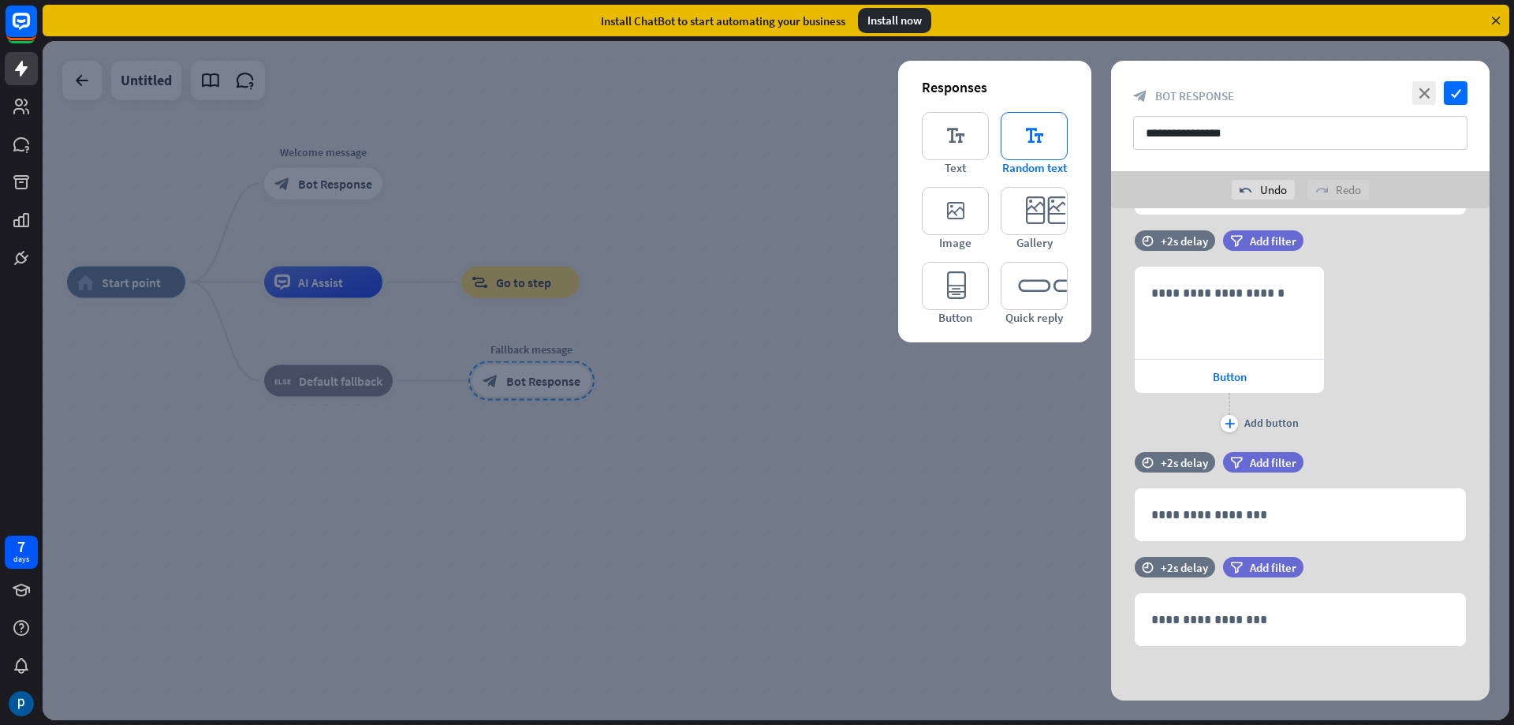
click at [1009, 147] on icon "editor_text" at bounding box center [1034, 136] width 67 height 48
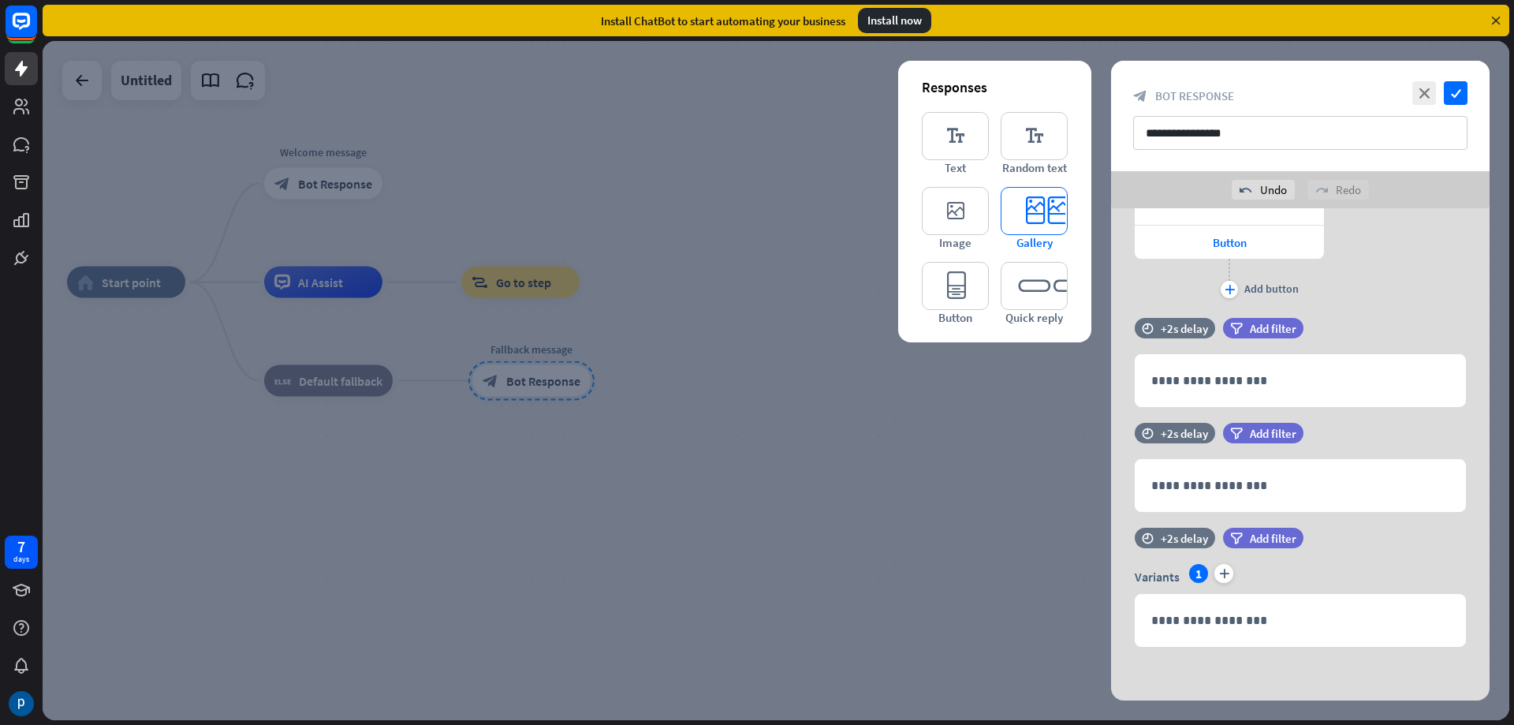
scroll to position [298, 0]
click at [1007, 229] on icon "editor_card" at bounding box center [1034, 211] width 67 height 48
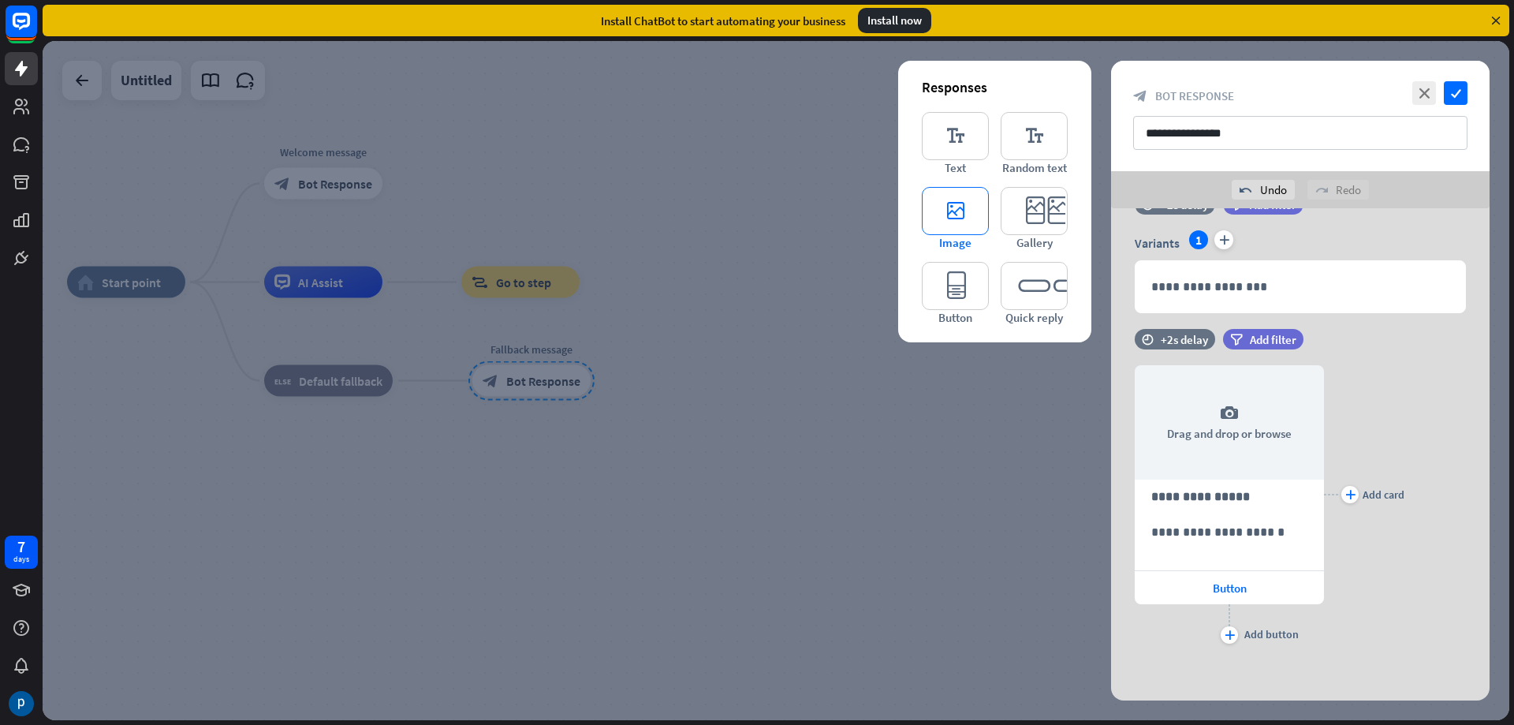
scroll to position [632, 0]
click at [948, 223] on icon "editor_image" at bounding box center [955, 211] width 67 height 48
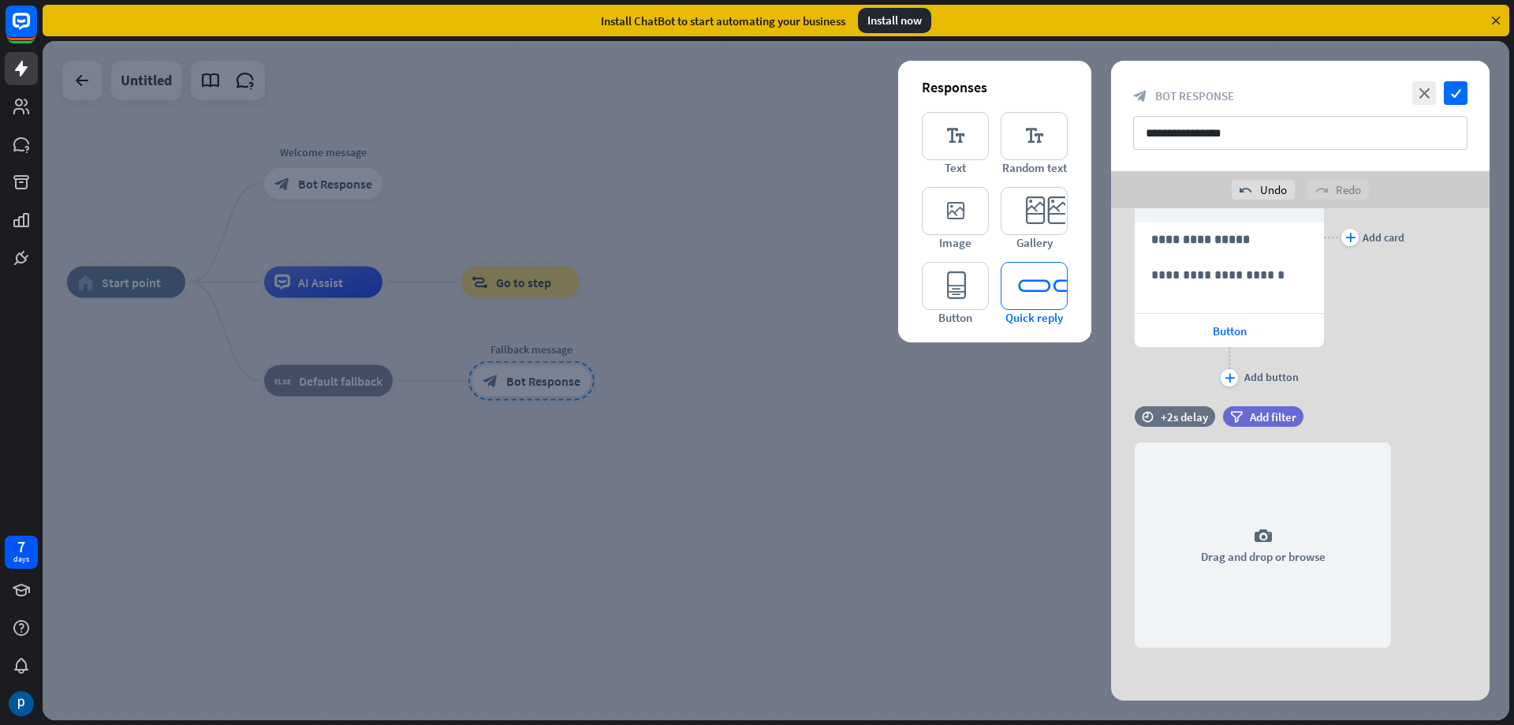
scroll to position [889, 0]
drag, startPoint x: 1023, startPoint y: 285, endPoint x: 1012, endPoint y: 300, distance: 19.1
click at [1023, 285] on icon "editor_quick_replies" at bounding box center [1034, 286] width 67 height 48
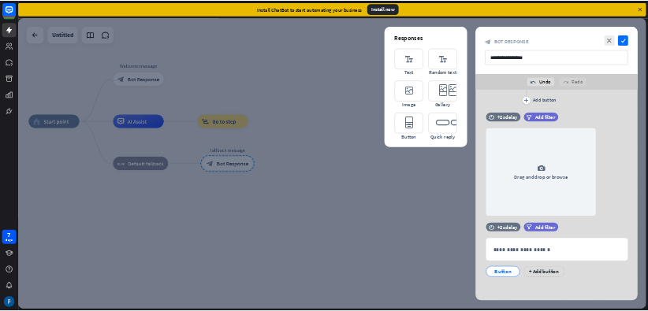
scroll to position [1032, 0]
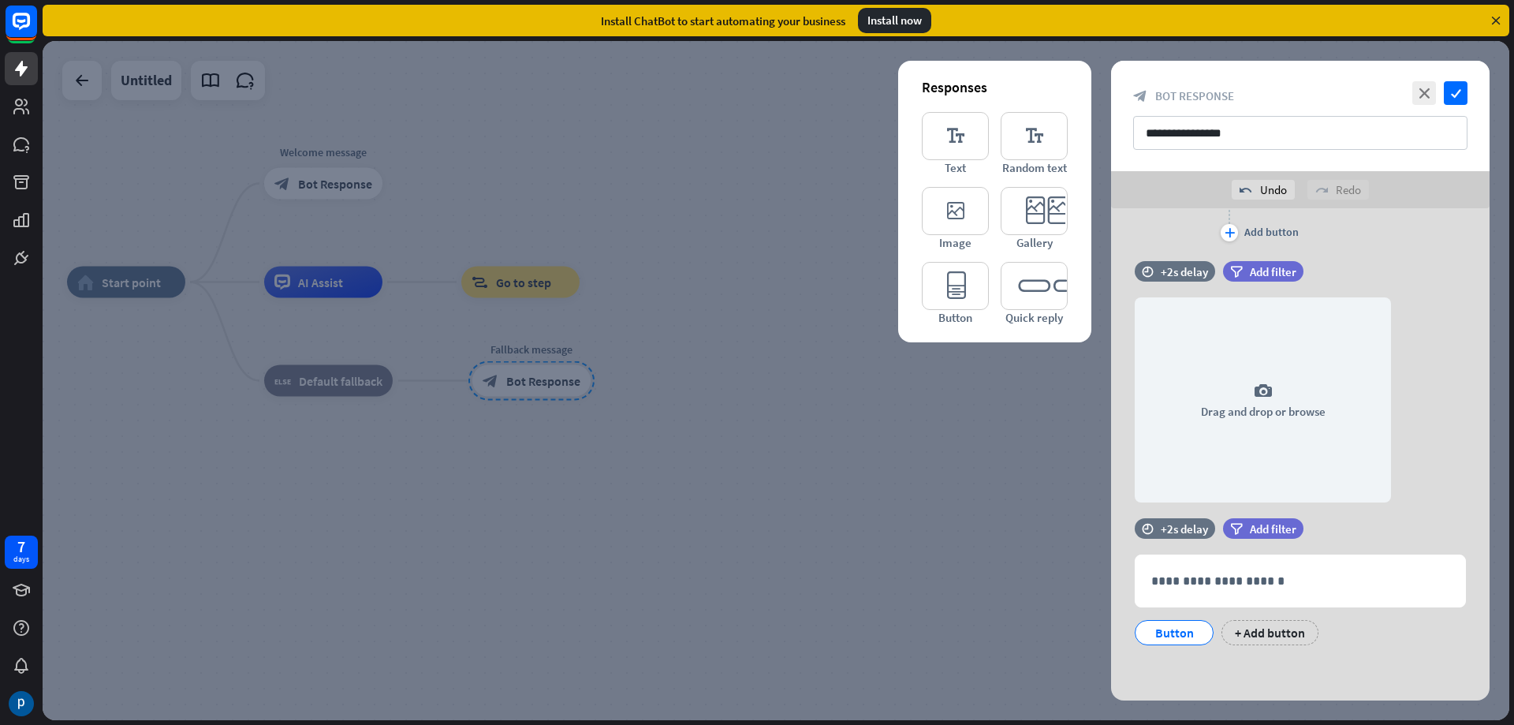
click at [892, 379] on div at bounding box center [776, 380] width 1467 height 679
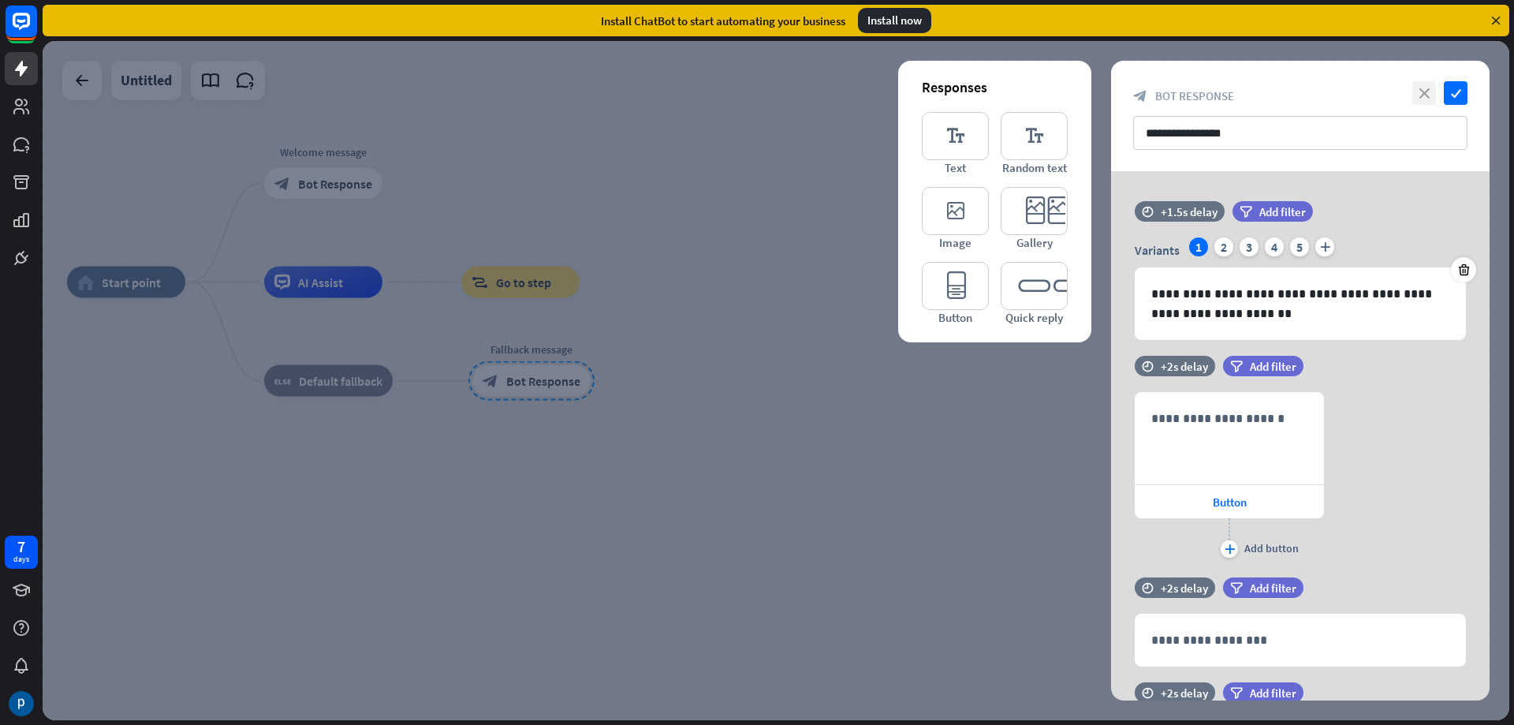
click at [1424, 90] on icon "close" at bounding box center [1424, 93] width 24 height 24
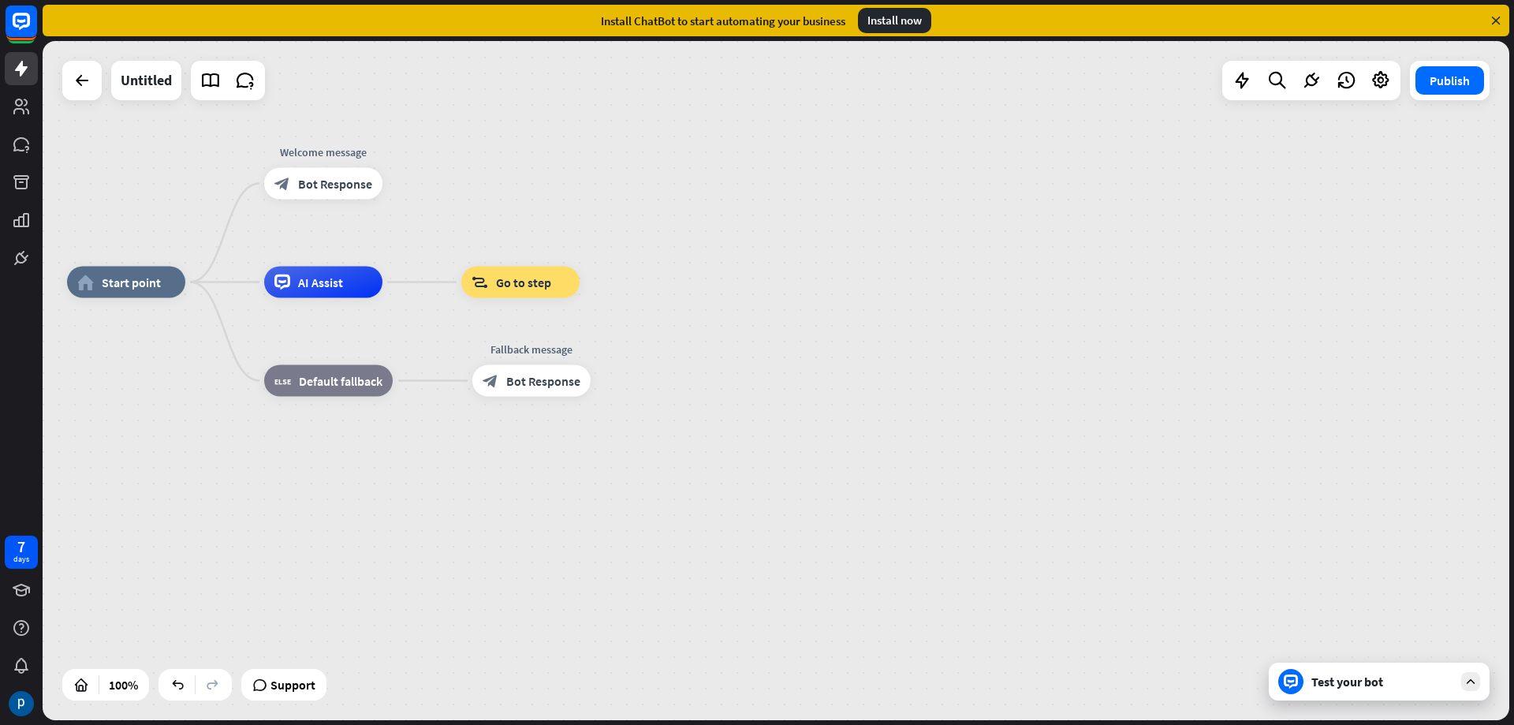
click at [1503, 24] on div "Install ChatBot to start automating your business Install now" at bounding box center [776, 21] width 1467 height 32
click at [1495, 21] on icon at bounding box center [1496, 20] width 14 height 14
